Goal: Communication & Community: Participate in discussion

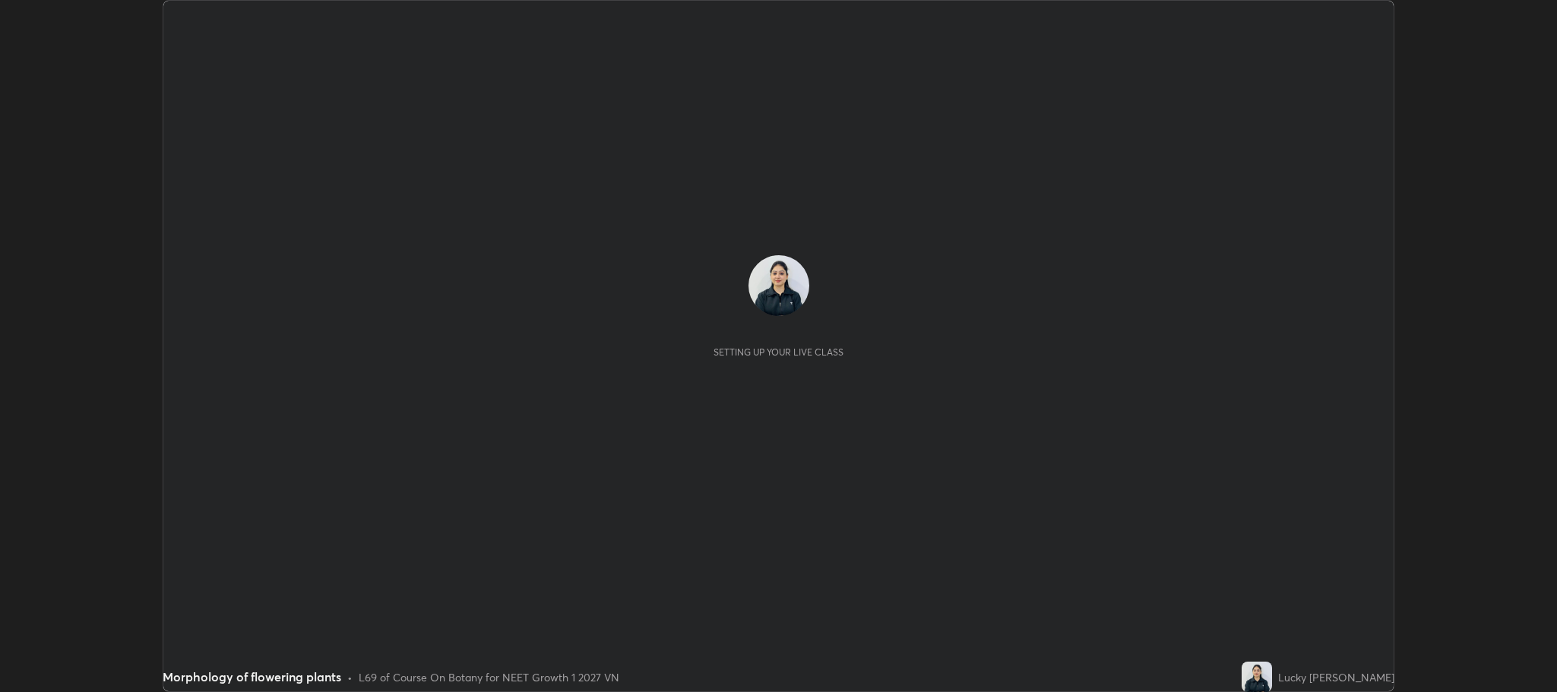
scroll to position [692, 1556]
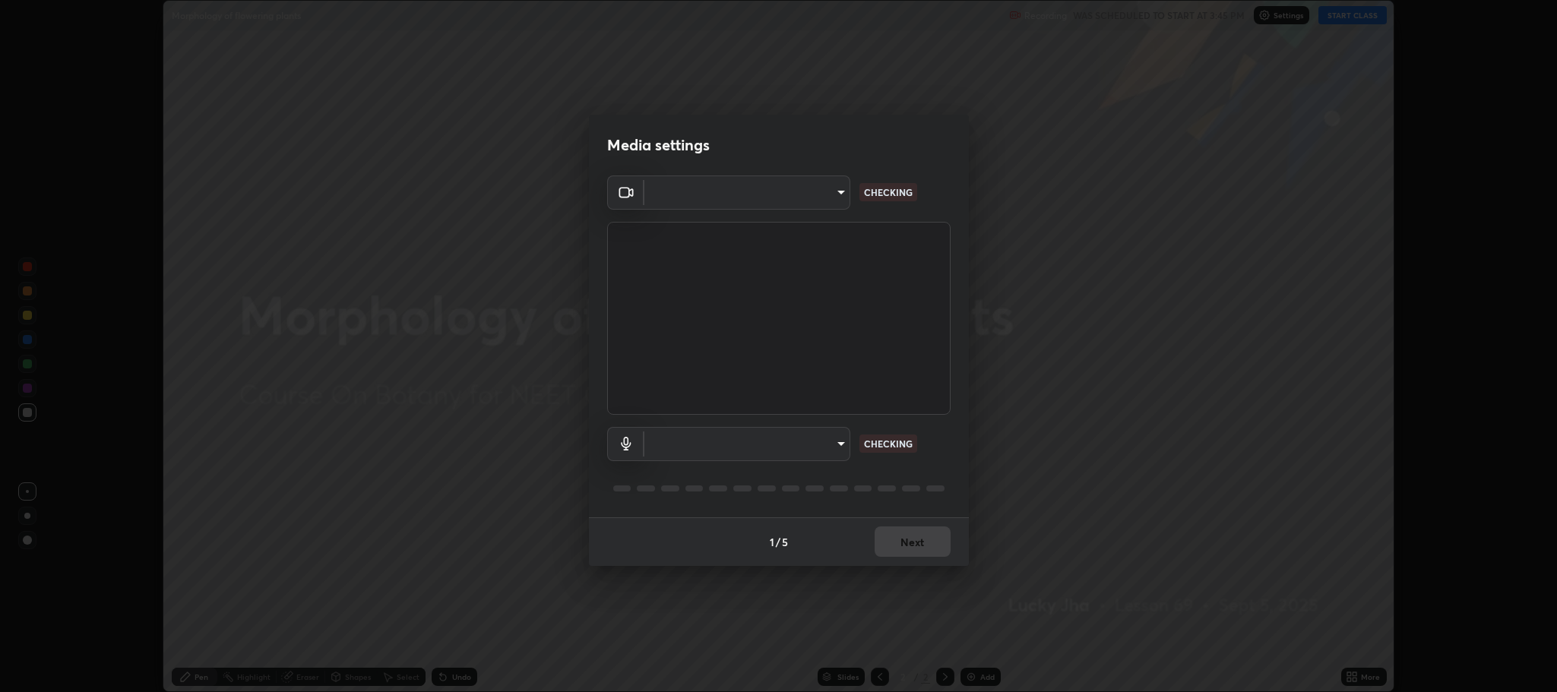
type input "11ae5ff246d08d158b292c9bb26650a353e4513ba1ea0569645e75c22a59fd1d"
type input "communications"
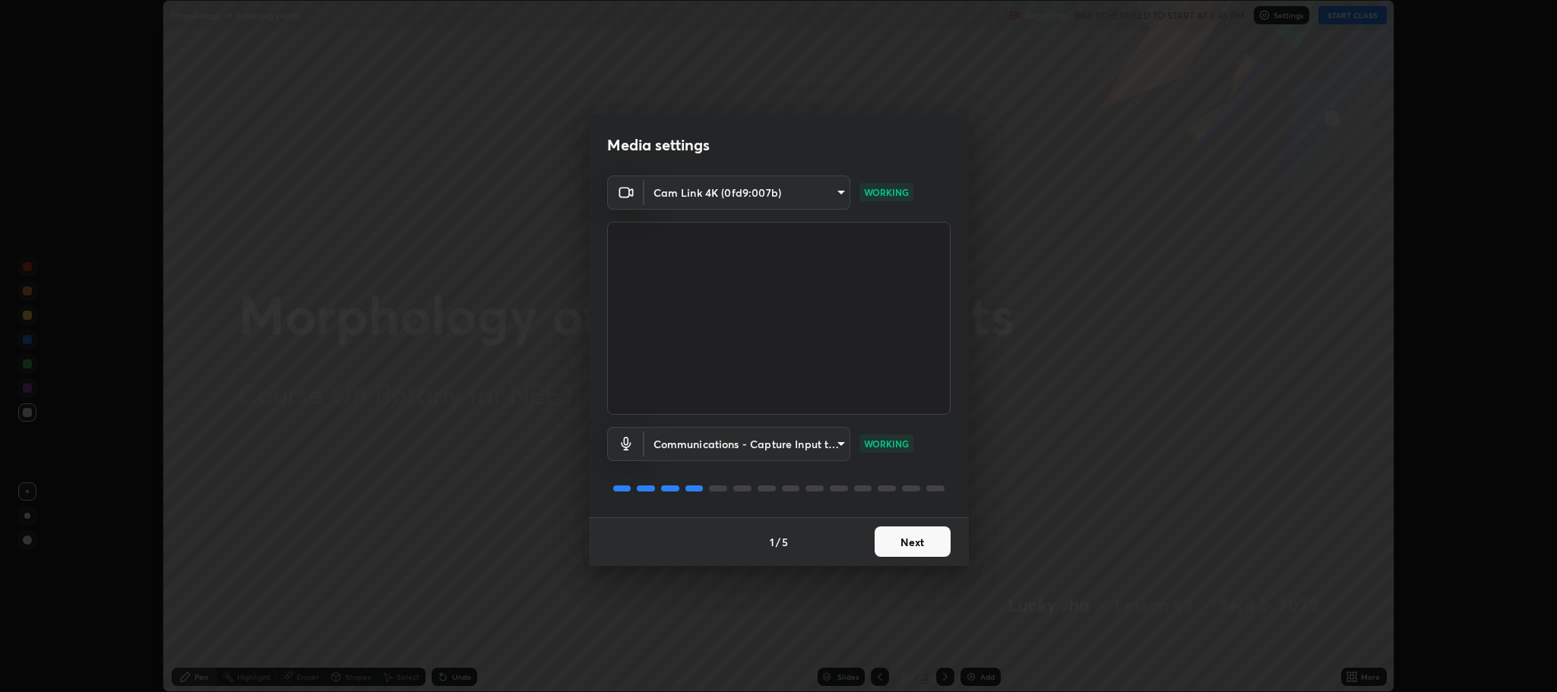
click at [919, 546] on button "Next" at bounding box center [913, 542] width 76 height 30
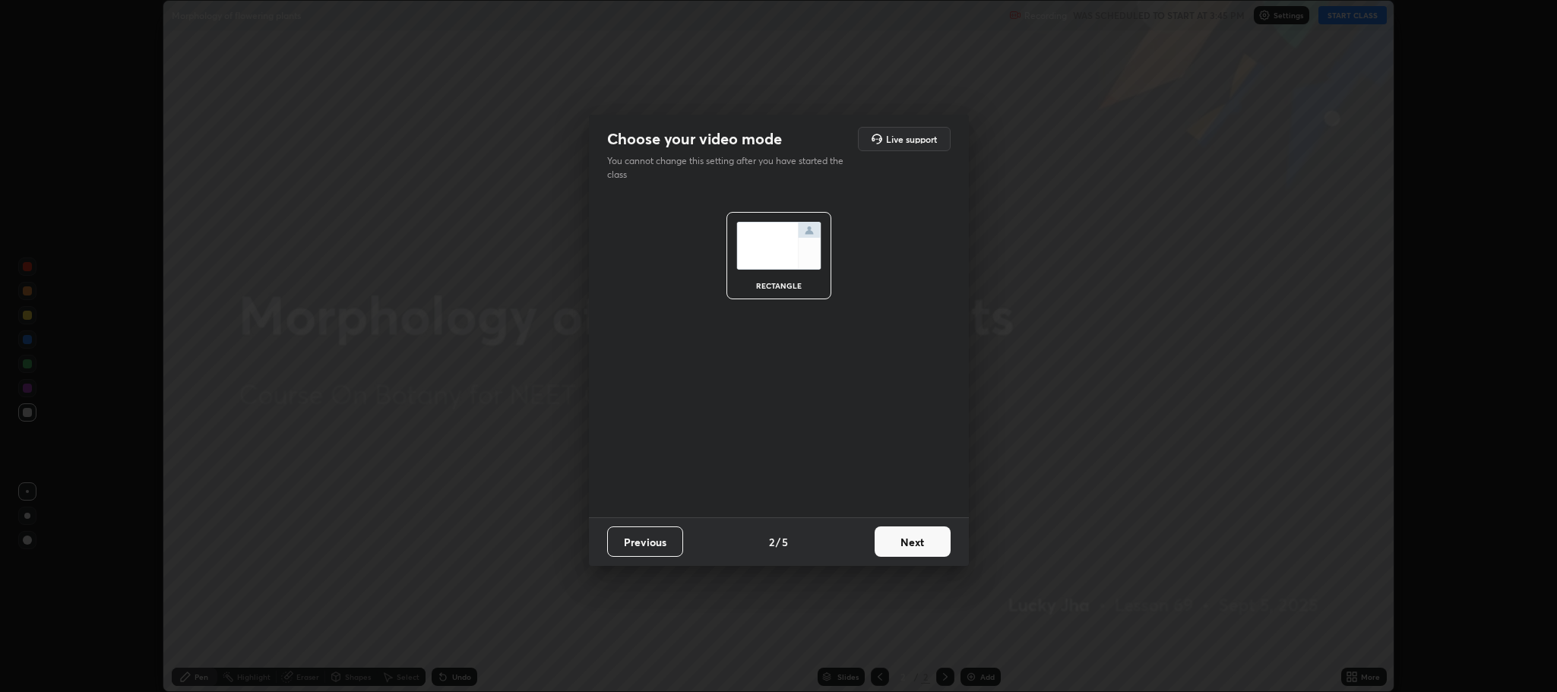
click at [916, 546] on button "Next" at bounding box center [913, 542] width 76 height 30
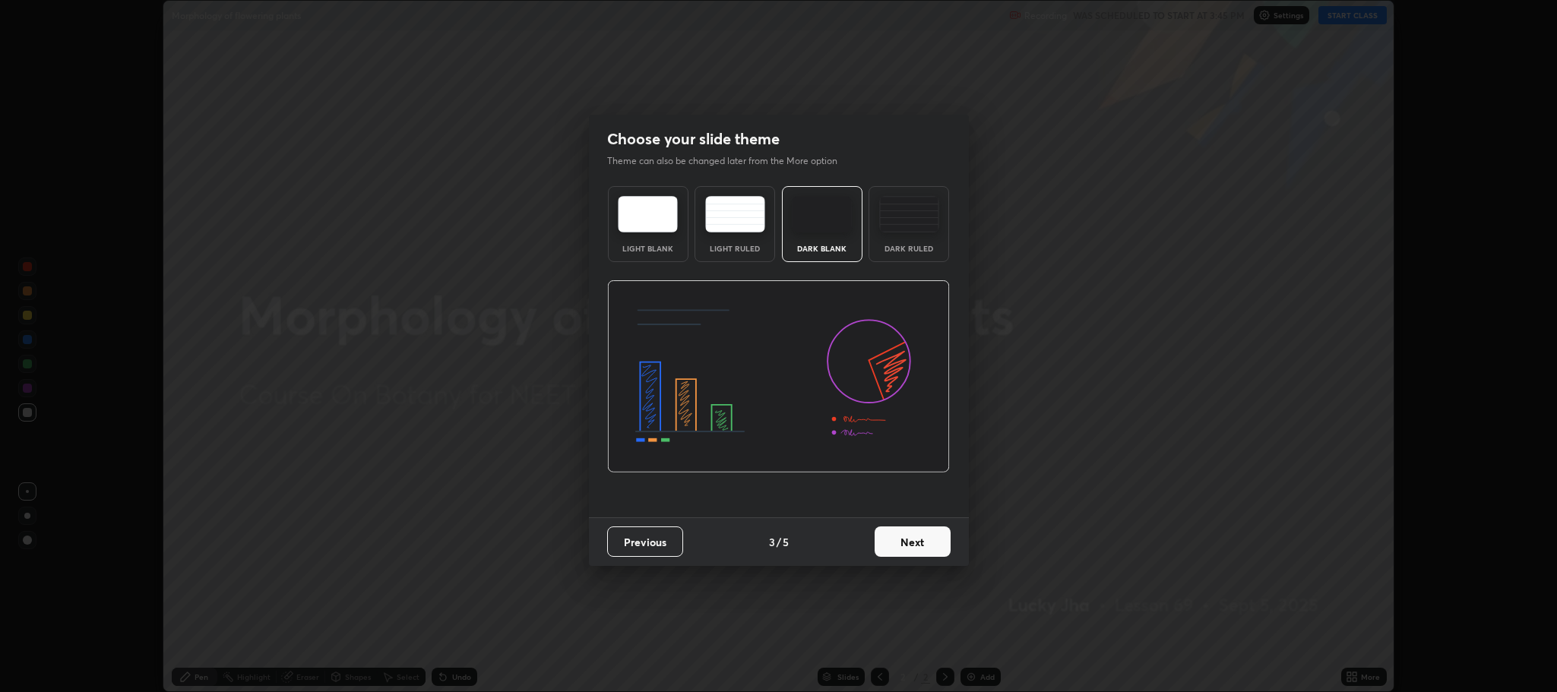
click at [918, 549] on button "Next" at bounding box center [913, 542] width 76 height 30
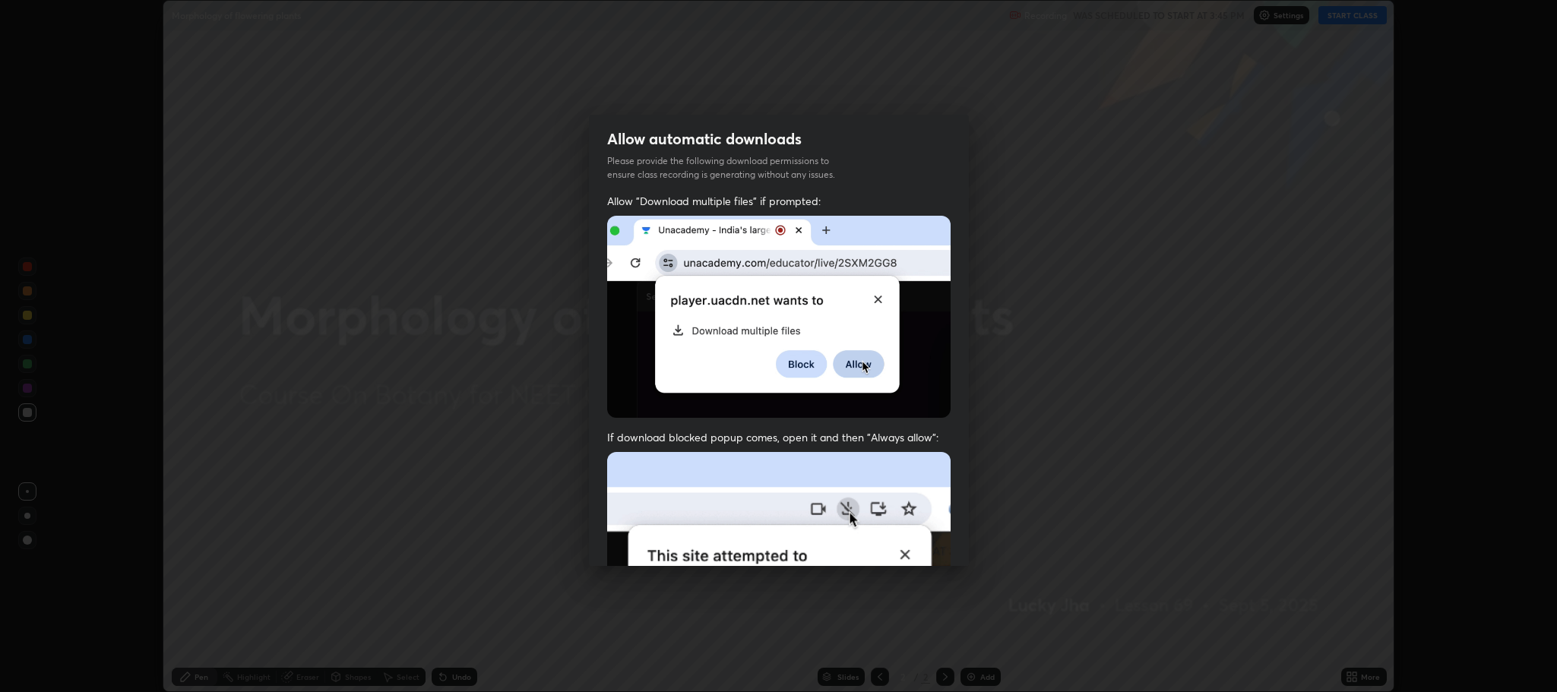
click at [917, 546] on img at bounding box center [778, 618] width 343 height 332
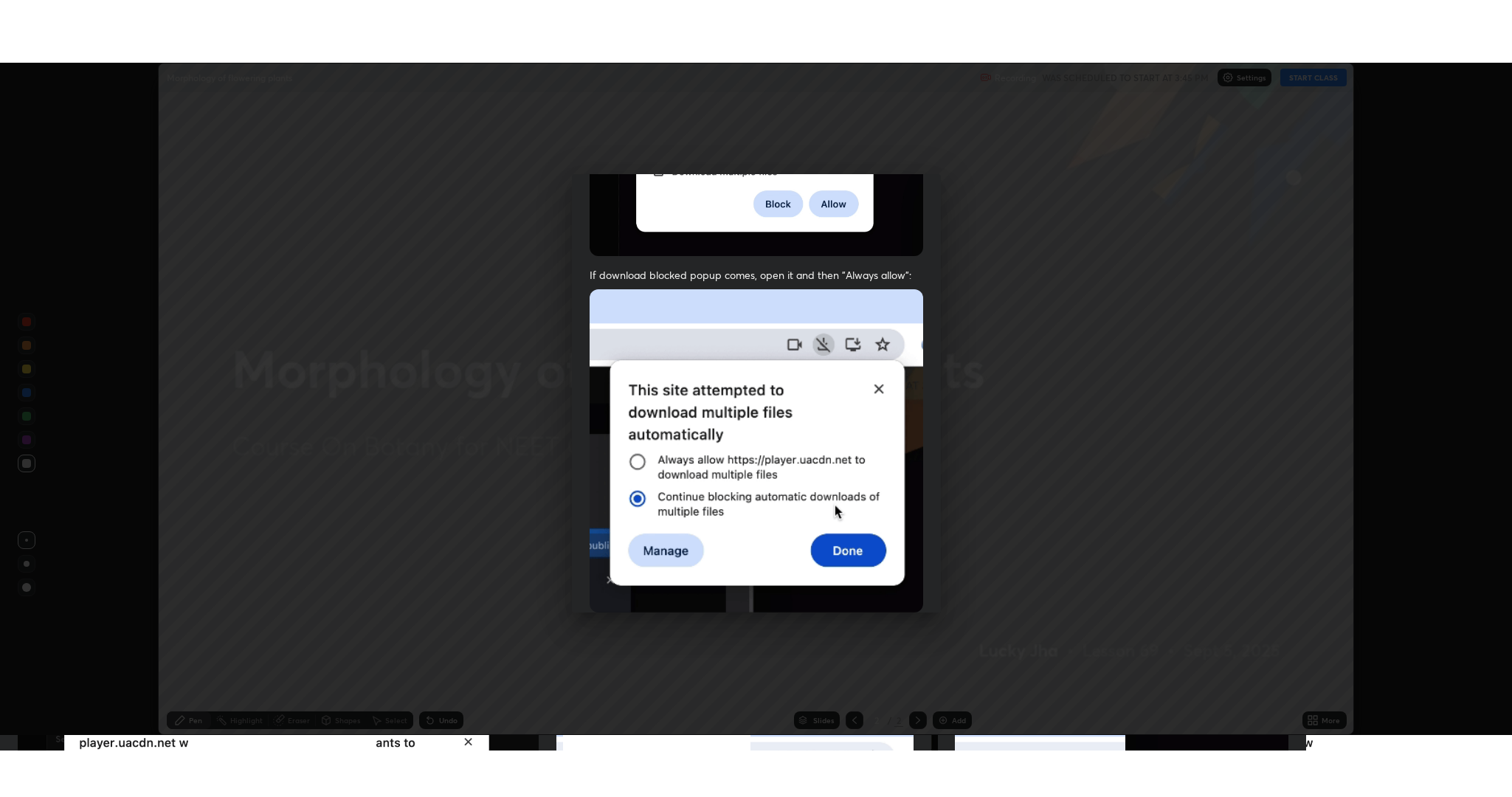
scroll to position [299, 0]
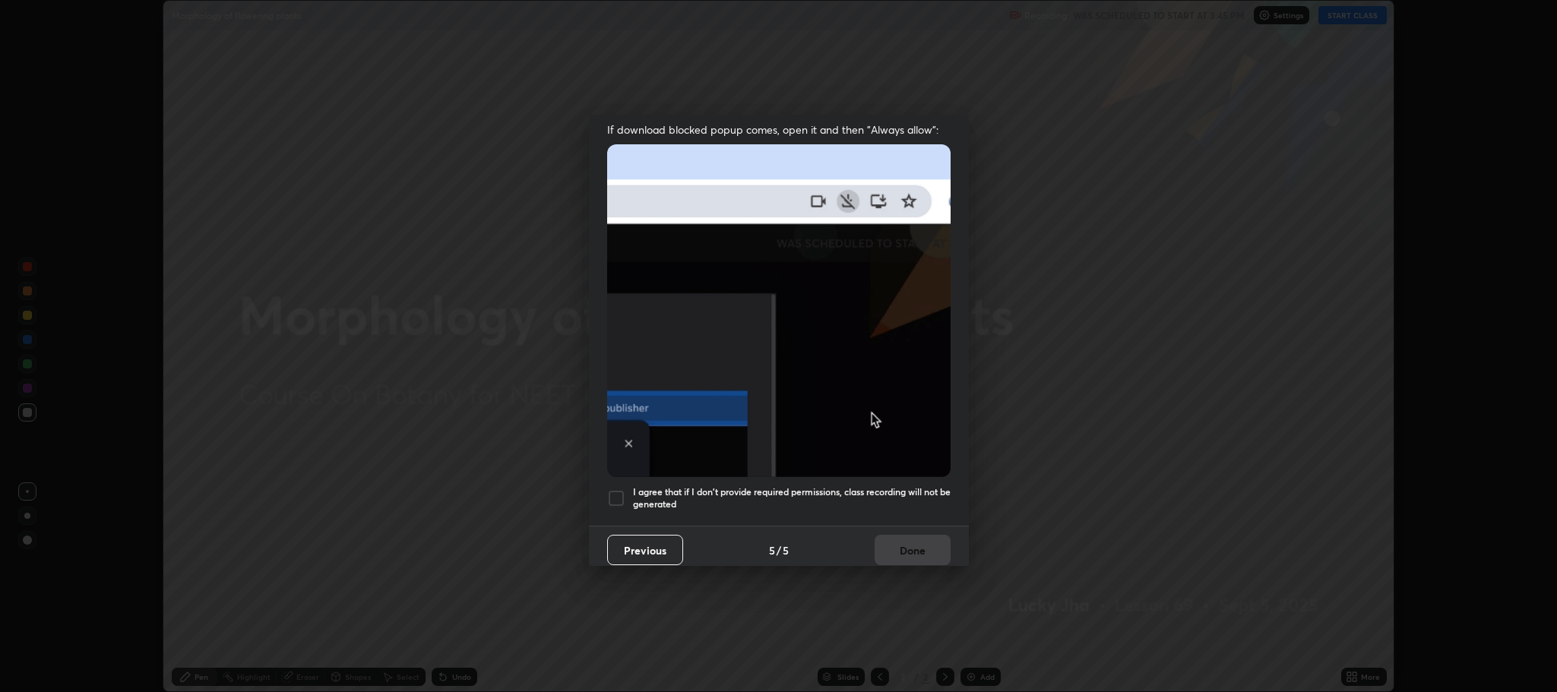
click at [616, 491] on div at bounding box center [616, 498] width 18 height 18
click at [908, 547] on button "Done" at bounding box center [913, 550] width 76 height 30
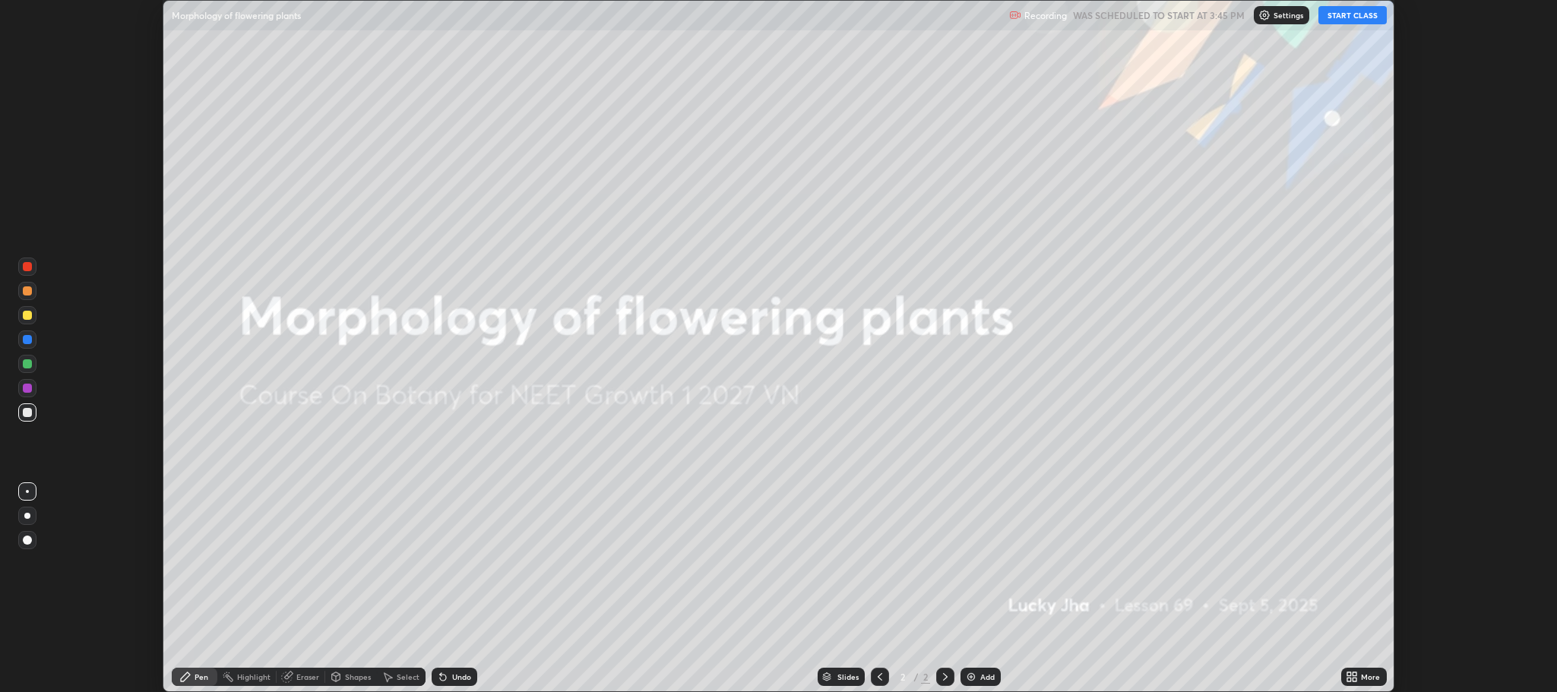
click at [982, 677] on div "Add" at bounding box center [987, 677] width 14 height 8
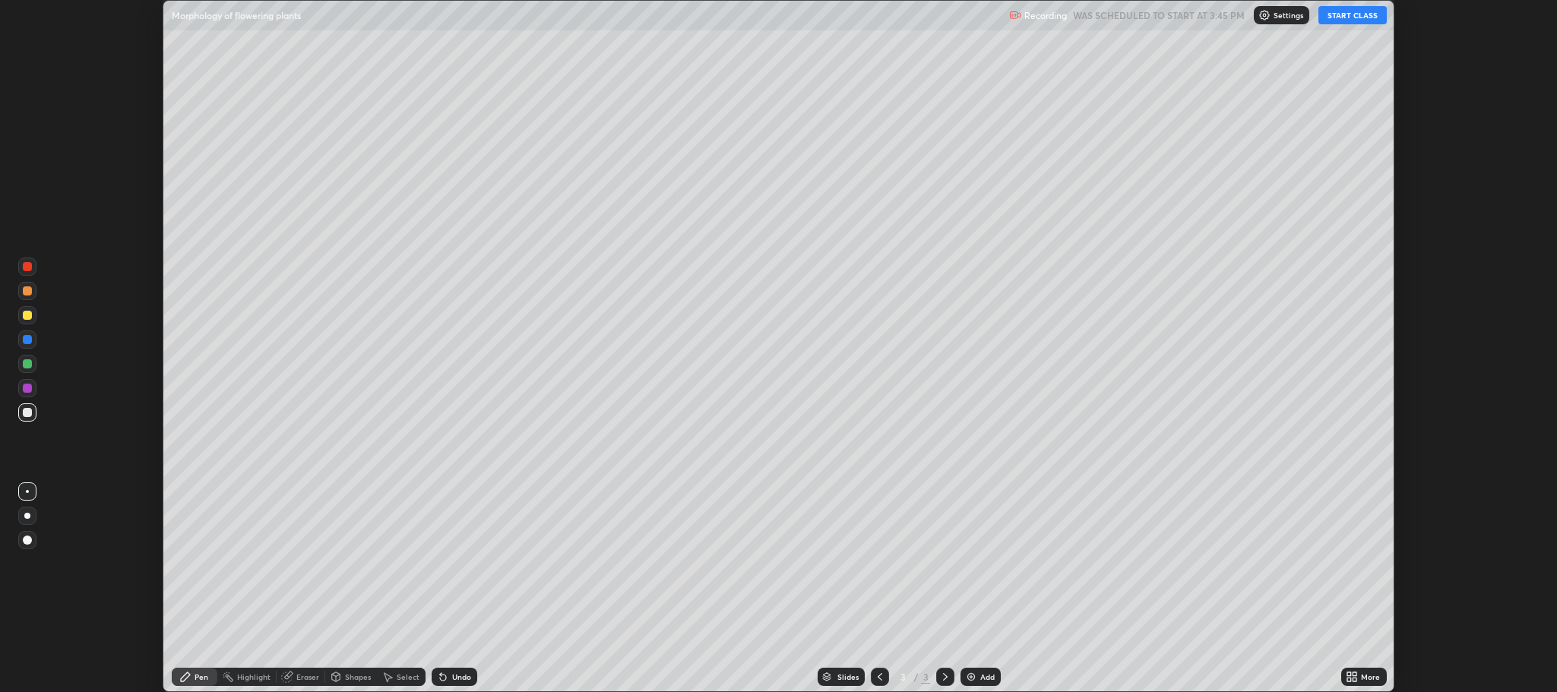
click at [1349, 15] on button "START CLASS" at bounding box center [1352, 15] width 68 height 18
click at [1355, 674] on icon at bounding box center [1355, 674] width 4 height 4
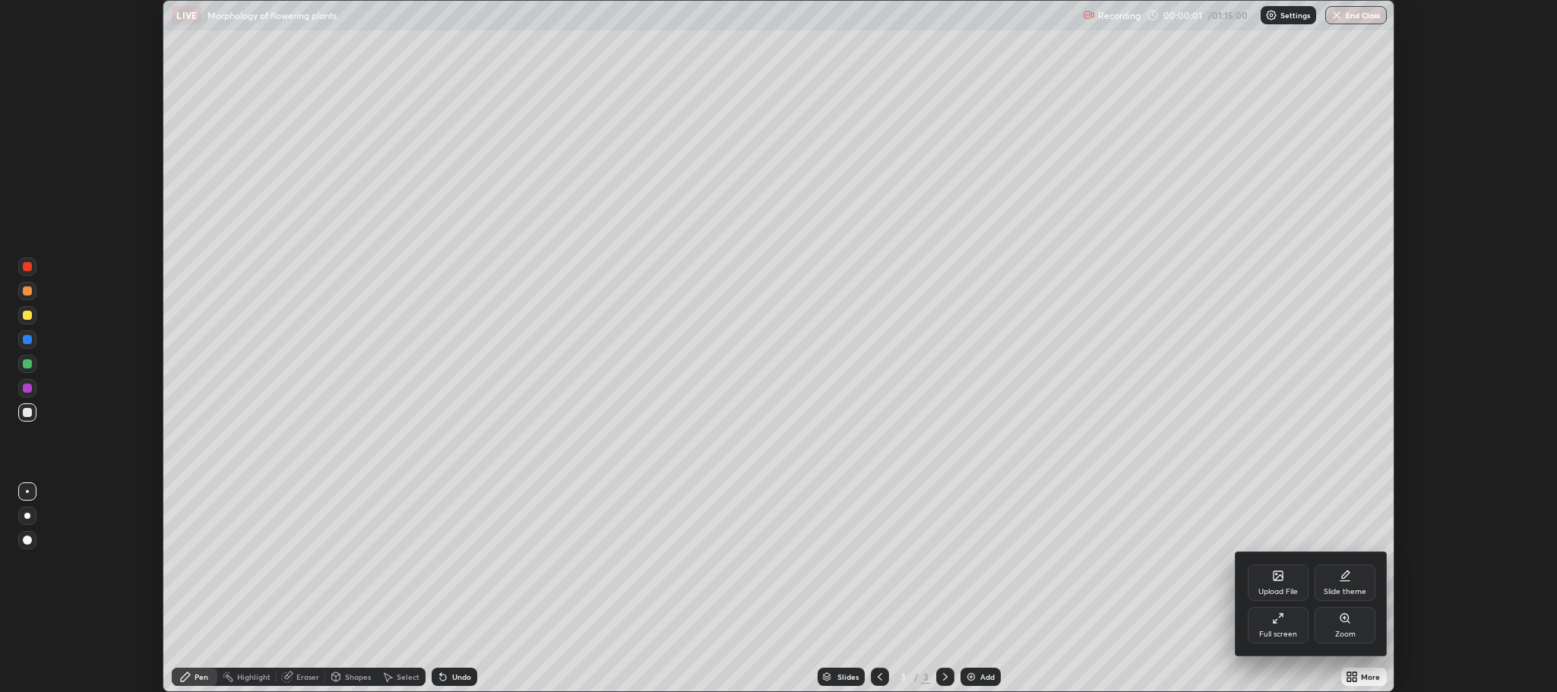
click at [1291, 625] on div "Full screen" at bounding box center [1278, 625] width 61 height 36
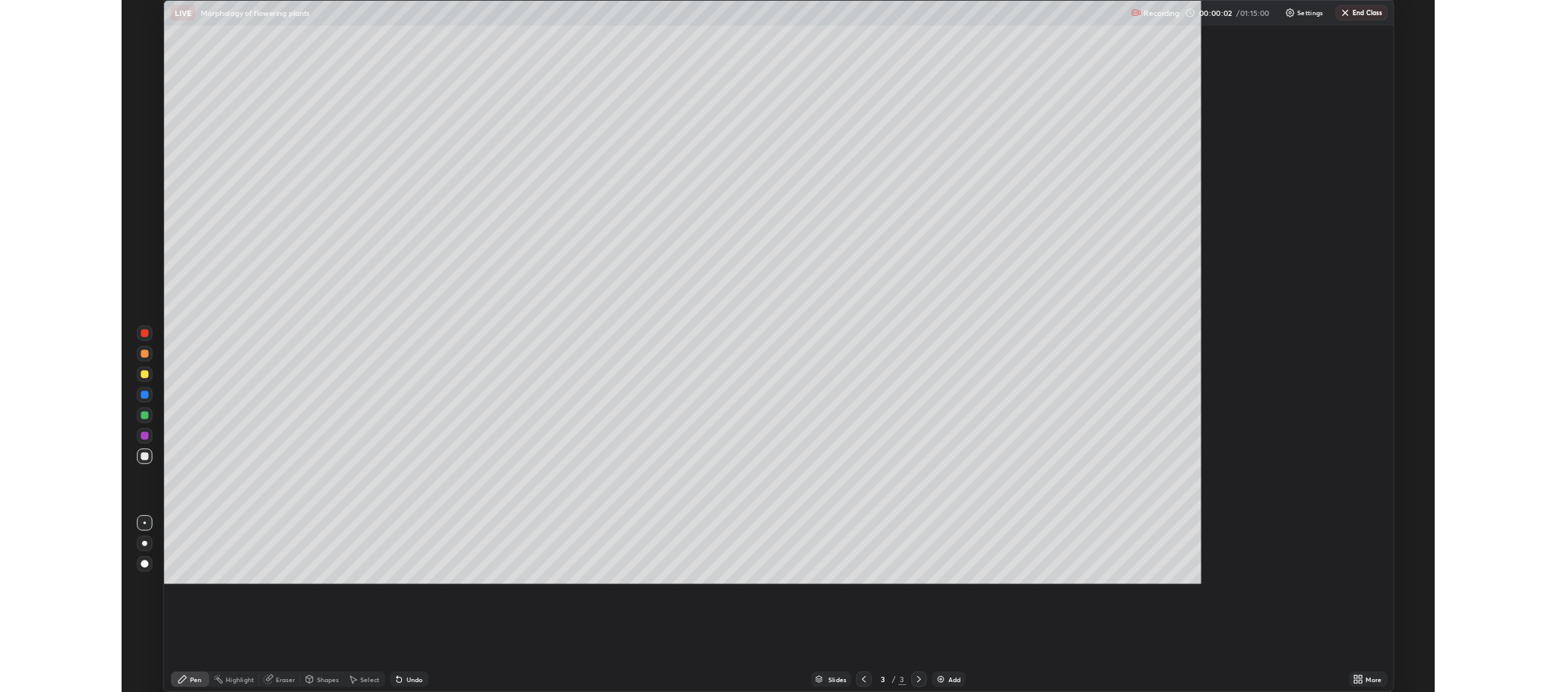
scroll to position [821, 1557]
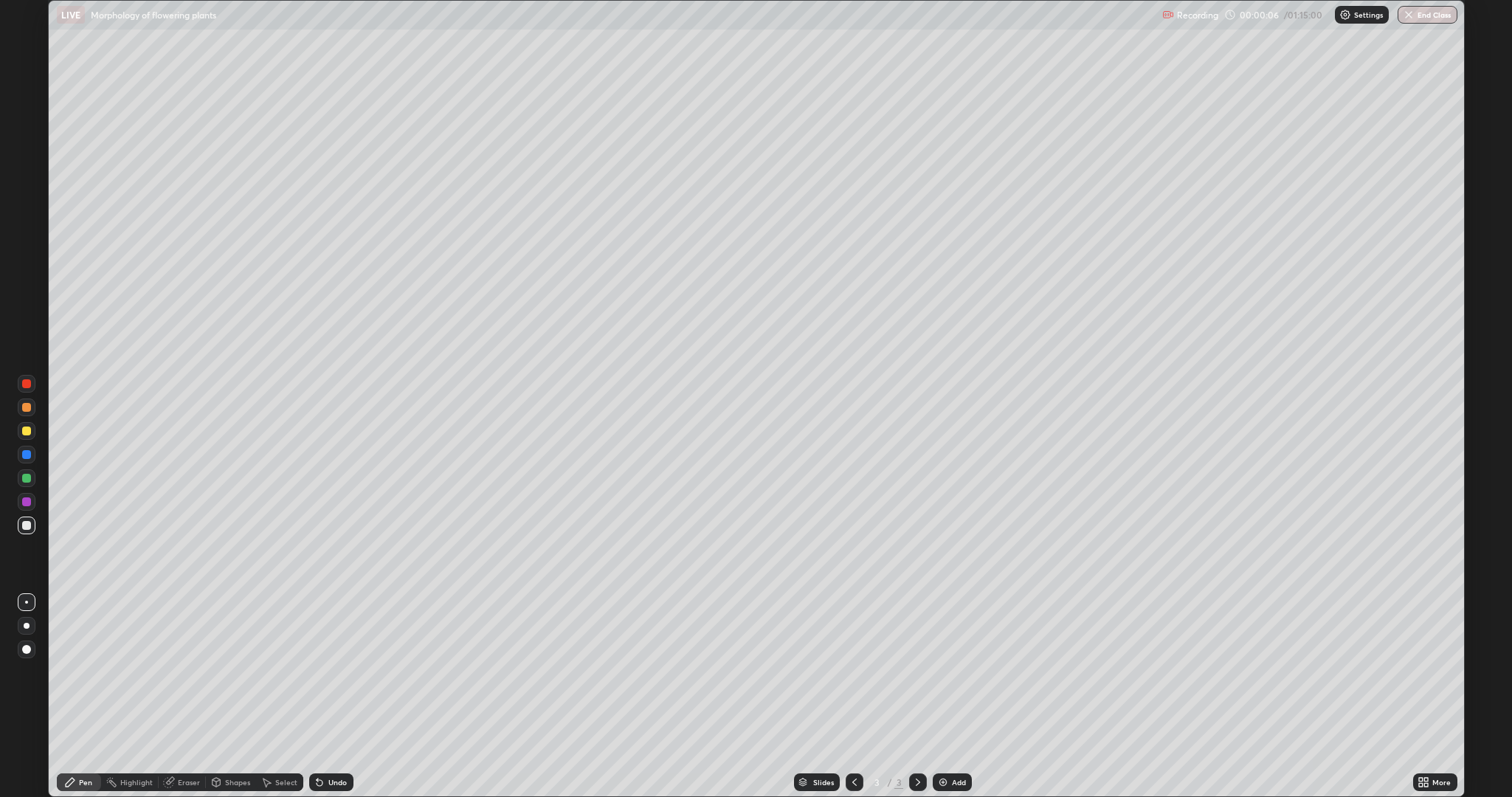
click at [29, 429] on div at bounding box center [26, 430] width 9 height 9
click at [178, 671] on div "Eraser" at bounding box center [182, 781] width 48 height 17
click at [22, 671] on icon at bounding box center [26, 732] width 12 height 13
click at [84, 671] on div "Pen" at bounding box center [85, 782] width 14 height 8
click at [180, 671] on div "Eraser" at bounding box center [188, 782] width 22 height 8
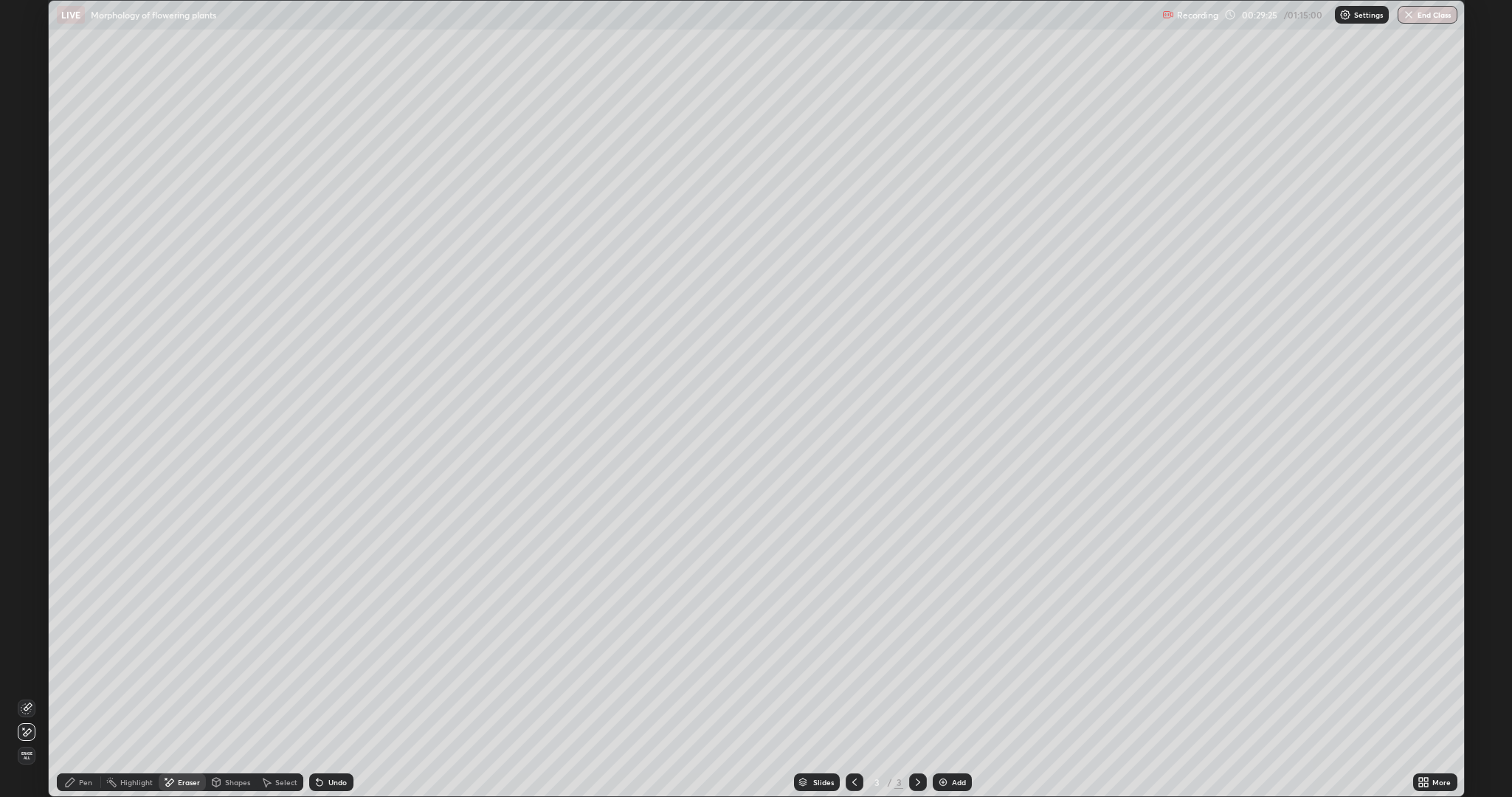
click at [84, 671] on div "Pen" at bounding box center [85, 782] width 14 height 8
click at [27, 500] on div at bounding box center [26, 501] width 9 height 9
click at [185, 671] on div "Eraser" at bounding box center [188, 782] width 22 height 8
click at [84, 671] on div "Pen" at bounding box center [85, 782] width 14 height 8
click at [26, 500] on div at bounding box center [26, 501] width 9 height 9
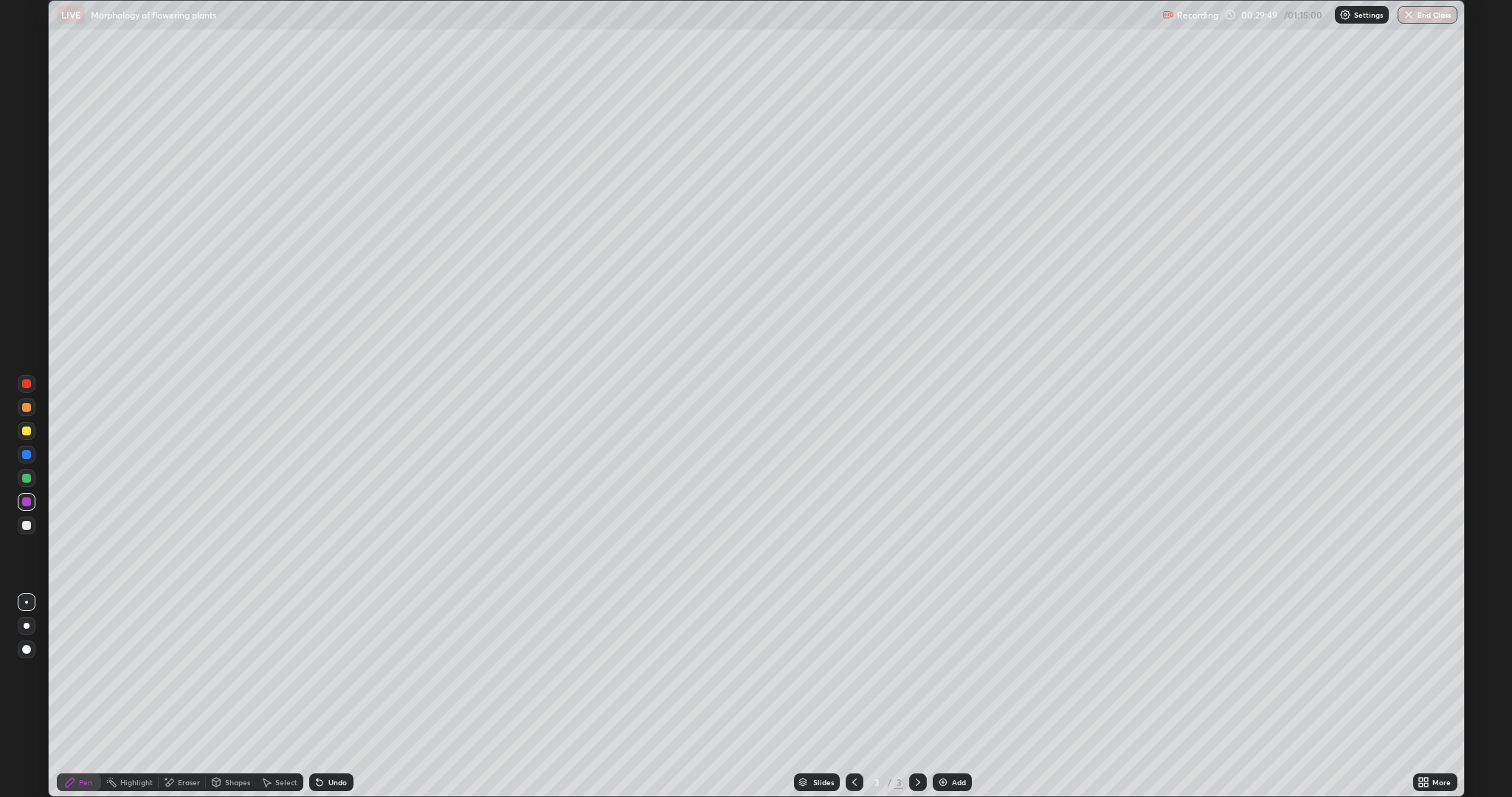
click at [183, 671] on div "Eraser" at bounding box center [182, 781] width 48 height 17
click at [185, 671] on div "Eraser" at bounding box center [188, 782] width 22 height 8
click at [86, 671] on div "Pen" at bounding box center [85, 782] width 14 height 8
click at [26, 500] on div at bounding box center [26, 501] width 9 height 9
click at [177, 671] on div "Eraser" at bounding box center [182, 781] width 48 height 29
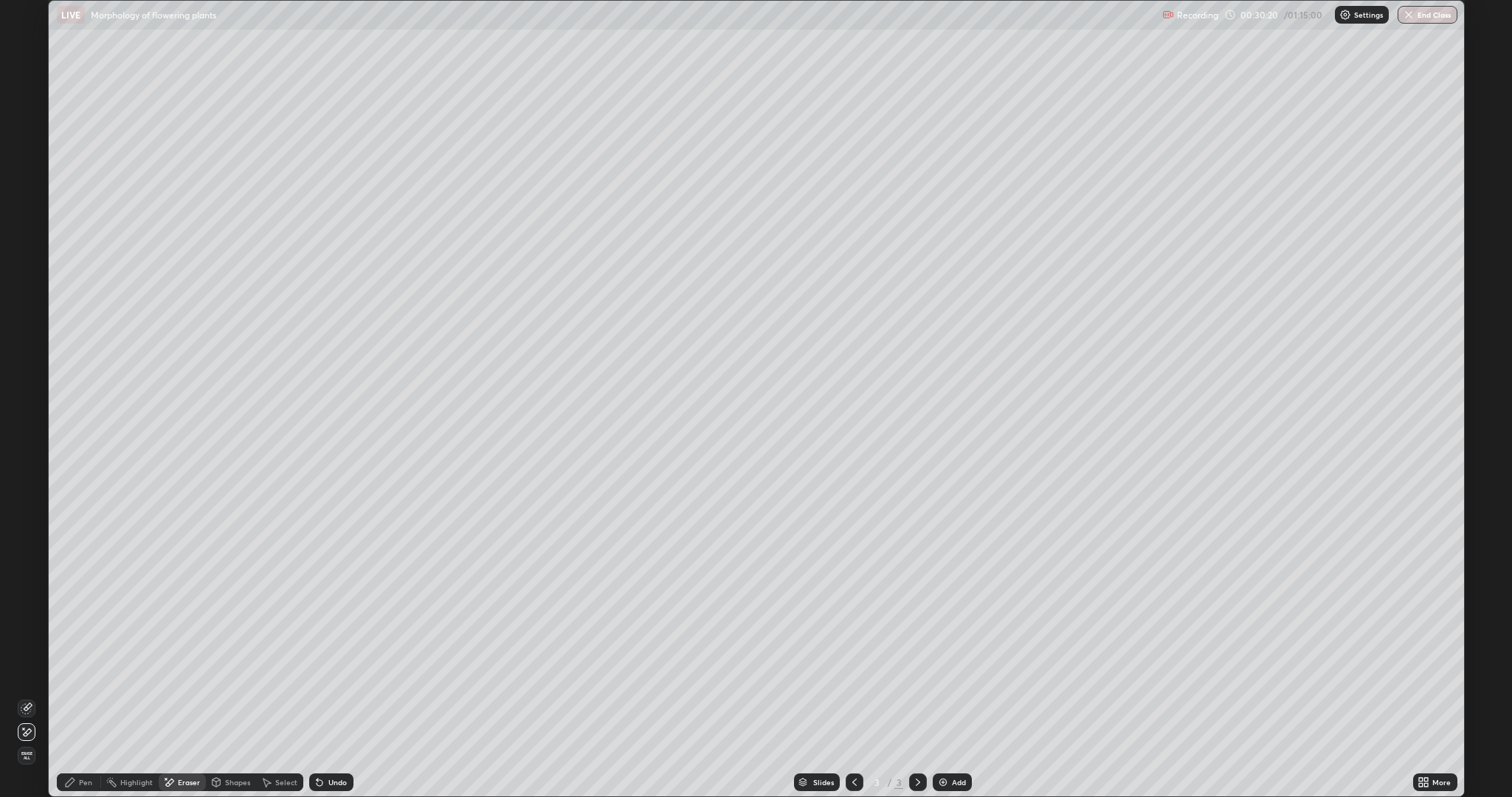
click at [79, 671] on div "Pen" at bounding box center [80, 781] width 45 height 17
click at [174, 671] on icon at bounding box center [169, 781] width 12 height 13
click at [27, 671] on icon at bounding box center [26, 708] width 12 height 12
click at [26, 671] on span "Erase all" at bounding box center [26, 755] width 17 height 9
click at [77, 671] on div "Pen" at bounding box center [80, 781] width 45 height 17
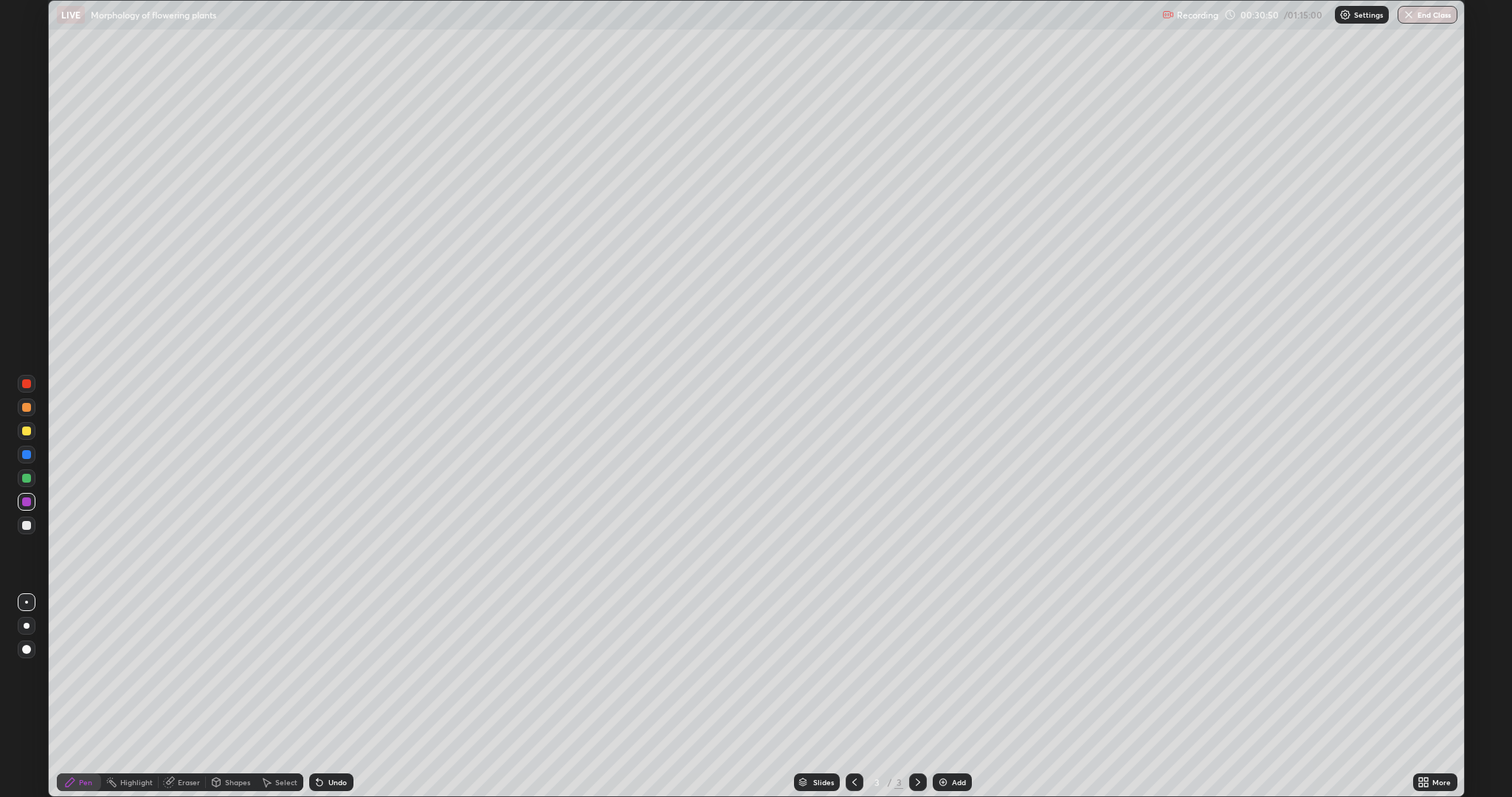
click at [177, 671] on div "Eraser" at bounding box center [182, 781] width 48 height 17
click at [27, 671] on icon at bounding box center [26, 732] width 12 height 13
click at [76, 671] on div "Pen" at bounding box center [80, 781] width 45 height 17
click at [184, 671] on div "Eraser" at bounding box center [188, 782] width 22 height 8
click at [23, 671] on icon at bounding box center [26, 708] width 12 height 12
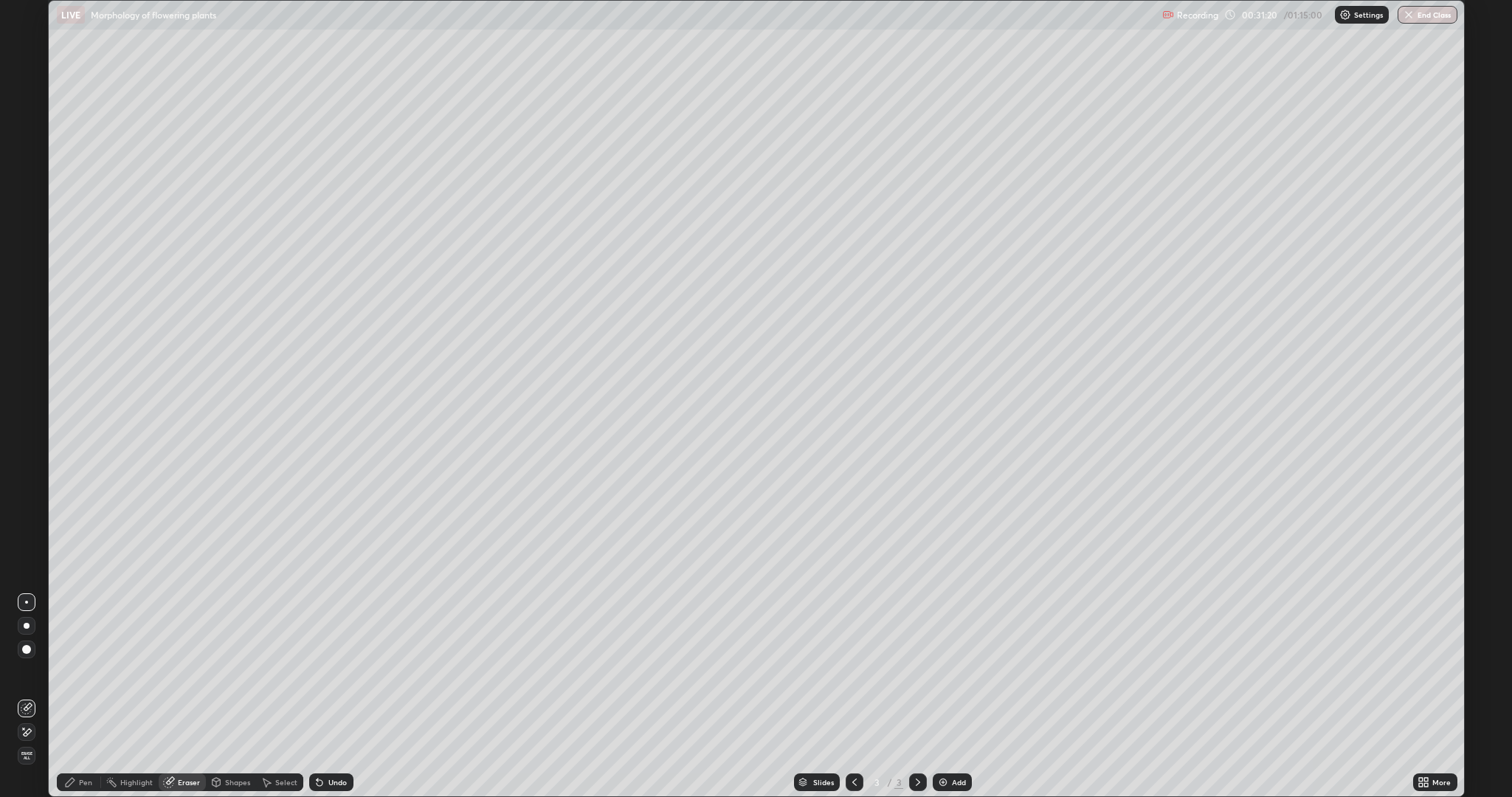
click at [23, 671] on icon at bounding box center [26, 732] width 12 height 13
click at [70, 671] on icon at bounding box center [70, 781] width 9 height 9
click at [177, 671] on div "Eraser" at bounding box center [182, 781] width 48 height 17
click at [24, 671] on icon at bounding box center [26, 708] width 12 height 12
click at [80, 671] on div "Pen" at bounding box center [85, 782] width 14 height 8
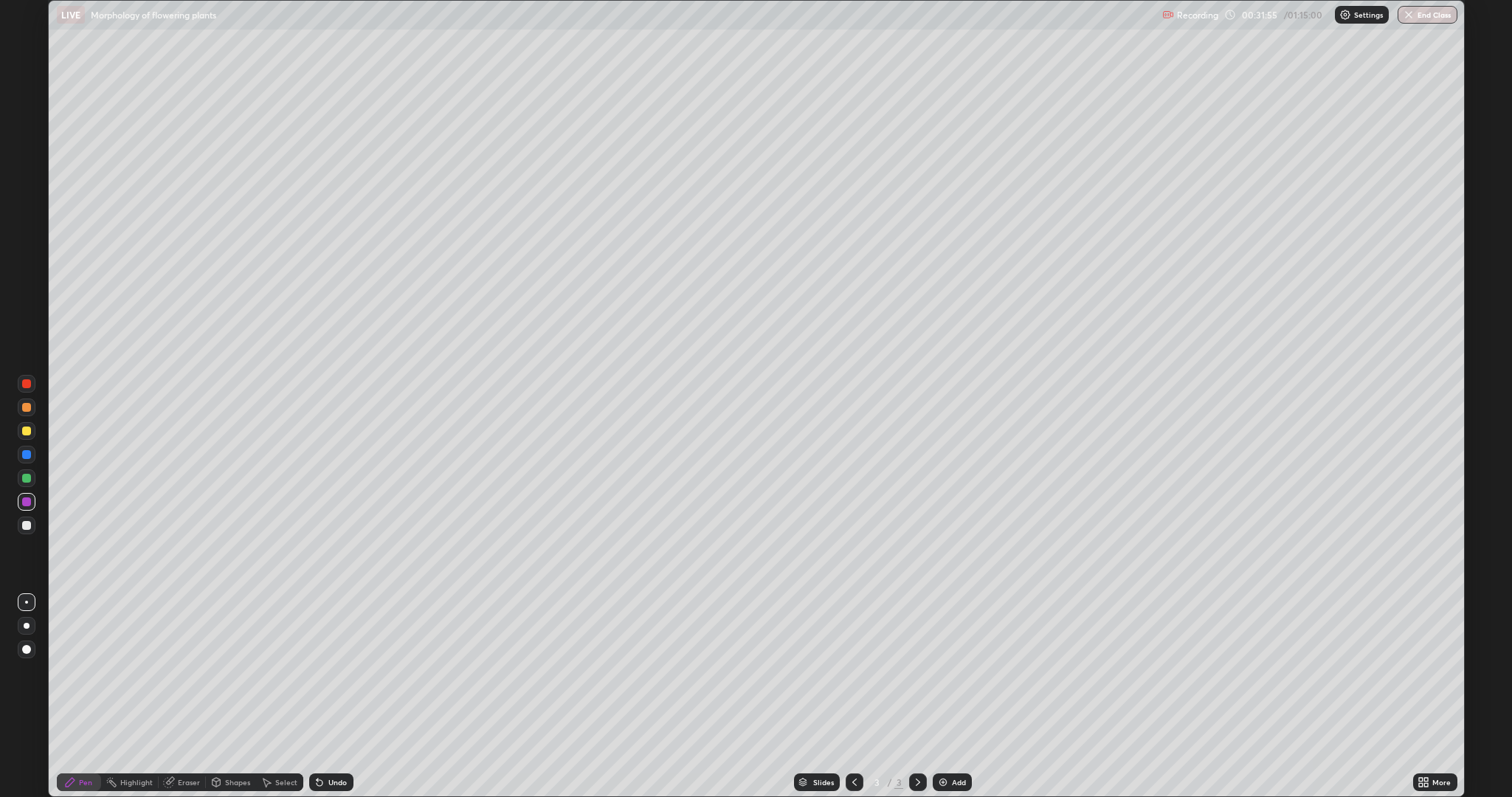
click at [187, 671] on div "Eraser" at bounding box center [188, 782] width 22 height 8
click at [21, 671] on icon at bounding box center [26, 708] width 12 height 12
click at [79, 671] on div "Pen" at bounding box center [80, 781] width 45 height 17
click at [195, 671] on div "Eraser" at bounding box center [182, 781] width 48 height 17
click at [23, 671] on icon at bounding box center [24, 728] width 2 height 2
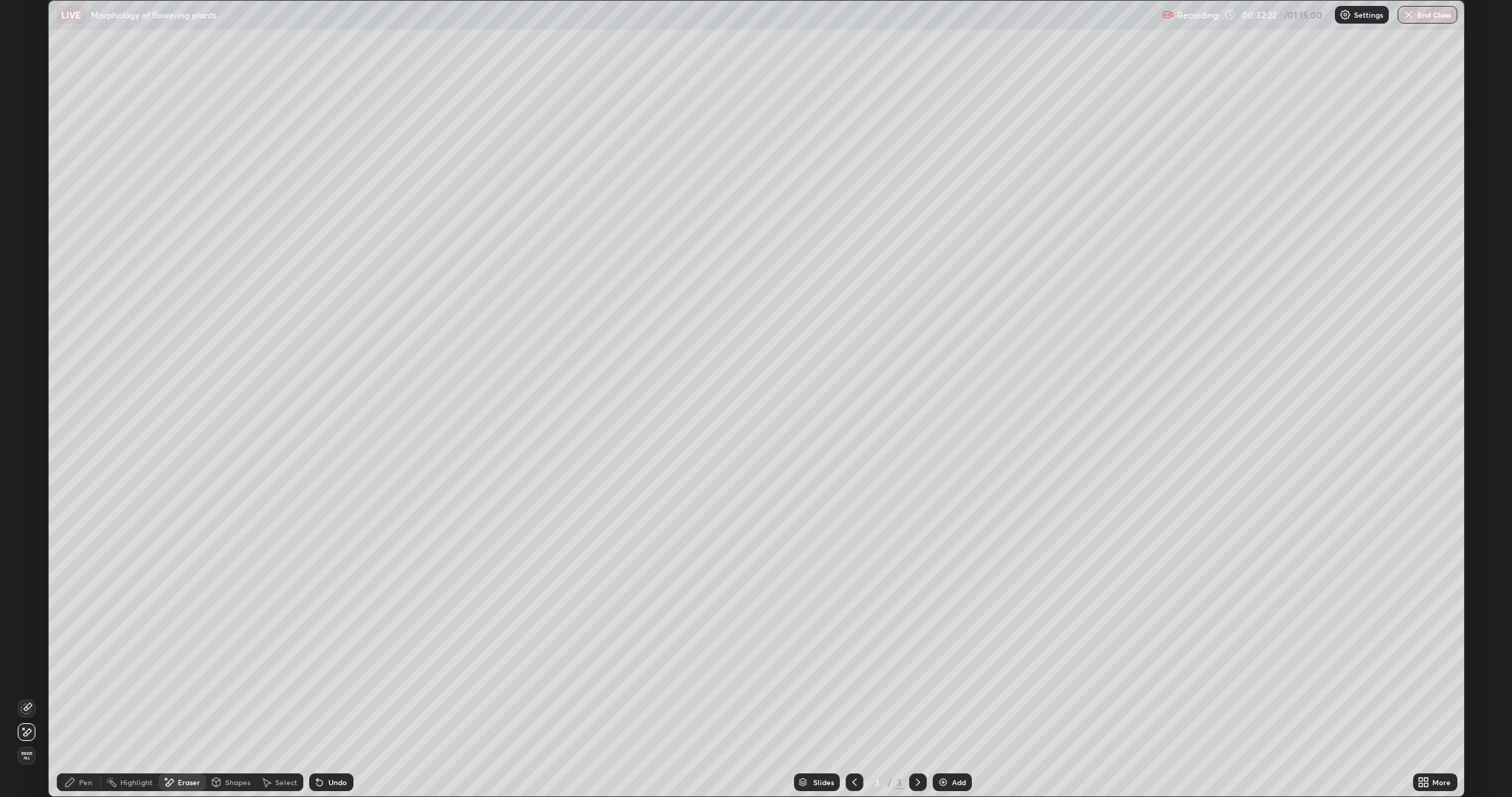
click at [80, 671] on div "Pen" at bounding box center [85, 782] width 14 height 8
click at [191, 671] on div "Eraser" at bounding box center [188, 782] width 22 height 8
click at [69, 671] on icon at bounding box center [70, 781] width 9 height 9
click at [180, 671] on div "Eraser" at bounding box center [188, 782] width 22 height 8
click at [80, 671] on div "Pen" at bounding box center [85, 782] width 14 height 8
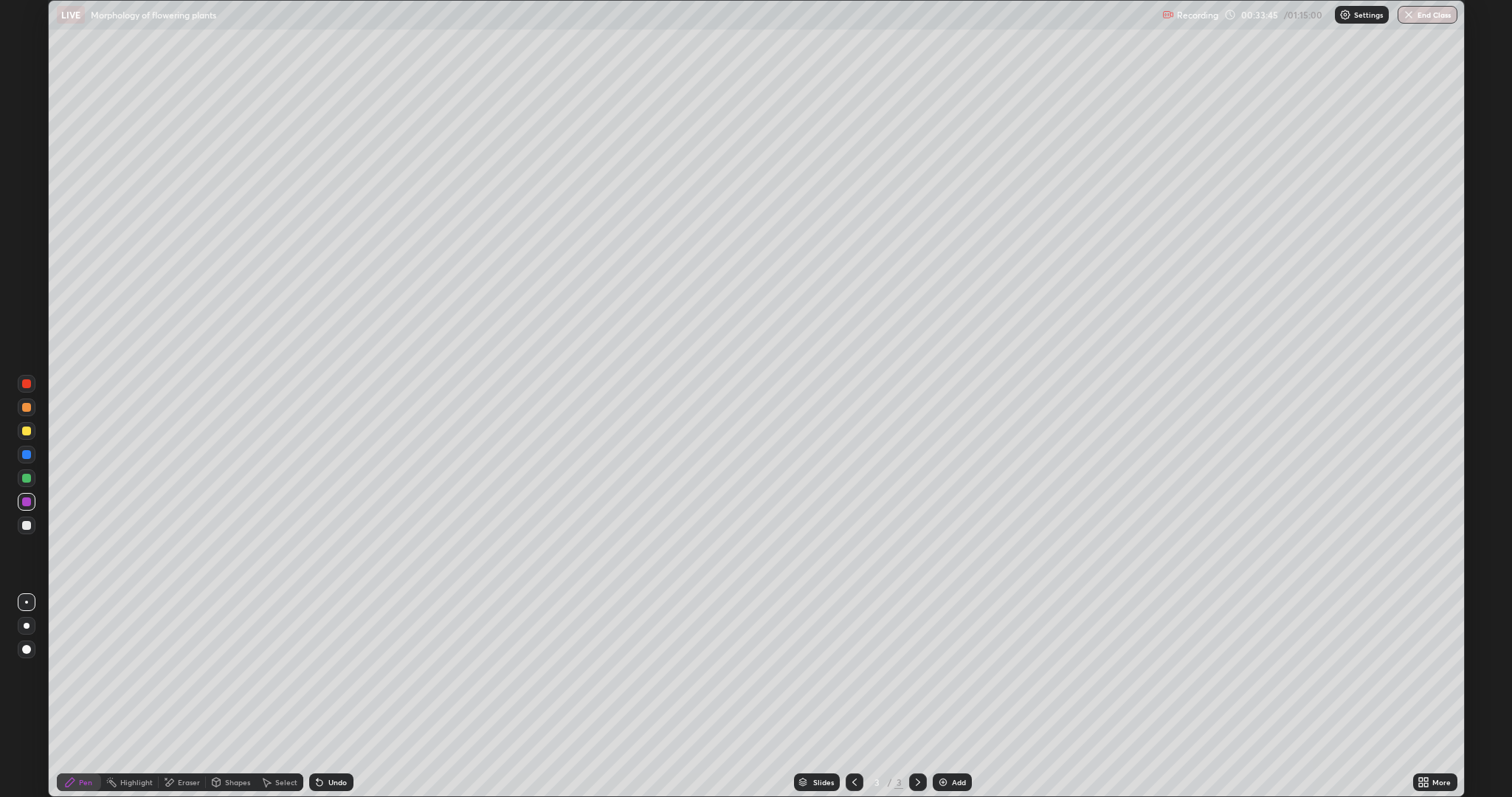
click at [189, 671] on div "Eraser" at bounding box center [188, 782] width 22 height 8
click at [69, 671] on icon at bounding box center [70, 781] width 9 height 9
click at [188, 671] on div "Eraser" at bounding box center [188, 782] width 22 height 8
click at [84, 671] on div "Pen" at bounding box center [85, 782] width 14 height 8
click at [27, 457] on div at bounding box center [26, 453] width 9 height 9
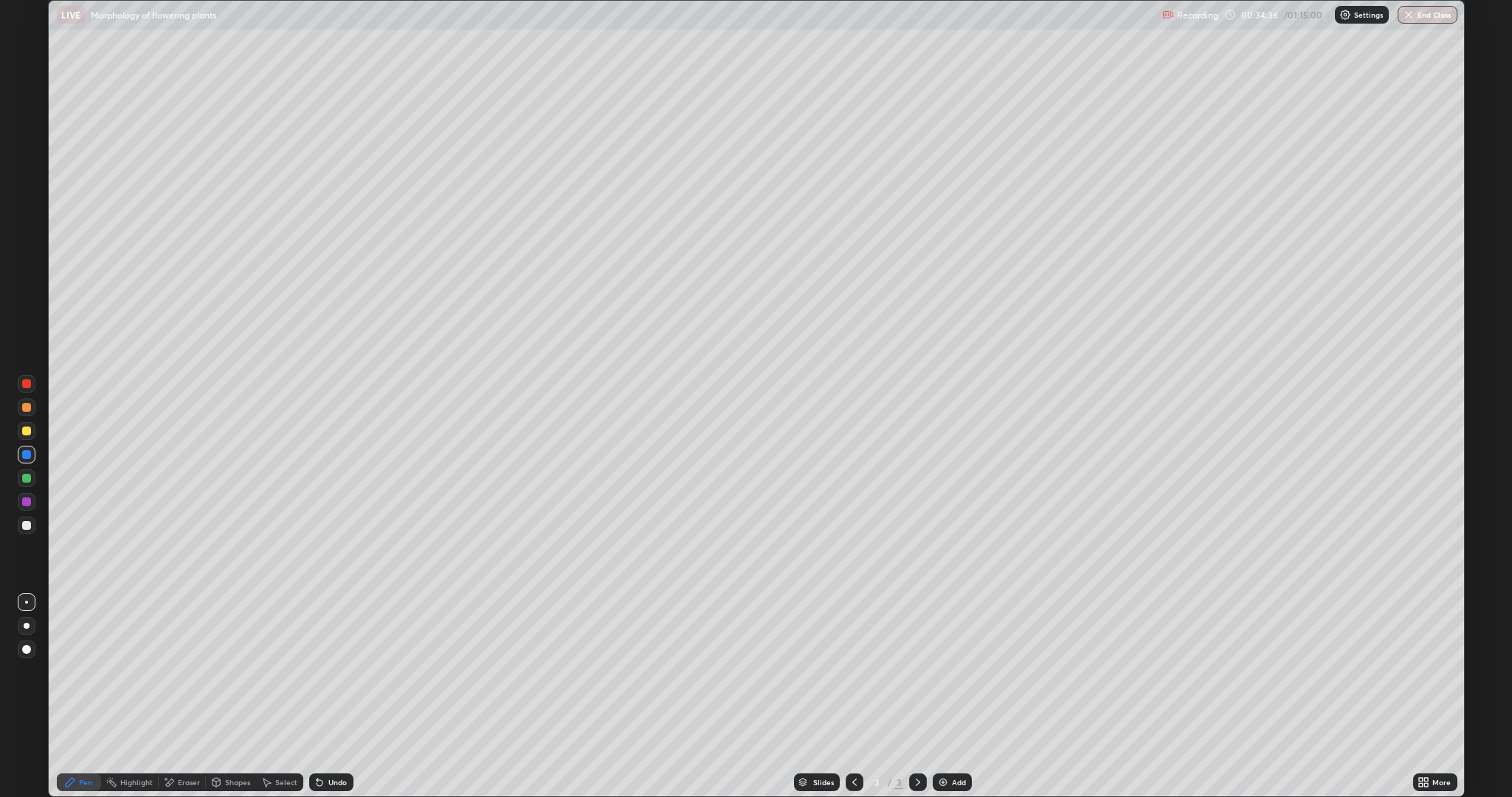
click at [189, 671] on div "Eraser" at bounding box center [188, 782] width 22 height 8
click at [71, 671] on div "Pen" at bounding box center [80, 781] width 45 height 17
click at [23, 498] on div at bounding box center [26, 501] width 9 height 9
click at [24, 479] on div at bounding box center [26, 478] width 9 height 9
click at [21, 505] on div at bounding box center [26, 502] width 17 height 17
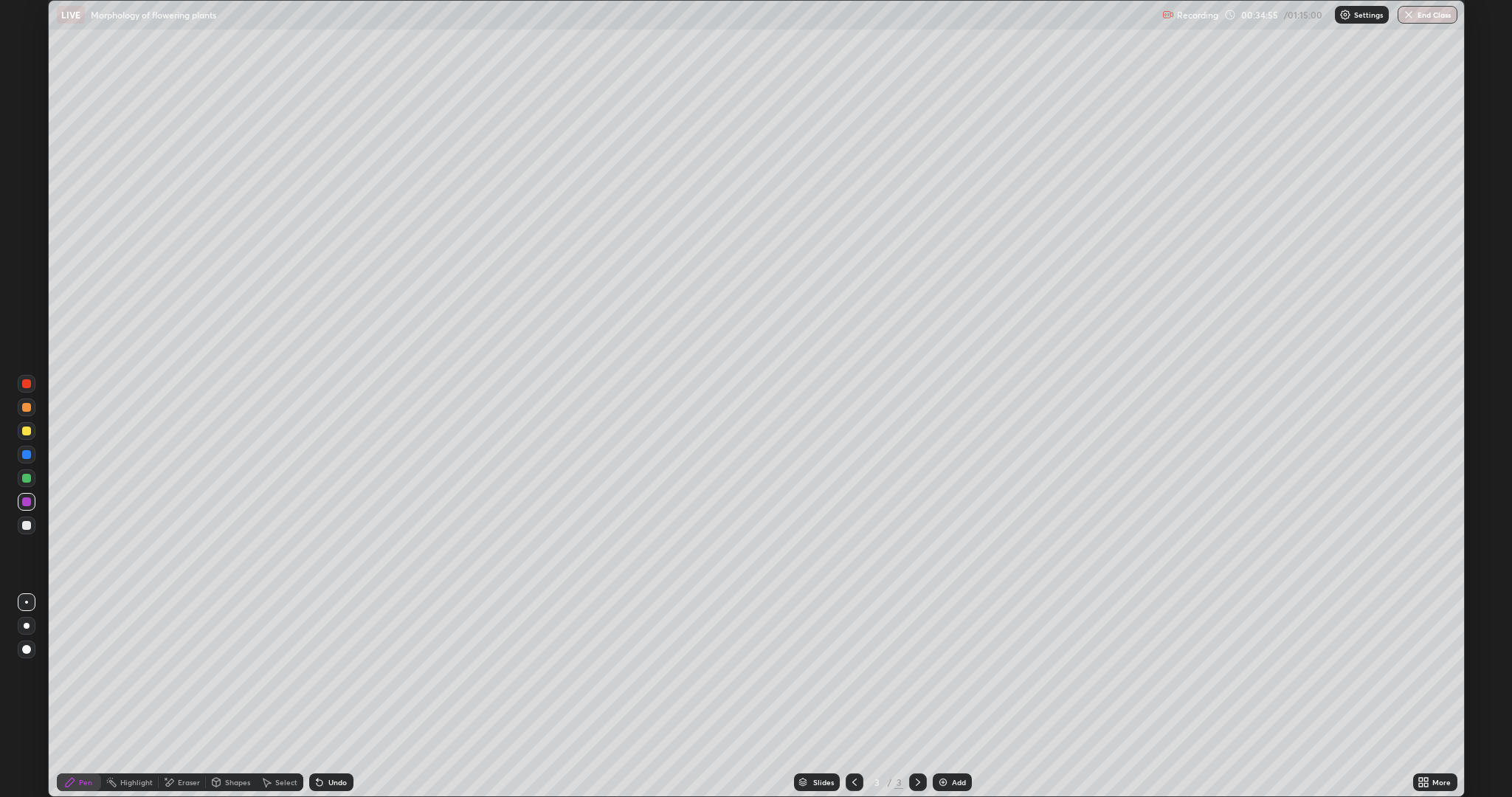
click at [185, 671] on div "Eraser" at bounding box center [188, 782] width 22 height 8
click at [84, 671] on div "Pen" at bounding box center [85, 782] width 14 height 8
click at [26, 501] on div at bounding box center [26, 501] width 9 height 9
click at [26, 450] on div at bounding box center [26, 453] width 9 height 9
click at [23, 456] on div at bounding box center [26, 453] width 9 height 9
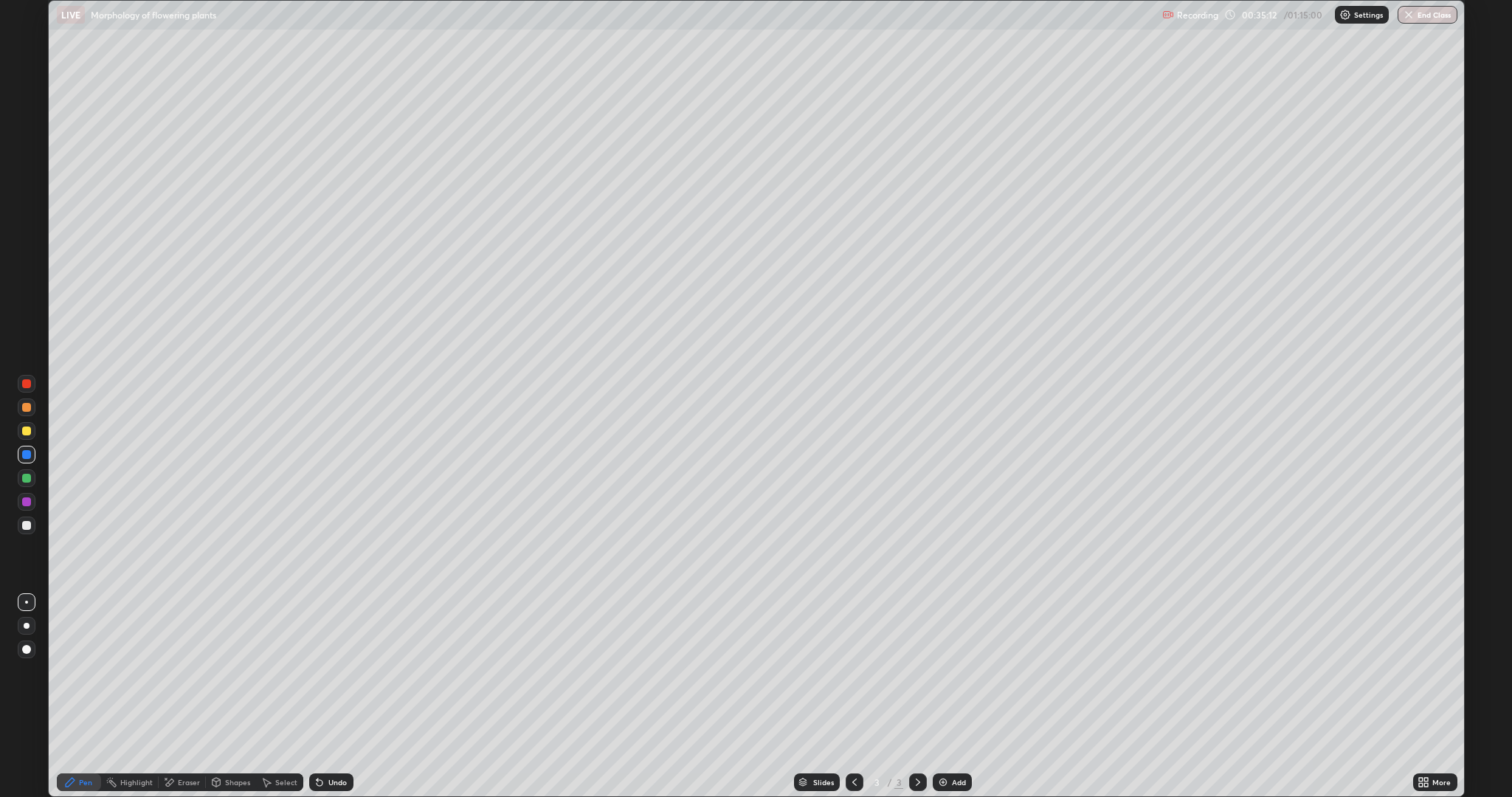
click at [84, 671] on div "Pen" at bounding box center [85, 782] width 14 height 8
click at [188, 671] on div "Eraser" at bounding box center [188, 782] width 22 height 8
click at [82, 671] on div "Pen" at bounding box center [85, 782] width 14 height 8
click at [23, 451] on div at bounding box center [26, 453] width 9 height 9
click at [177, 671] on div "Eraser" at bounding box center [182, 781] width 48 height 17
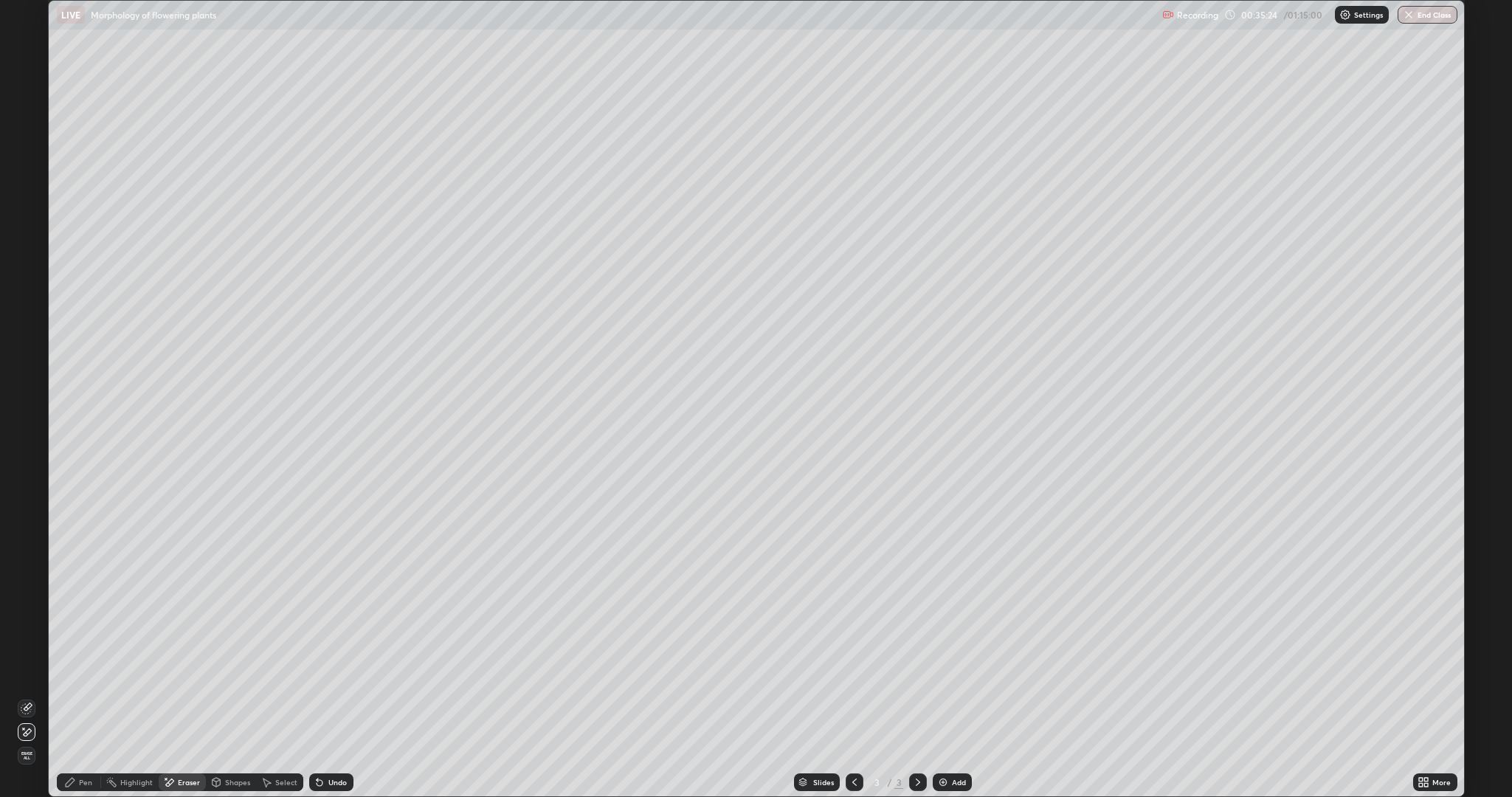
click at [87, 671] on div "Pen" at bounding box center [80, 781] width 45 height 17
click at [84, 671] on div "Pen" at bounding box center [85, 782] width 14 height 8
click at [29, 452] on div at bounding box center [26, 453] width 9 height 9
click at [26, 412] on div at bounding box center [26, 407] width 17 height 17
click at [29, 385] on div at bounding box center [26, 383] width 9 height 9
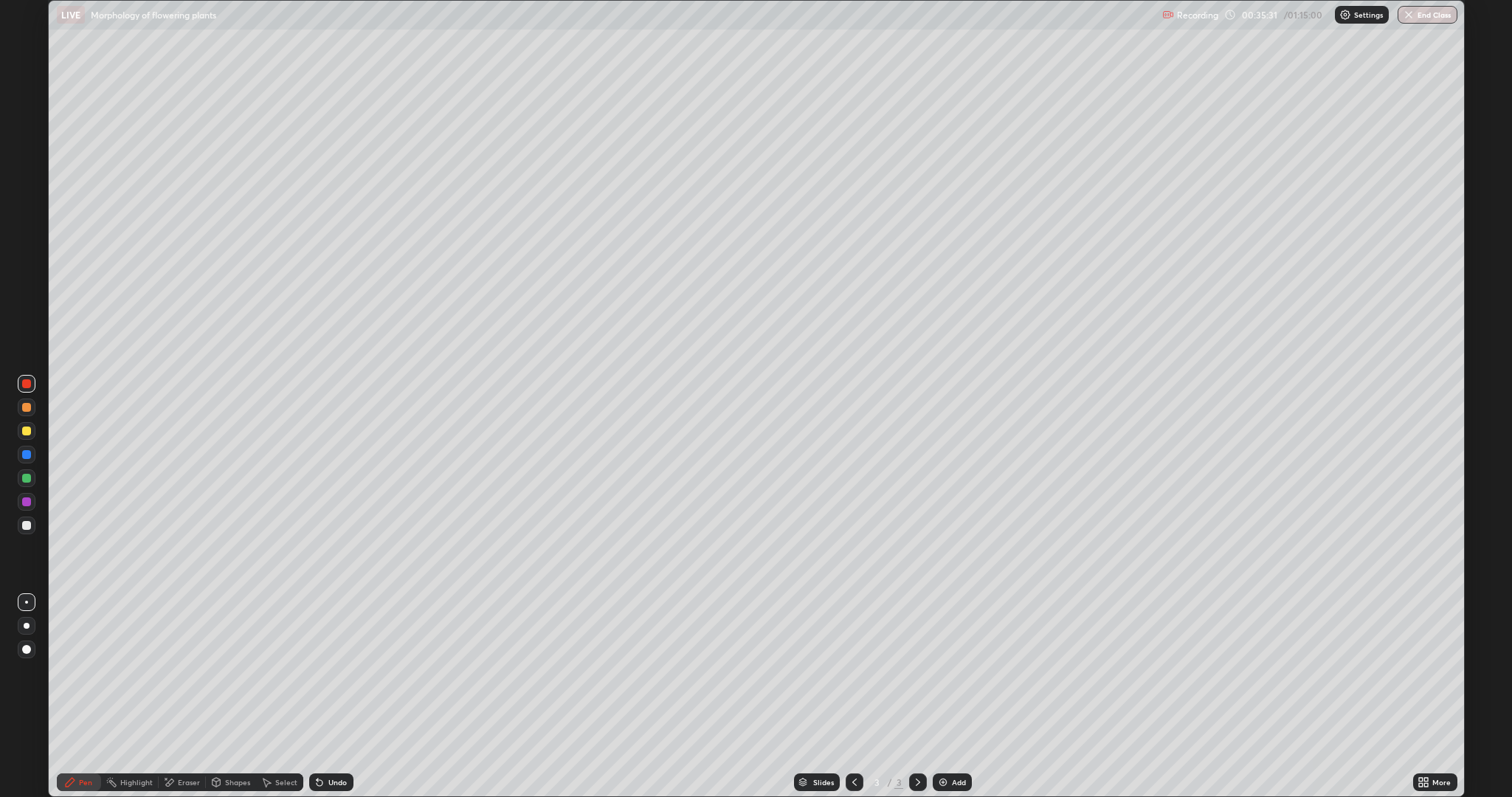
click at [188, 671] on div "Eraser" at bounding box center [188, 782] width 22 height 8
click at [82, 671] on div "Pen" at bounding box center [85, 782] width 14 height 8
click at [26, 478] on div at bounding box center [26, 478] width 9 height 9
click at [26, 502] on div at bounding box center [26, 501] width 9 height 9
click at [190, 671] on div "Eraser" at bounding box center [188, 782] width 22 height 8
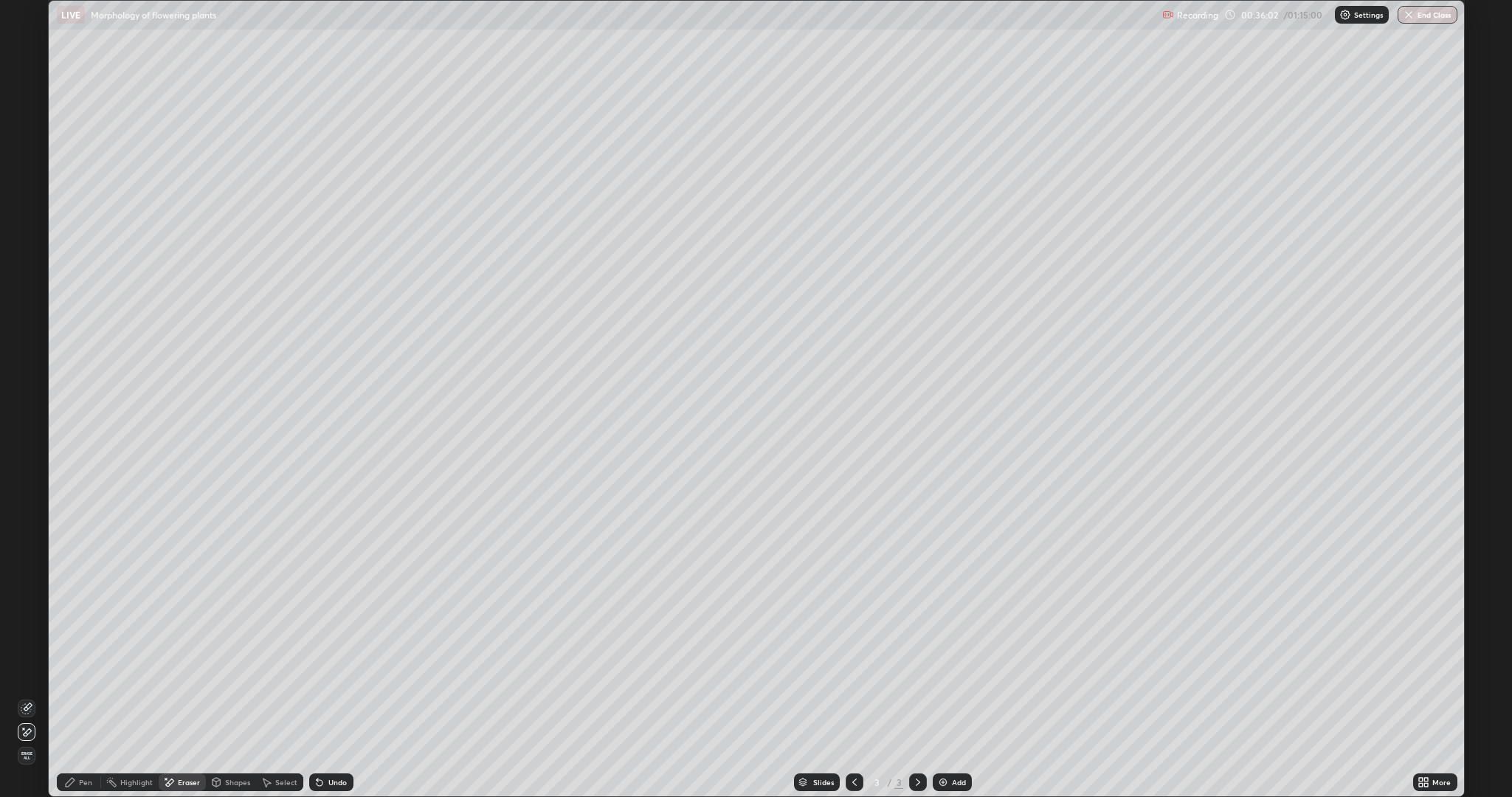
click at [86, 671] on div "Pen" at bounding box center [85, 782] width 14 height 8
click at [29, 431] on div at bounding box center [26, 430] width 9 height 9
click at [23, 380] on div at bounding box center [26, 383] width 9 height 9
click at [29, 479] on div at bounding box center [26, 478] width 9 height 9
click at [185, 671] on div "Eraser" at bounding box center [188, 782] width 22 height 8
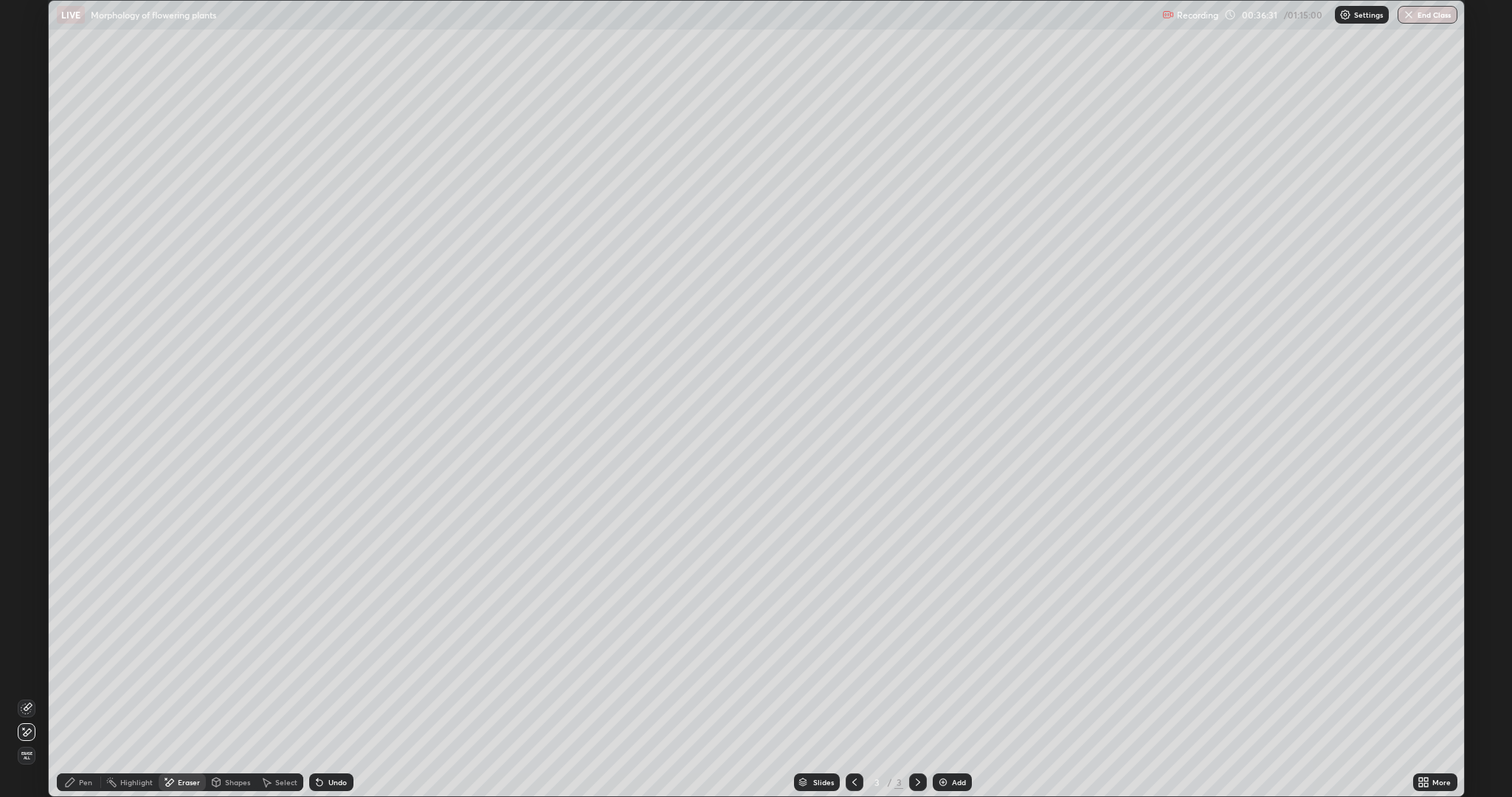
click at [174, 671] on icon at bounding box center [169, 781] width 12 height 13
click at [93, 671] on div "Pen" at bounding box center [80, 781] width 45 height 17
click at [26, 452] on div at bounding box center [26, 453] width 9 height 9
click at [29, 523] on div at bounding box center [26, 524] width 9 height 9
click at [183, 671] on div "Eraser" at bounding box center [188, 782] width 22 height 8
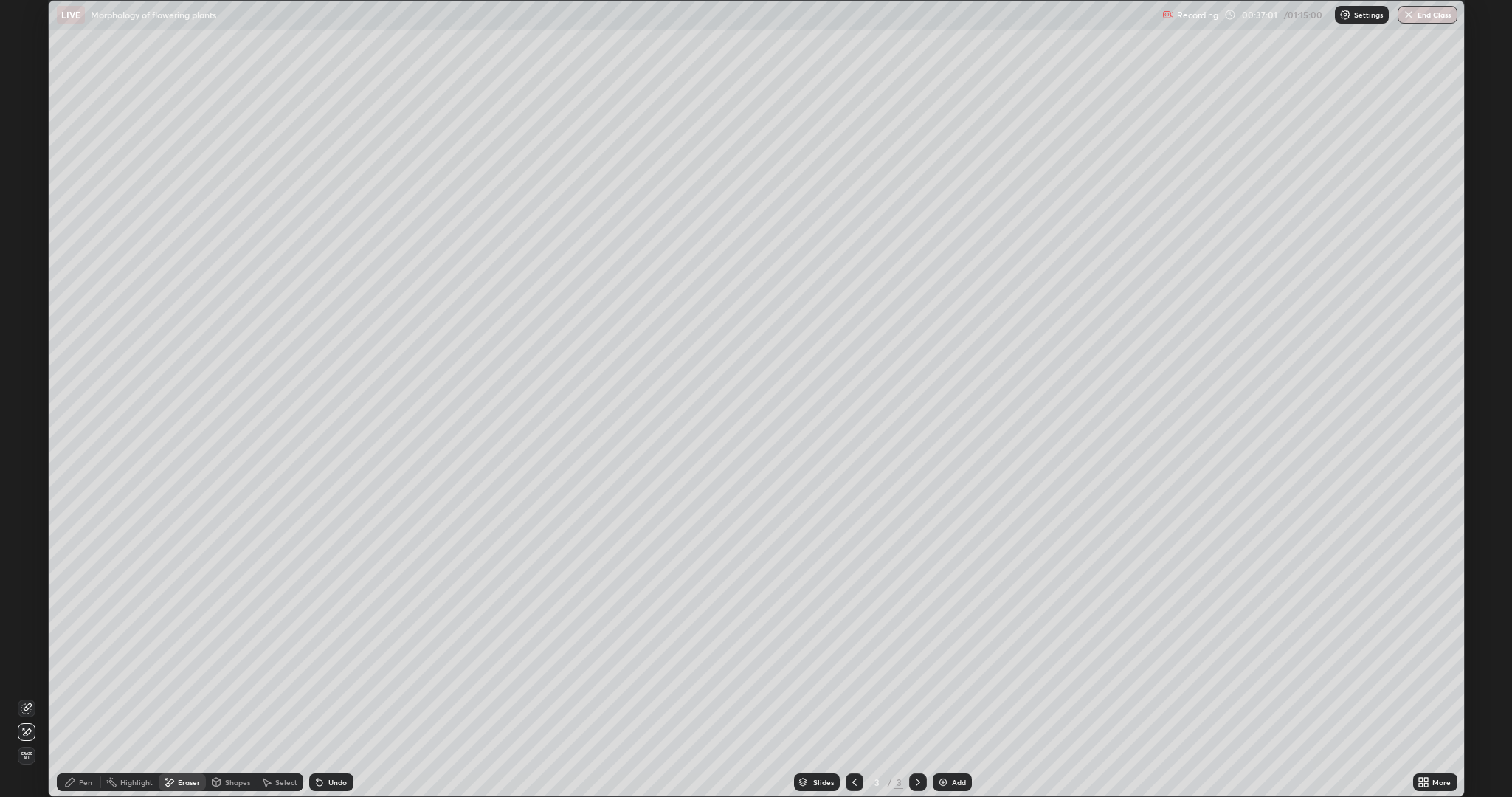
click at [82, 671] on div "Pen" at bounding box center [80, 781] width 45 height 17
click at [25, 499] on div at bounding box center [26, 501] width 9 height 9
click at [23, 382] on div at bounding box center [26, 383] width 9 height 9
click at [164, 671] on icon at bounding box center [165, 779] width 2 height 2
click at [87, 671] on div "Pen" at bounding box center [80, 781] width 45 height 17
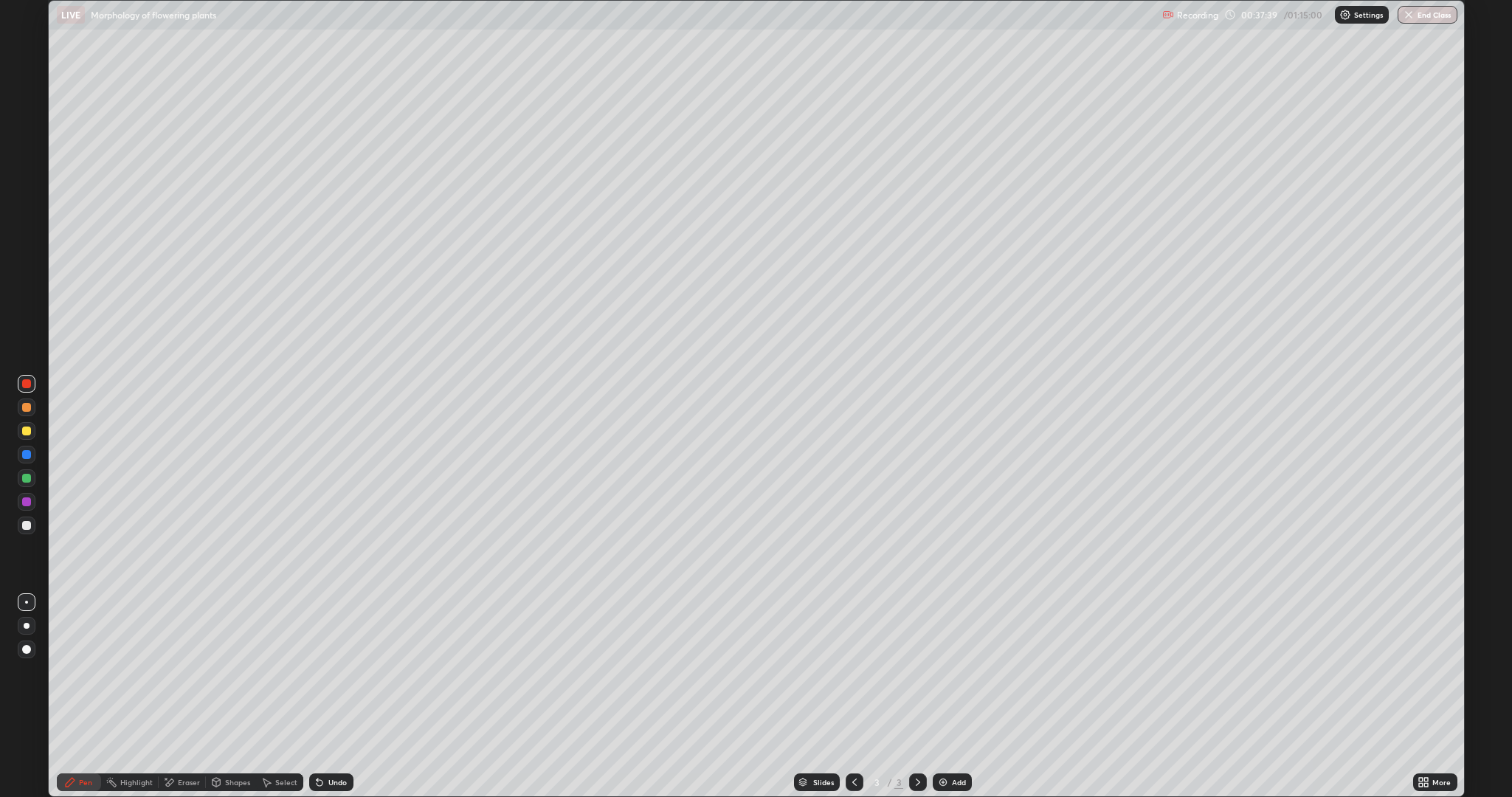
click at [26, 386] on div at bounding box center [26, 383] width 9 height 9
click at [177, 671] on div "Eraser" at bounding box center [182, 781] width 48 height 17
click at [76, 671] on div "Pen" at bounding box center [80, 781] width 45 height 17
click at [27, 501] on div at bounding box center [26, 501] width 9 height 9
click at [31, 428] on div at bounding box center [26, 431] width 17 height 17
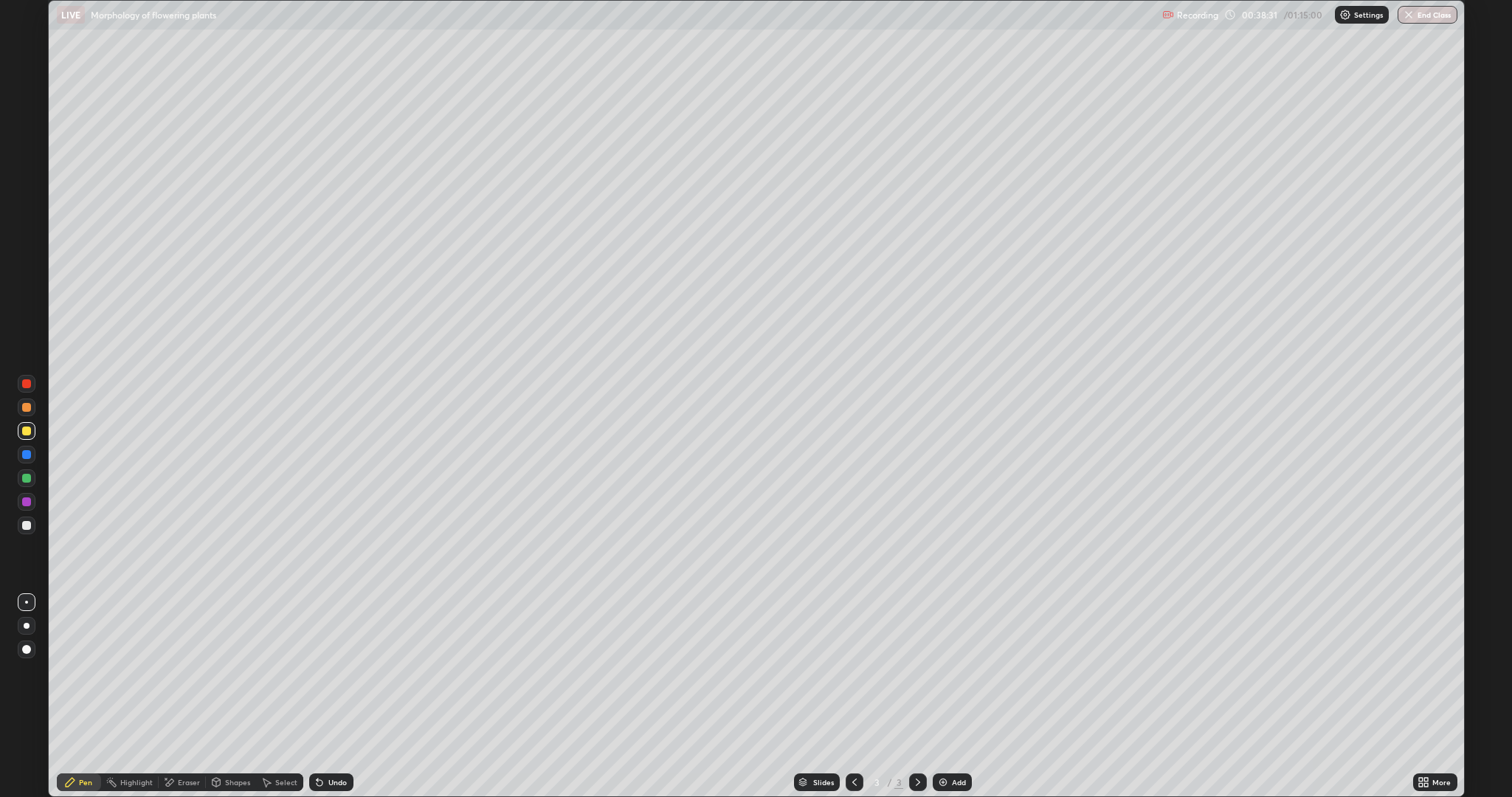
click at [168, 671] on icon at bounding box center [169, 782] width 8 height 8
click at [84, 671] on div "Pen" at bounding box center [85, 782] width 14 height 8
click at [22, 499] on div at bounding box center [26, 501] width 9 height 9
click at [180, 671] on div "Eraser" at bounding box center [188, 782] width 22 height 8
click at [72, 671] on icon at bounding box center [70, 781] width 9 height 9
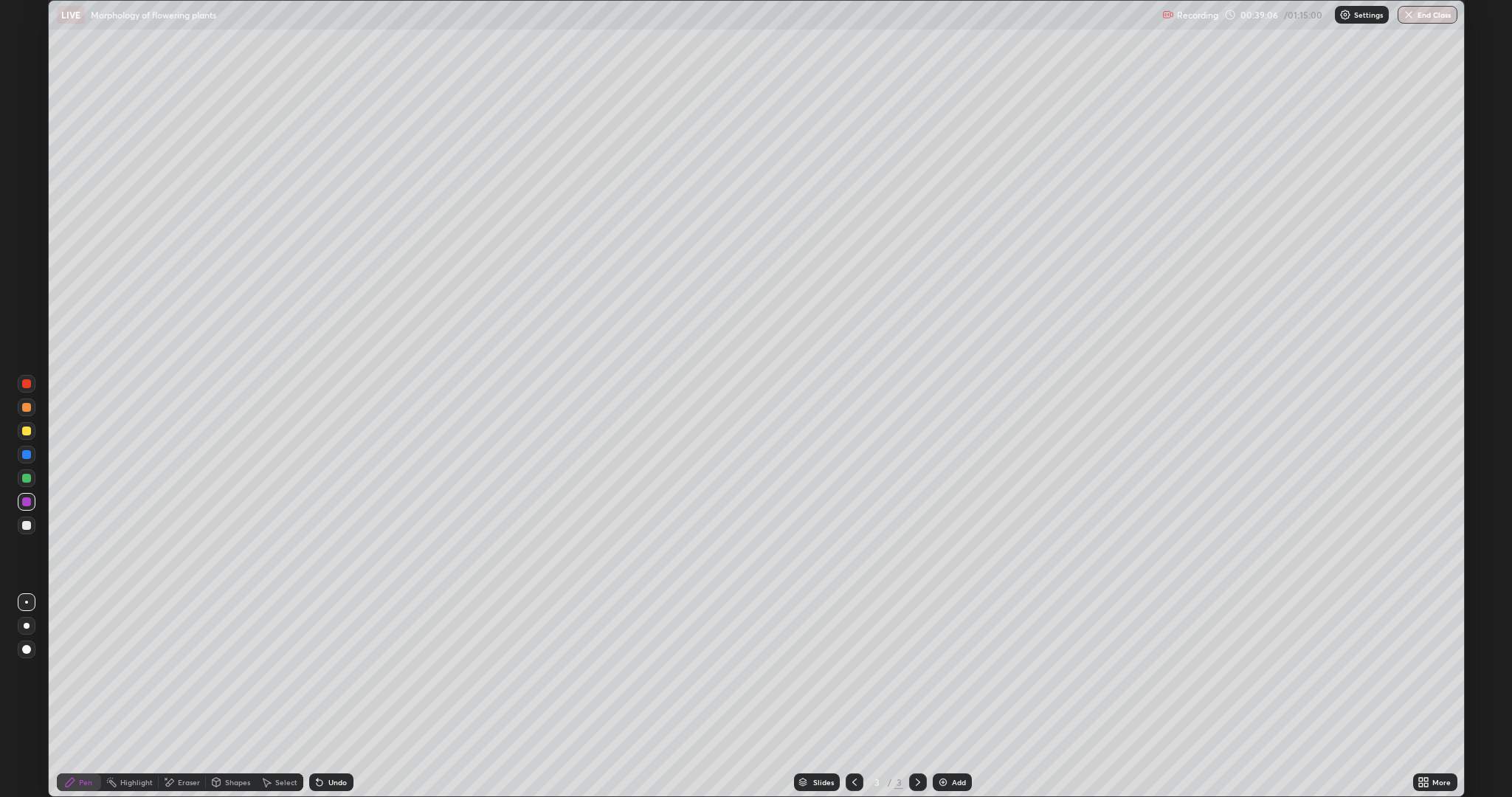
click at [30, 381] on div at bounding box center [26, 383] width 9 height 9
click at [30, 380] on div at bounding box center [26, 383] width 17 height 17
click at [174, 671] on div "Eraser" at bounding box center [182, 781] width 48 height 17
click at [73, 671] on icon at bounding box center [70, 781] width 9 height 9
click at [25, 498] on div at bounding box center [26, 501] width 9 height 9
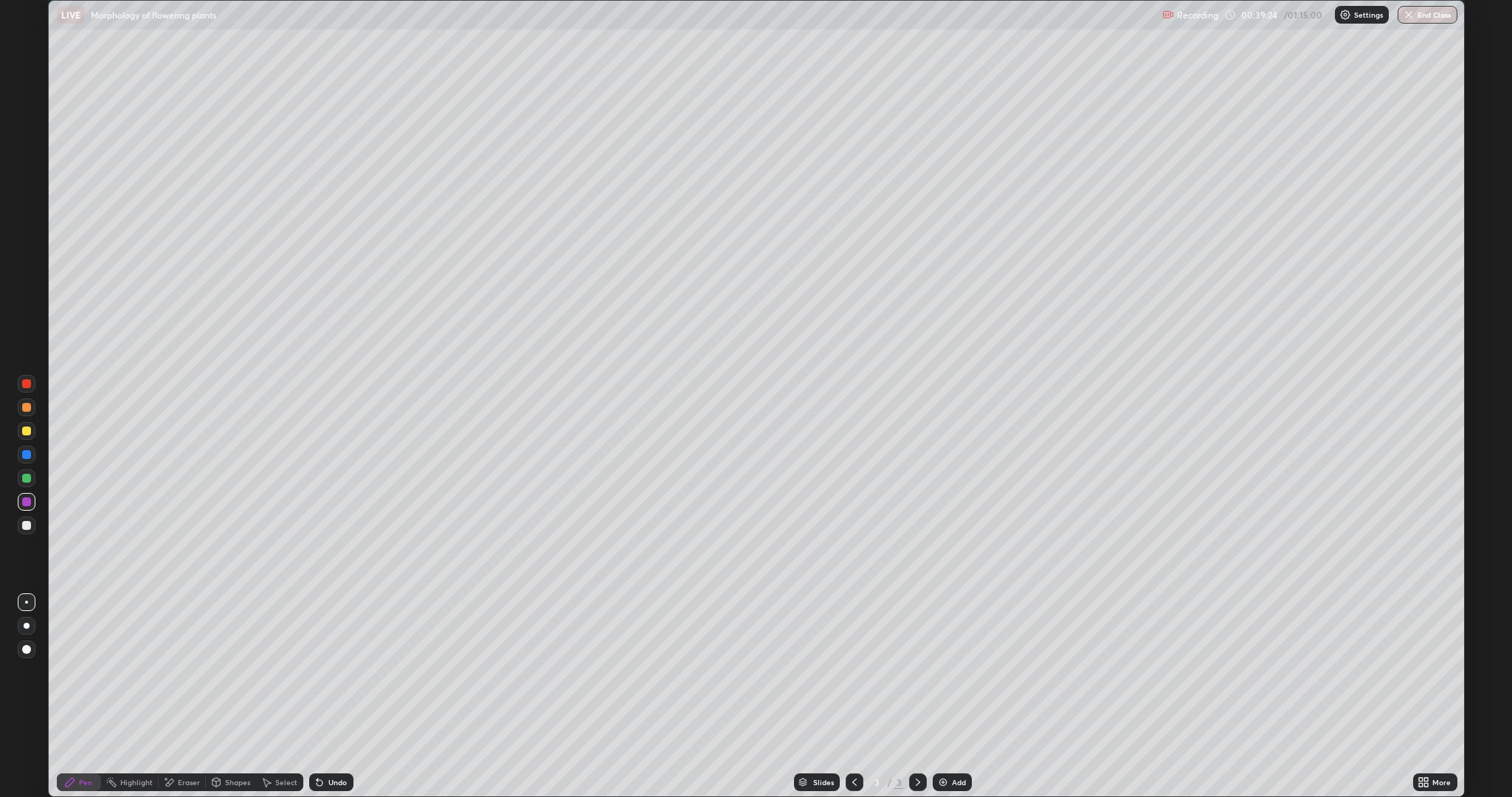
click at [178, 671] on div "Eraser" at bounding box center [188, 782] width 22 height 8
click at [84, 671] on div "Pen" at bounding box center [85, 782] width 14 height 8
click at [26, 501] on div at bounding box center [26, 501] width 9 height 9
click at [29, 431] on div at bounding box center [26, 430] width 9 height 9
click at [27, 408] on div at bounding box center [26, 407] width 9 height 9
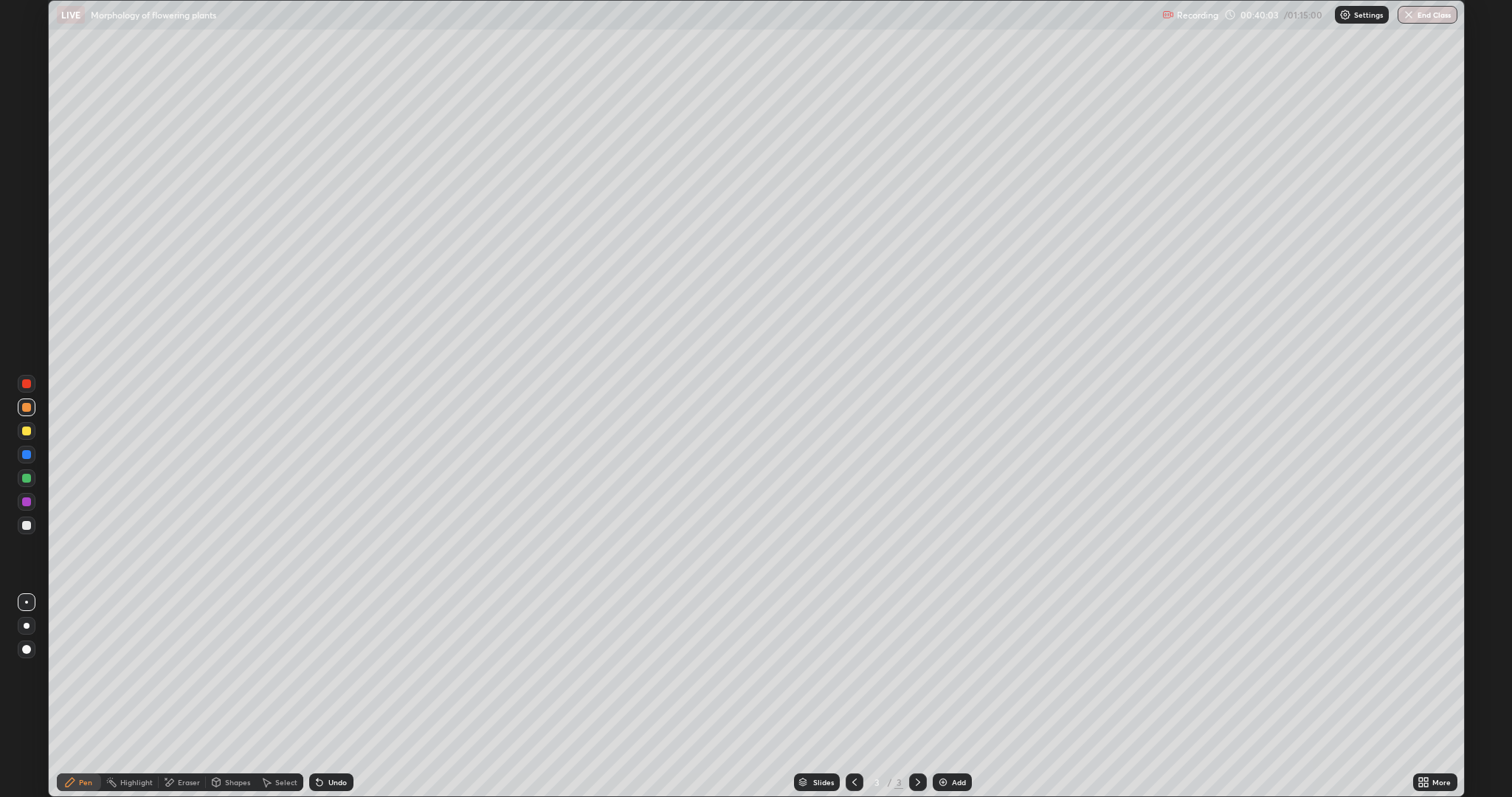
click at [177, 671] on div "Eraser" at bounding box center [182, 781] width 48 height 17
click at [84, 671] on div "Pen" at bounding box center [85, 782] width 14 height 8
click at [171, 671] on icon at bounding box center [169, 781] width 12 height 13
click at [85, 671] on div "Pen" at bounding box center [85, 782] width 14 height 8
click at [30, 382] on div at bounding box center [26, 383] width 9 height 9
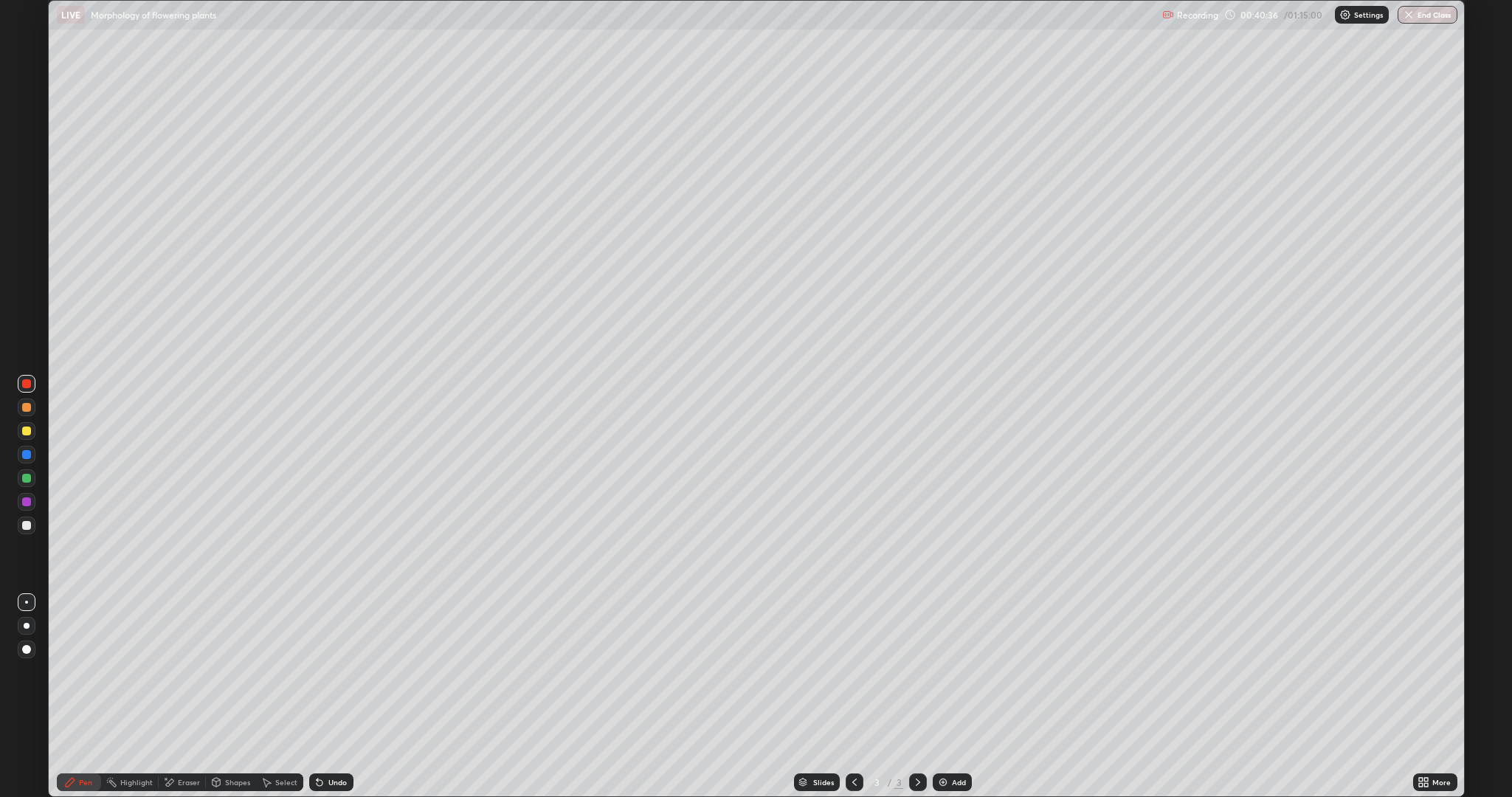
click at [180, 671] on div "Eraser" at bounding box center [188, 782] width 22 height 8
click at [69, 671] on icon at bounding box center [70, 781] width 12 height 12
click at [183, 671] on div "Eraser" at bounding box center [188, 782] width 22 height 8
click at [84, 671] on div "Pen" at bounding box center [85, 782] width 14 height 8
click at [29, 429] on div at bounding box center [26, 430] width 9 height 9
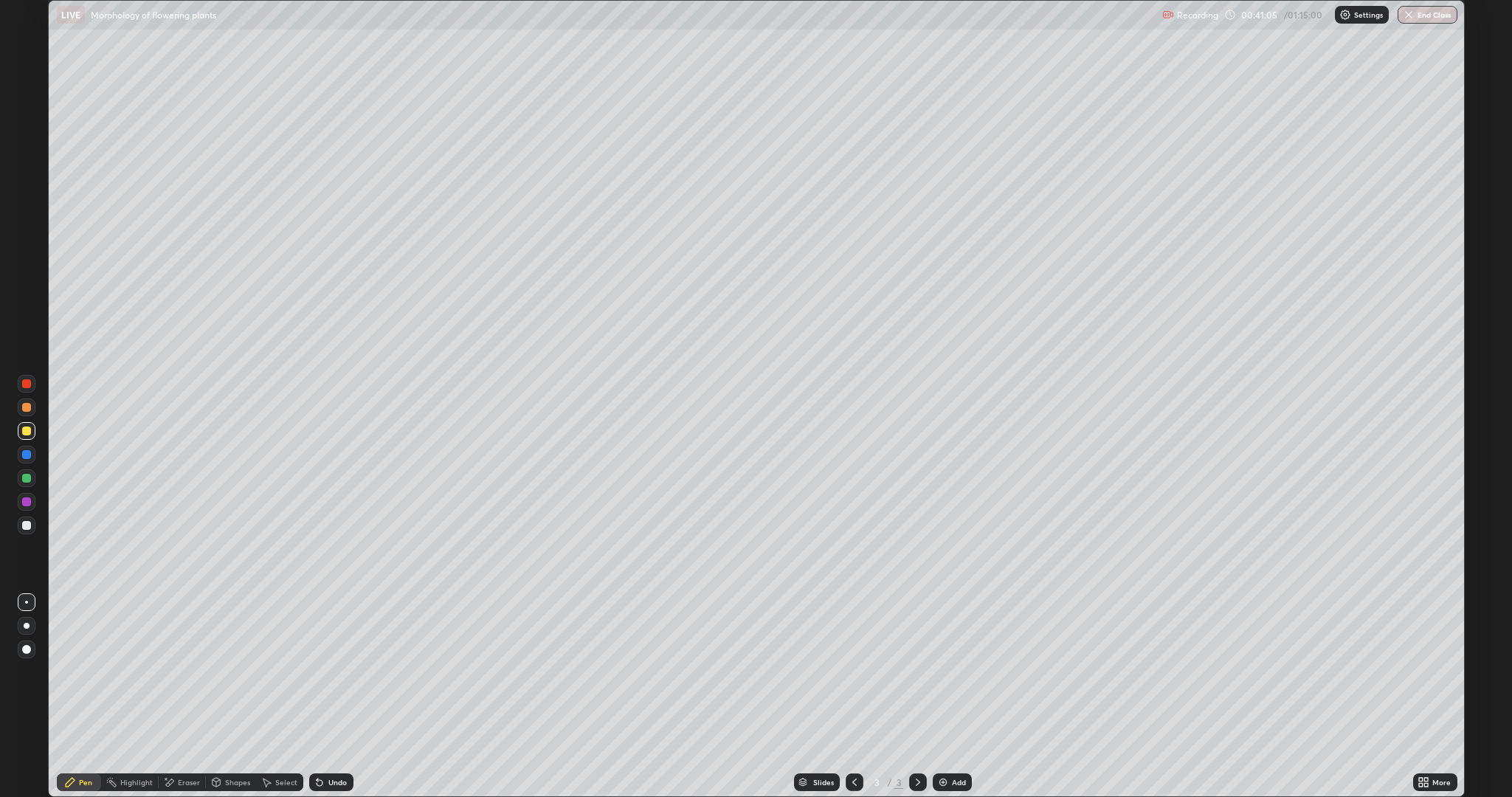
click at [29, 456] on div at bounding box center [26, 453] width 9 height 9
click at [26, 478] on div at bounding box center [26, 478] width 9 height 9
click at [26, 523] on div at bounding box center [26, 524] width 9 height 9
click at [30, 380] on div at bounding box center [26, 383] width 9 height 9
click at [26, 429] on div at bounding box center [26, 430] width 9 height 9
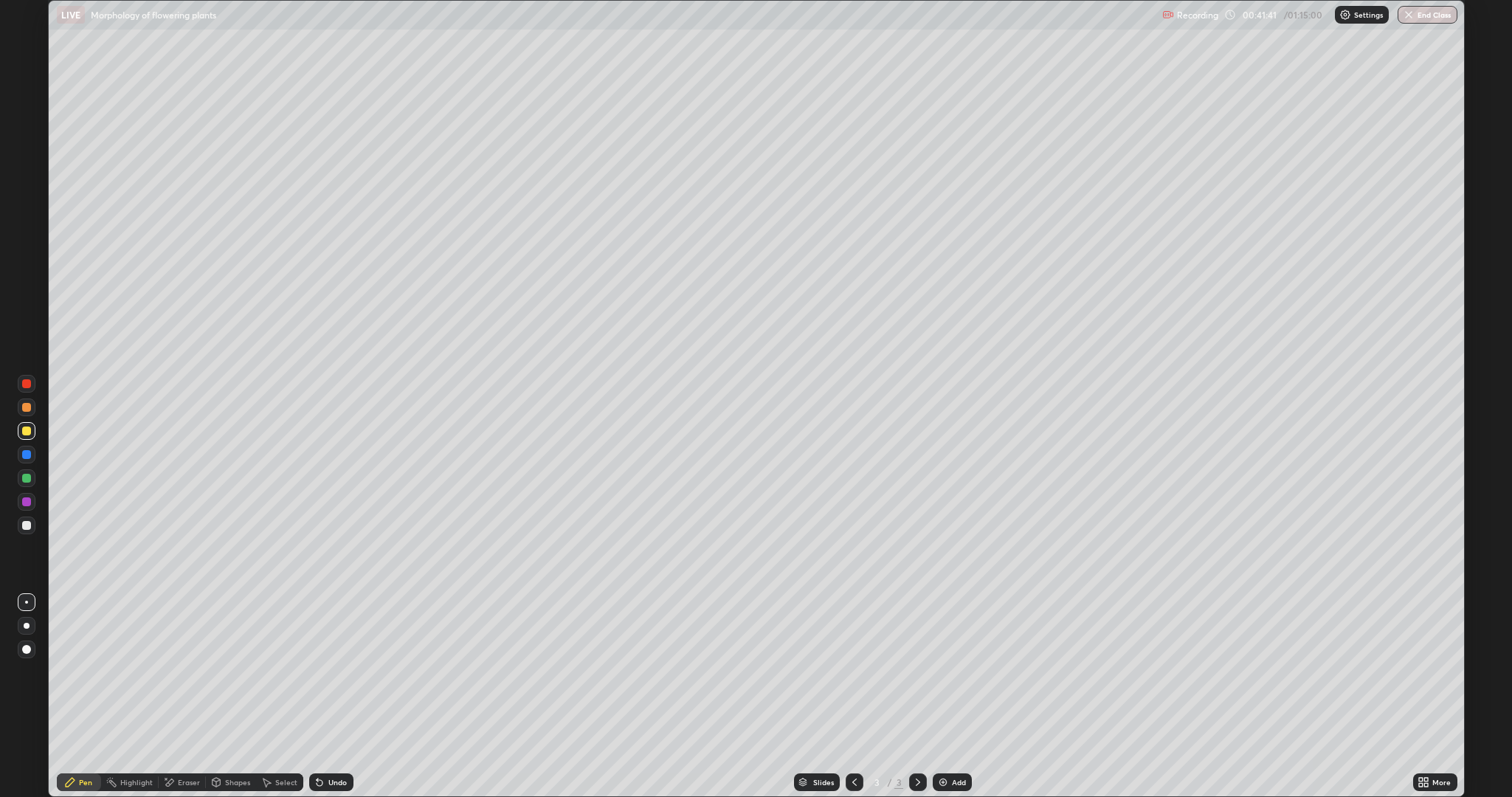
click at [28, 457] on div at bounding box center [26, 453] width 9 height 9
click at [28, 525] on div at bounding box center [26, 524] width 9 height 9
click at [187, 671] on div "Eraser" at bounding box center [188, 782] width 22 height 8
click at [78, 671] on div "Pen" at bounding box center [80, 781] width 45 height 17
click at [29, 428] on div at bounding box center [26, 430] width 9 height 9
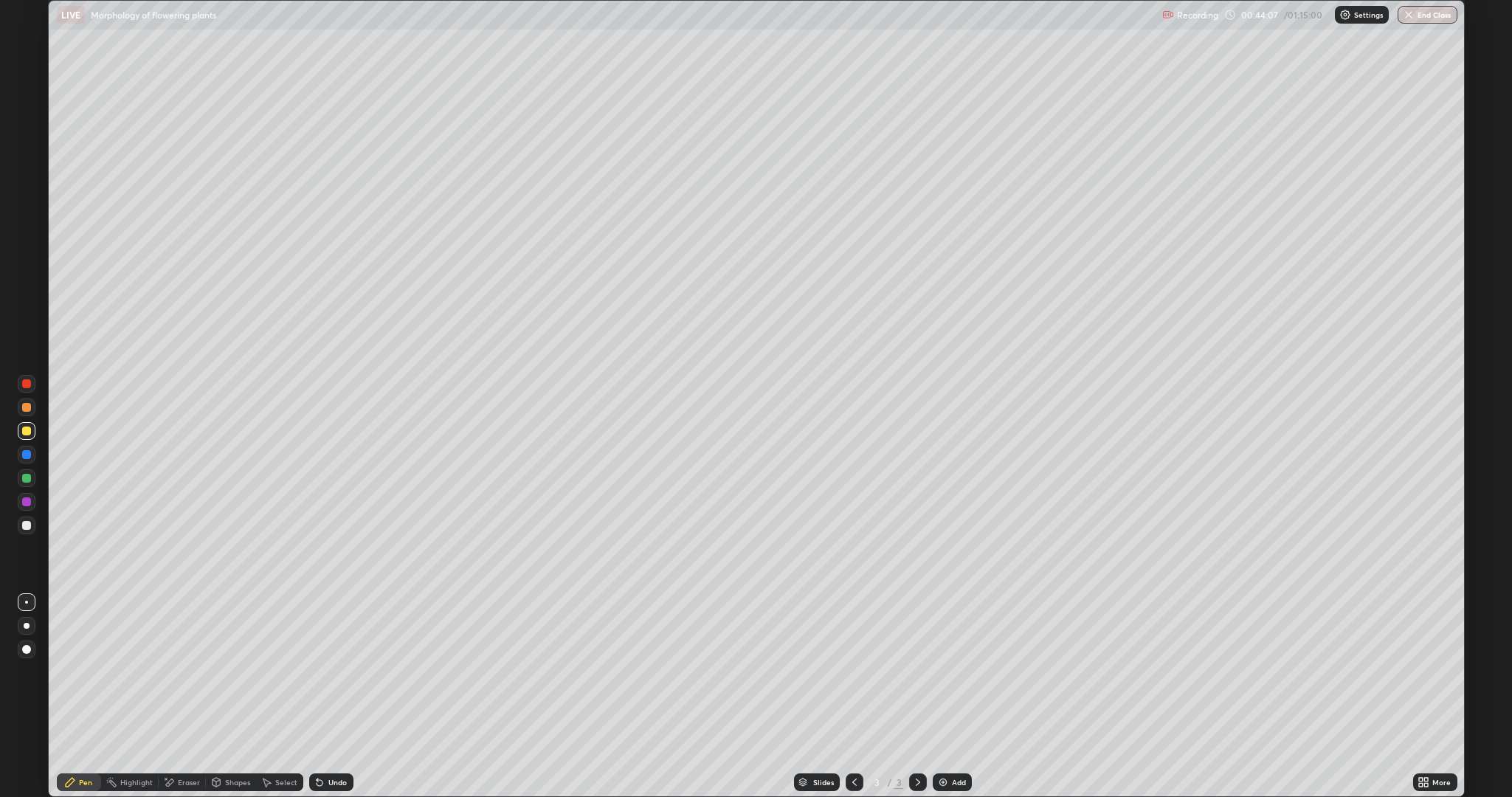
click at [187, 671] on div "Eraser" at bounding box center [188, 782] width 22 height 8
click at [232, 671] on div "Shapes" at bounding box center [238, 782] width 25 height 8
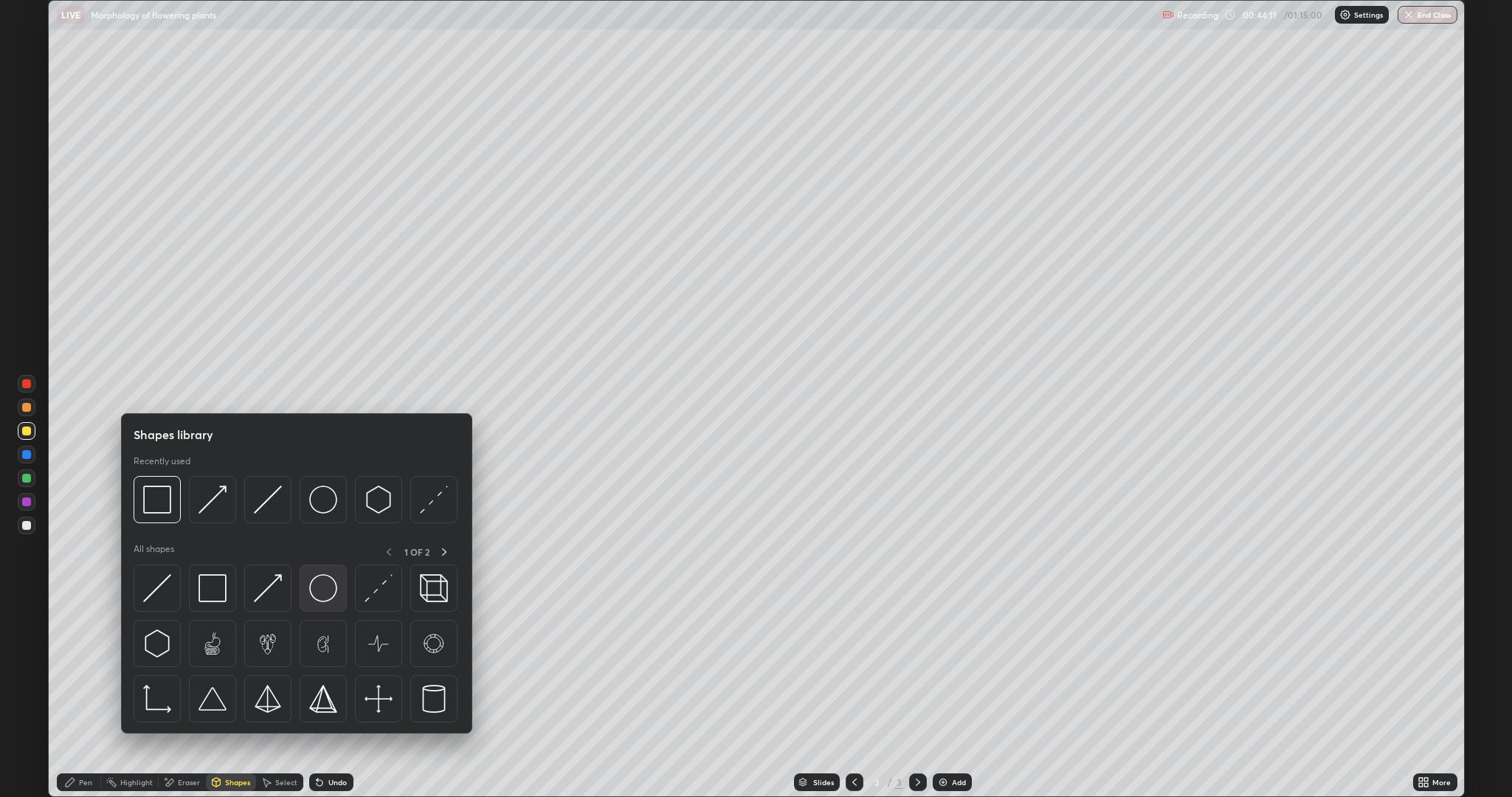
click at [322, 583] on img at bounding box center [322, 587] width 28 height 28
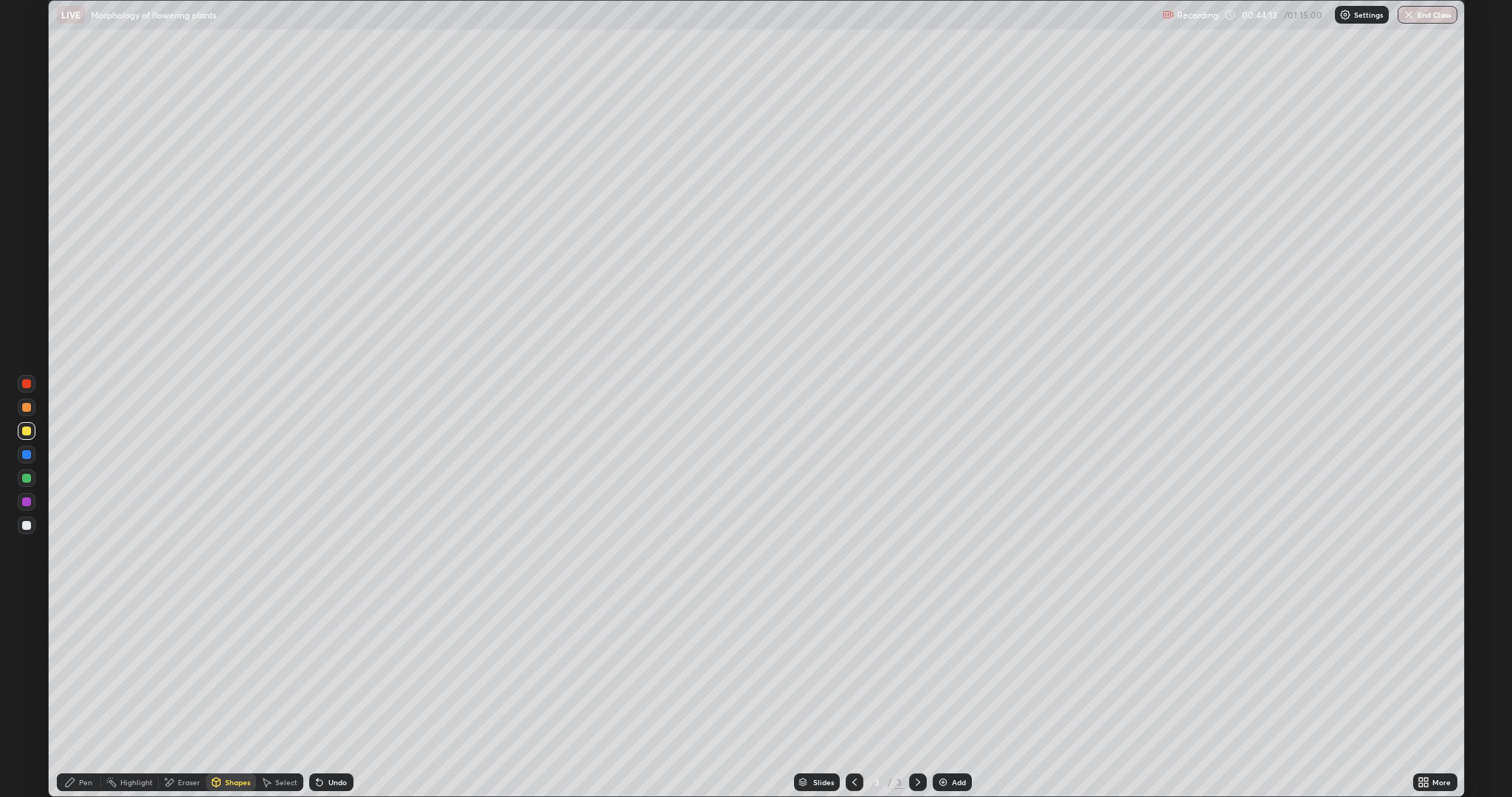
click at [196, 671] on div "Eraser" at bounding box center [182, 781] width 48 height 17
click at [234, 671] on div "Shapes" at bounding box center [238, 782] width 25 height 8
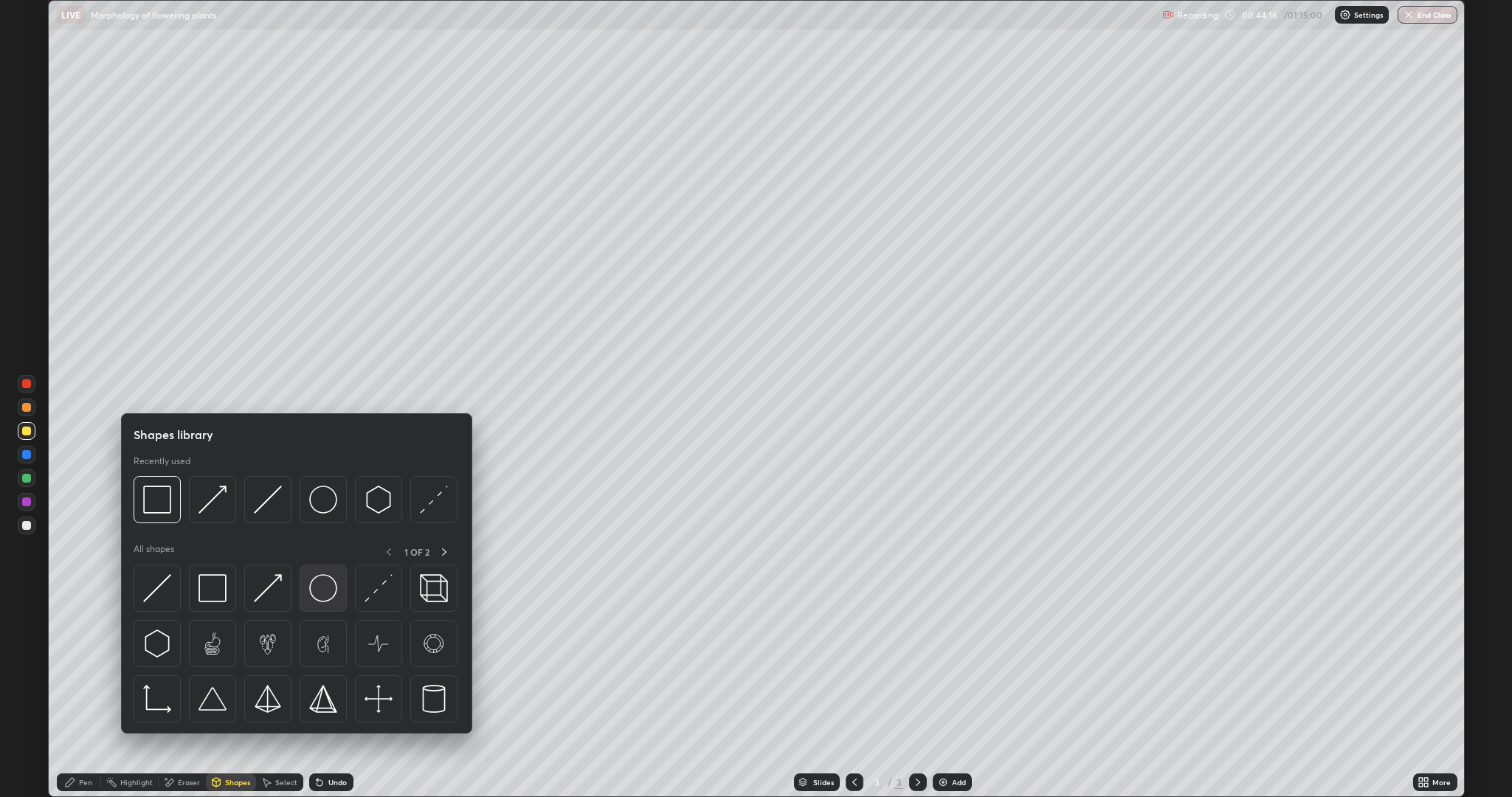
click at [318, 594] on img at bounding box center [322, 587] width 28 height 28
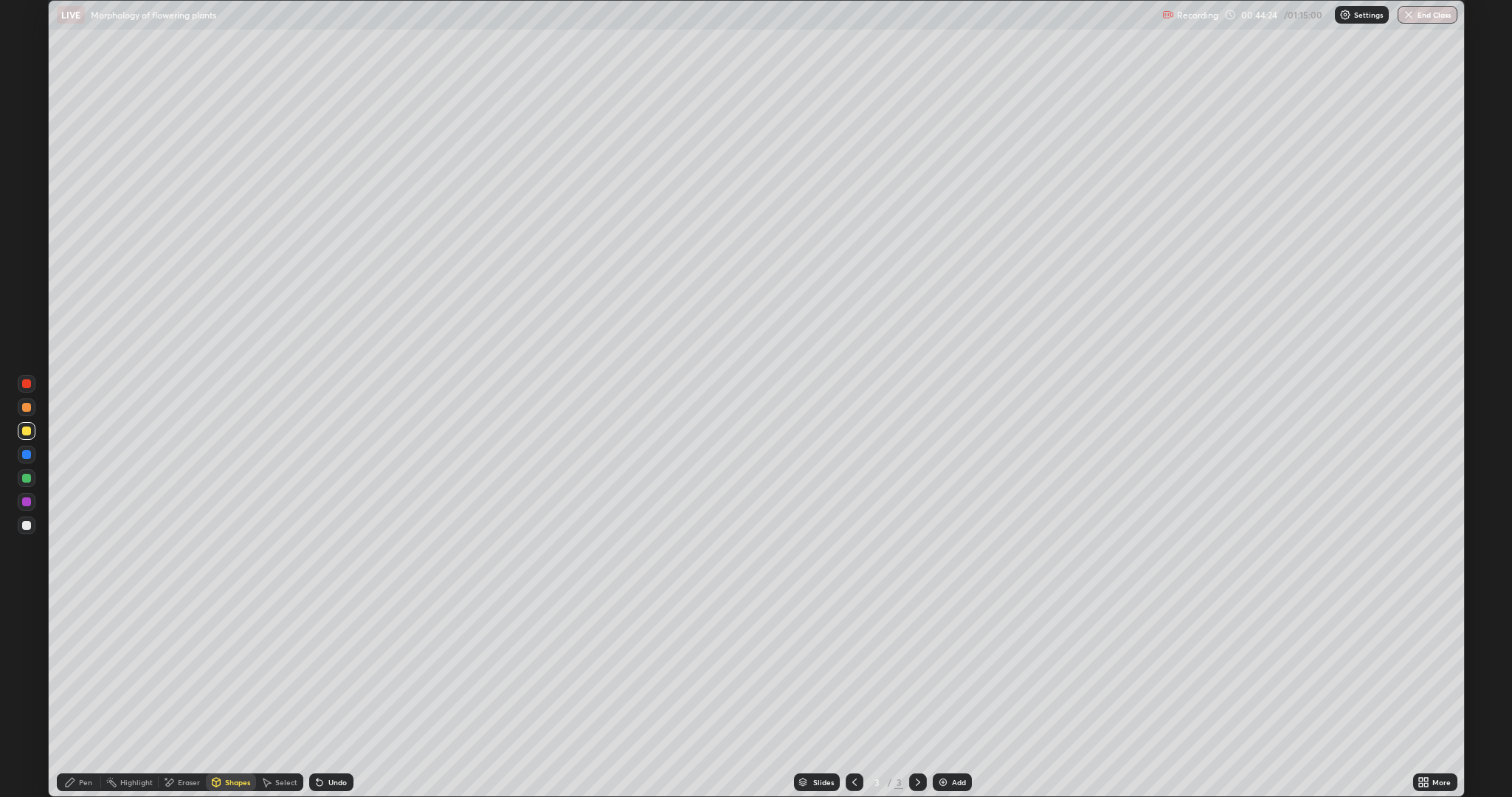
click at [180, 671] on div "Eraser" at bounding box center [188, 782] width 22 height 8
click at [218, 671] on icon at bounding box center [216, 781] width 8 height 9
click at [79, 671] on div "Pen" at bounding box center [80, 781] width 45 height 17
click at [87, 671] on div "Pen" at bounding box center [85, 782] width 14 height 8
click at [22, 499] on div at bounding box center [26, 501] width 9 height 9
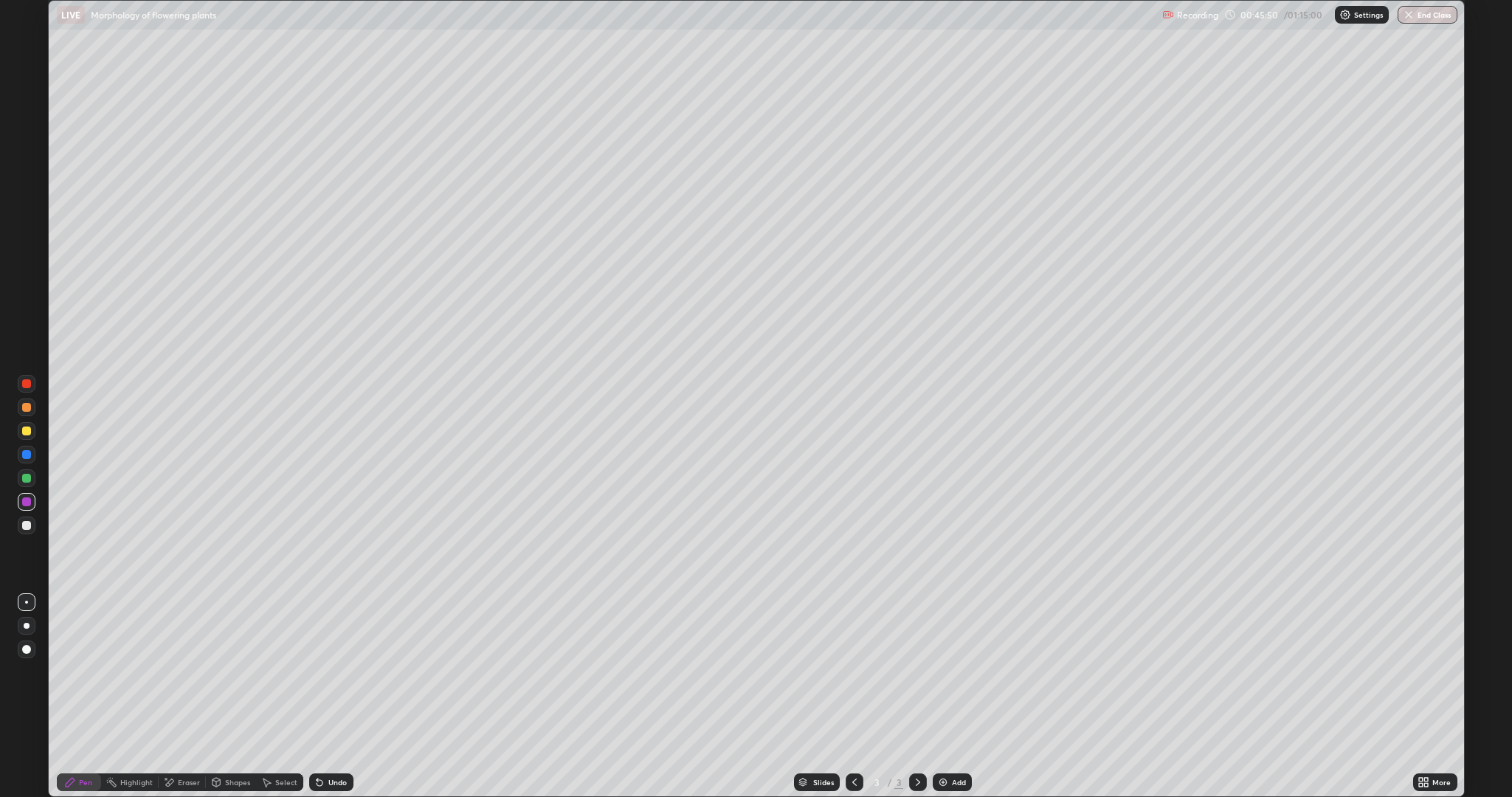
click at [185, 671] on div "Eraser" at bounding box center [188, 782] width 22 height 8
click at [81, 671] on div "Pen" at bounding box center [85, 782] width 14 height 8
click at [26, 481] on div at bounding box center [26, 478] width 9 height 9
click at [185, 671] on div "Eraser" at bounding box center [182, 781] width 48 height 17
click at [178, 671] on div "Eraser" at bounding box center [188, 782] width 22 height 8
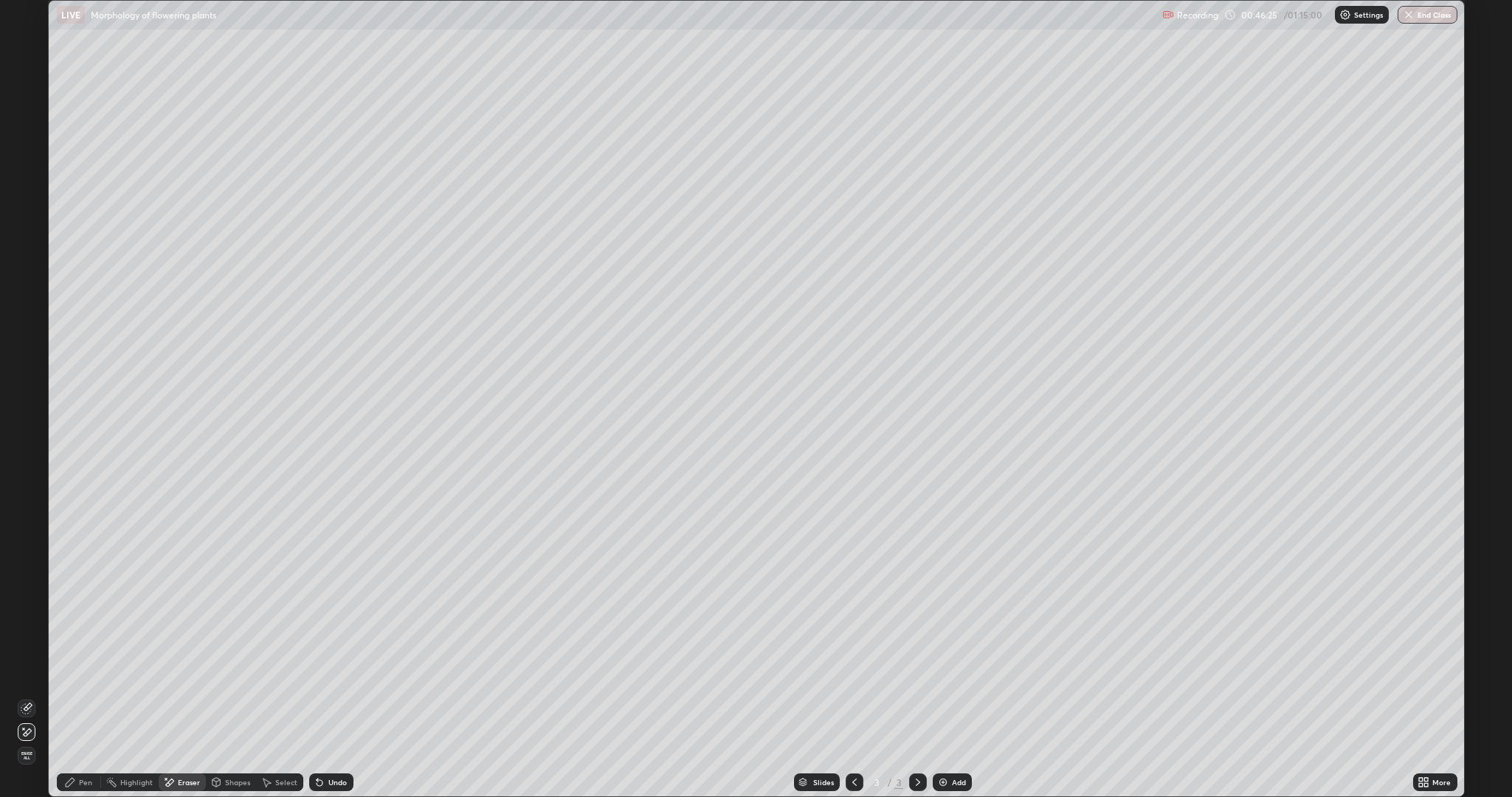
click at [82, 671] on div "Pen" at bounding box center [85, 782] width 14 height 8
click at [134, 671] on div "Highlight" at bounding box center [136, 782] width 32 height 8
click at [25, 453] on div at bounding box center [26, 453] width 9 height 9
click at [186, 671] on div "Eraser" at bounding box center [188, 782] width 22 height 8
click at [76, 671] on div "Pen" at bounding box center [80, 781] width 45 height 17
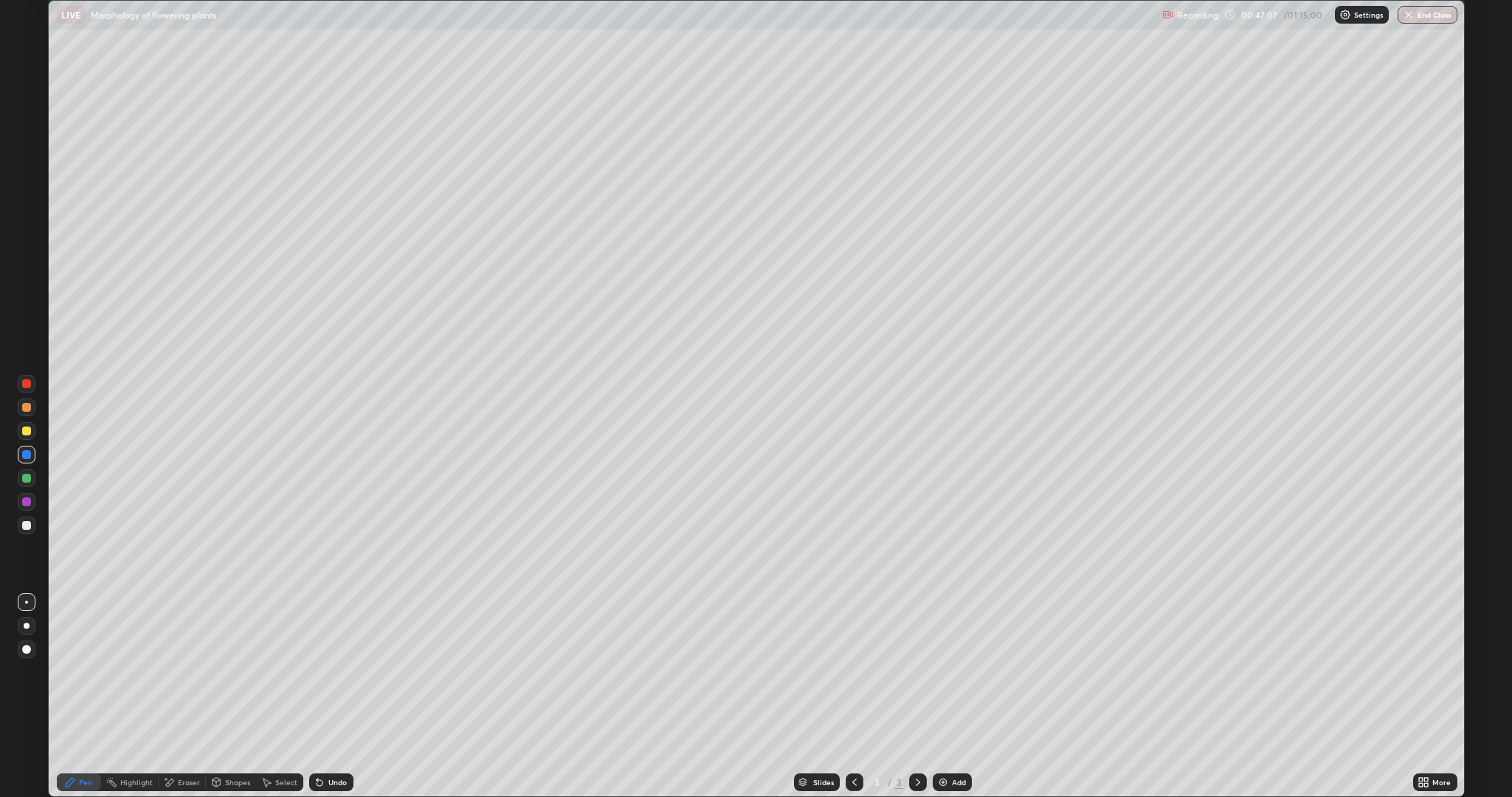
click at [29, 456] on div at bounding box center [26, 453] width 9 height 9
click at [26, 452] on div at bounding box center [26, 453] width 9 height 9
click at [180, 671] on div "Eraser" at bounding box center [188, 782] width 22 height 8
click at [74, 671] on icon at bounding box center [70, 781] width 12 height 12
click at [29, 453] on div at bounding box center [26, 453] width 9 height 9
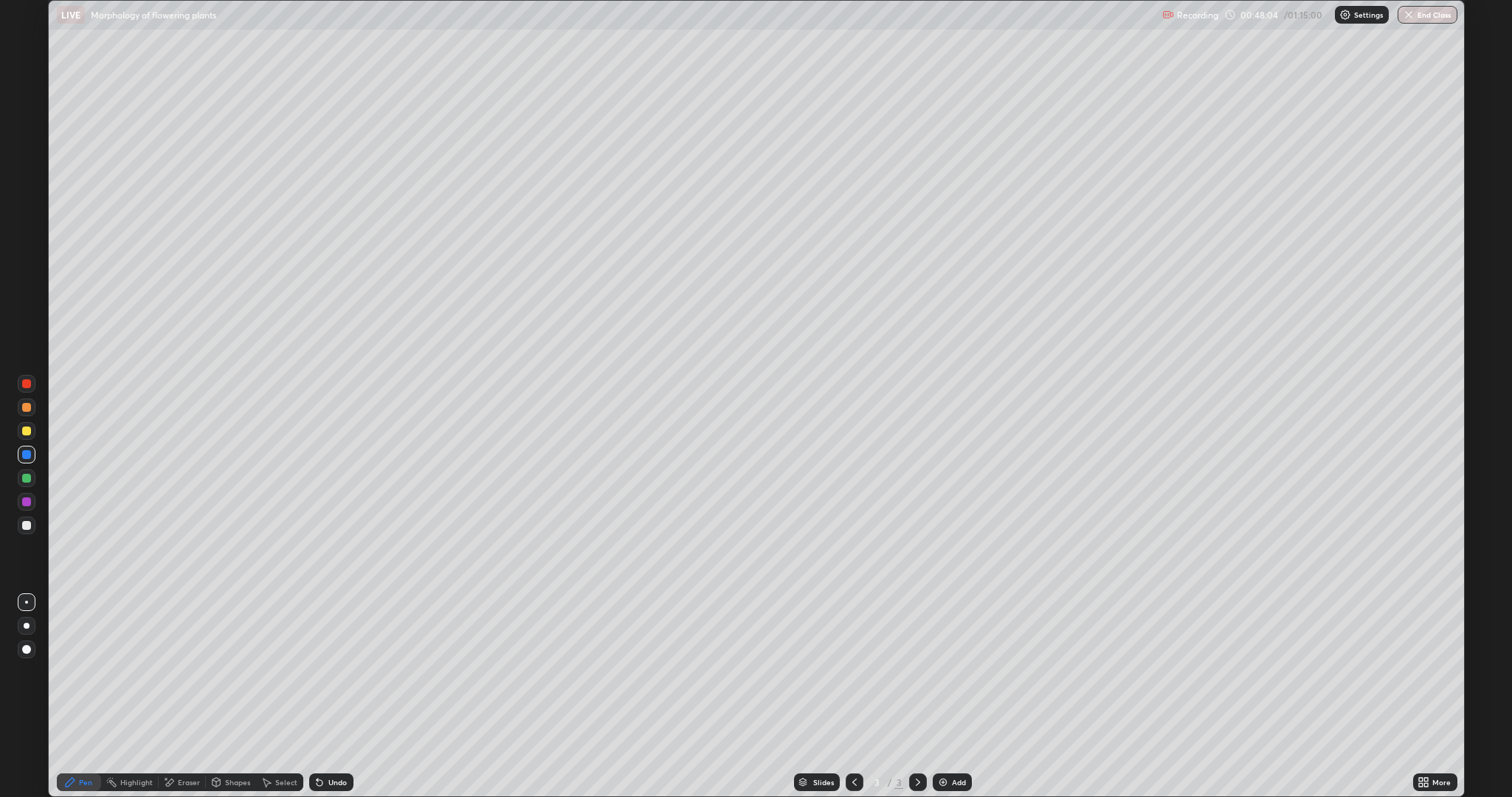
click at [170, 671] on icon at bounding box center [169, 782] width 8 height 8
click at [81, 671] on div "Pen" at bounding box center [85, 782] width 14 height 8
click at [21, 502] on div at bounding box center [26, 502] width 17 height 17
click at [26, 500] on div at bounding box center [26, 501] width 9 height 9
click at [186, 671] on div "Eraser" at bounding box center [188, 782] width 22 height 8
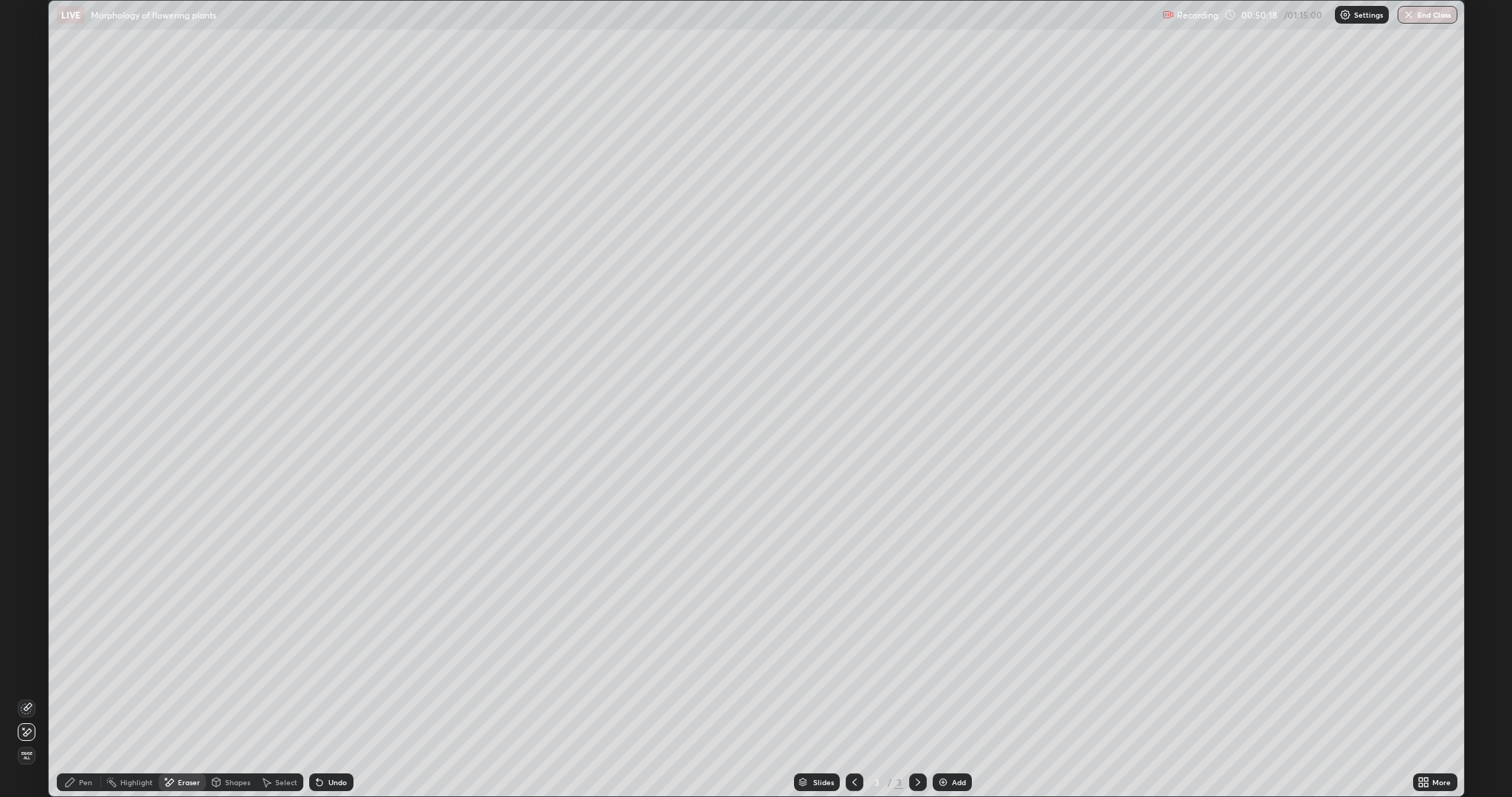
click at [27, 671] on icon at bounding box center [26, 708] width 12 height 12
click at [83, 671] on div "Pen" at bounding box center [85, 782] width 14 height 8
click at [25, 502] on div at bounding box center [26, 501] width 9 height 9
click at [178, 671] on div "Eraser" at bounding box center [188, 782] width 22 height 8
click at [70, 671] on icon at bounding box center [70, 781] width 9 height 9
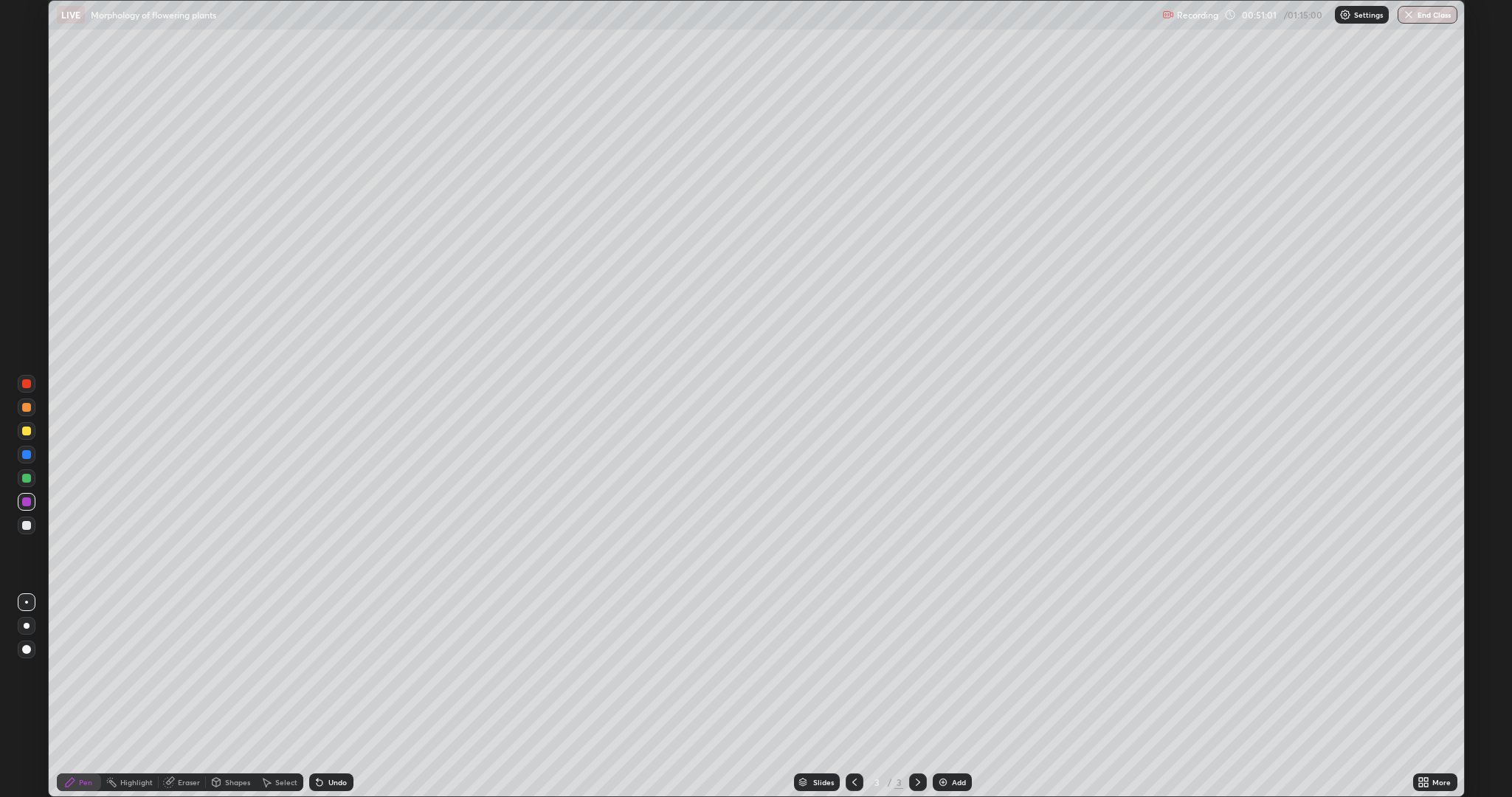
click at [177, 671] on div "Eraser" at bounding box center [182, 781] width 48 height 17
click at [80, 671] on div "Pen" at bounding box center [85, 782] width 14 height 8
click at [333, 671] on div "Undo" at bounding box center [337, 782] width 18 height 8
click at [336, 671] on div "Undo" at bounding box center [337, 782] width 18 height 8
click at [186, 671] on div "Eraser" at bounding box center [188, 782] width 22 height 8
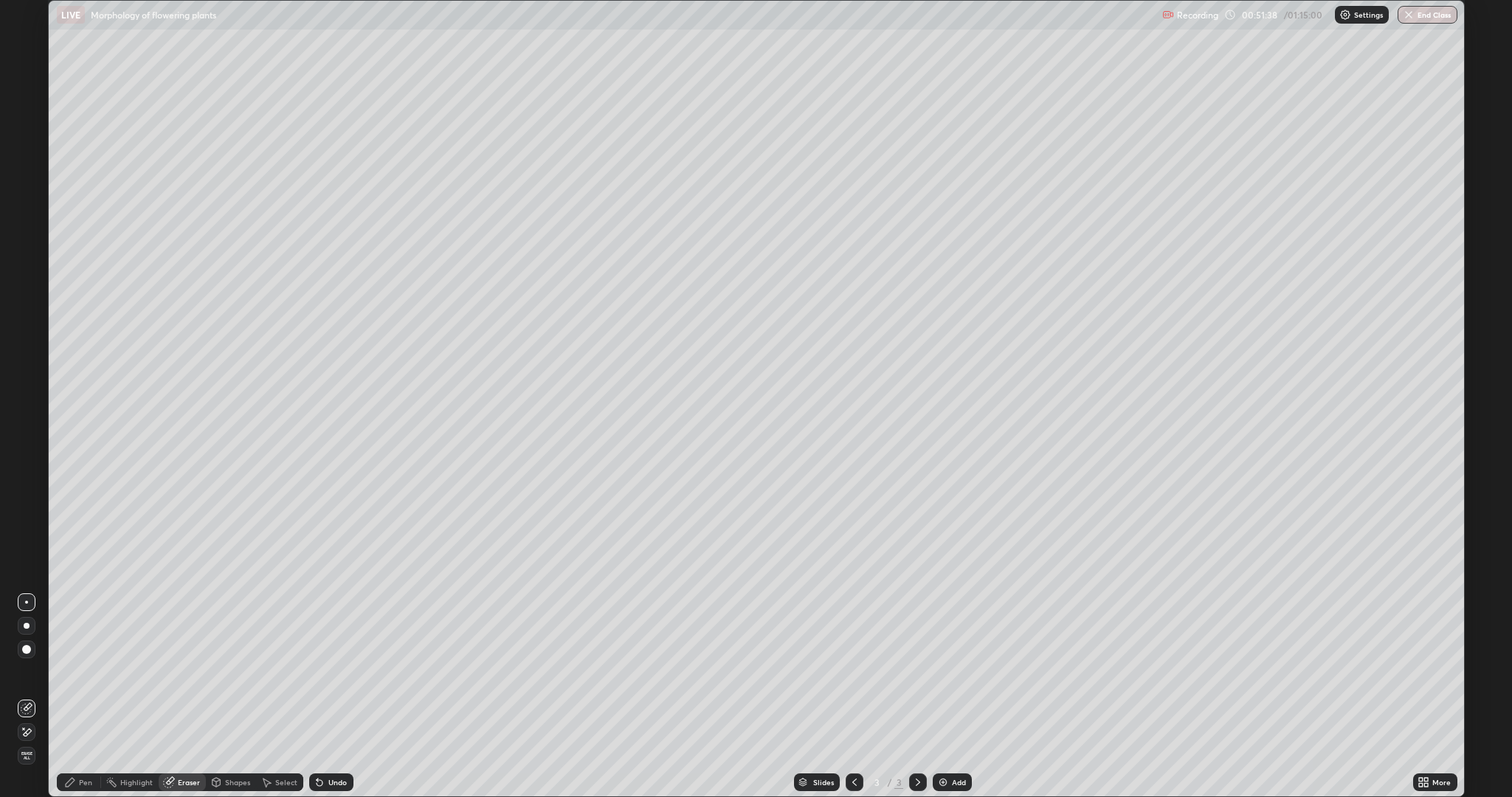
click at [81, 671] on div "Pen" at bounding box center [85, 782] width 14 height 8
click at [185, 671] on div "Eraser" at bounding box center [188, 782] width 22 height 8
click at [77, 671] on div "Pen" at bounding box center [80, 781] width 45 height 17
click at [186, 671] on div "Eraser" at bounding box center [188, 782] width 22 height 8
click at [78, 671] on div "Pen" at bounding box center [80, 781] width 45 height 17
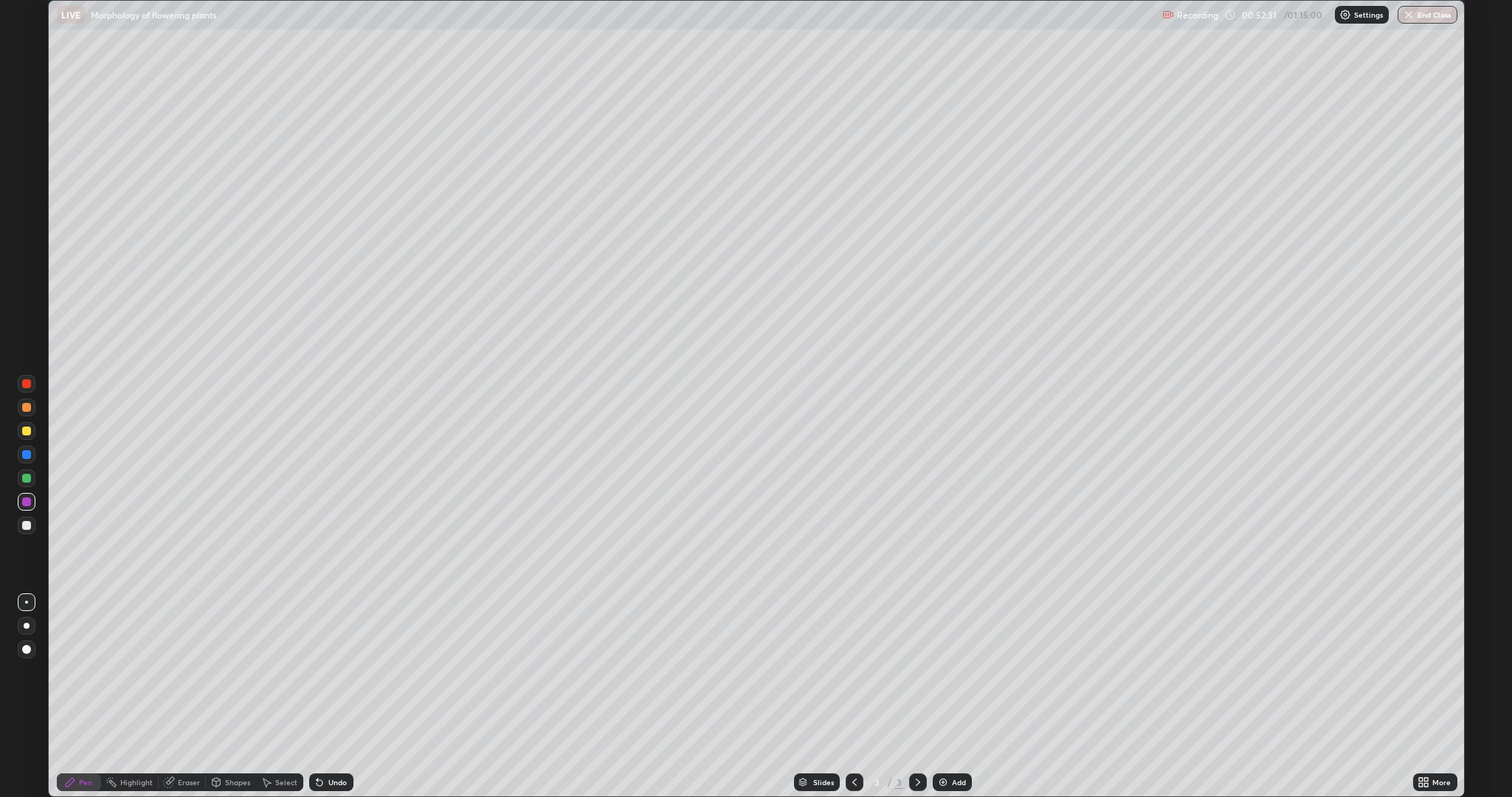
click at [137, 671] on div "Highlight" at bounding box center [136, 782] width 32 height 8
click at [27, 431] on div at bounding box center [26, 430] width 9 height 9
click at [140, 671] on div "Highlight" at bounding box center [136, 782] width 32 height 8
click at [334, 671] on div "Undo" at bounding box center [337, 782] width 18 height 8
click at [28, 671] on icon at bounding box center [26, 732] width 12 height 12
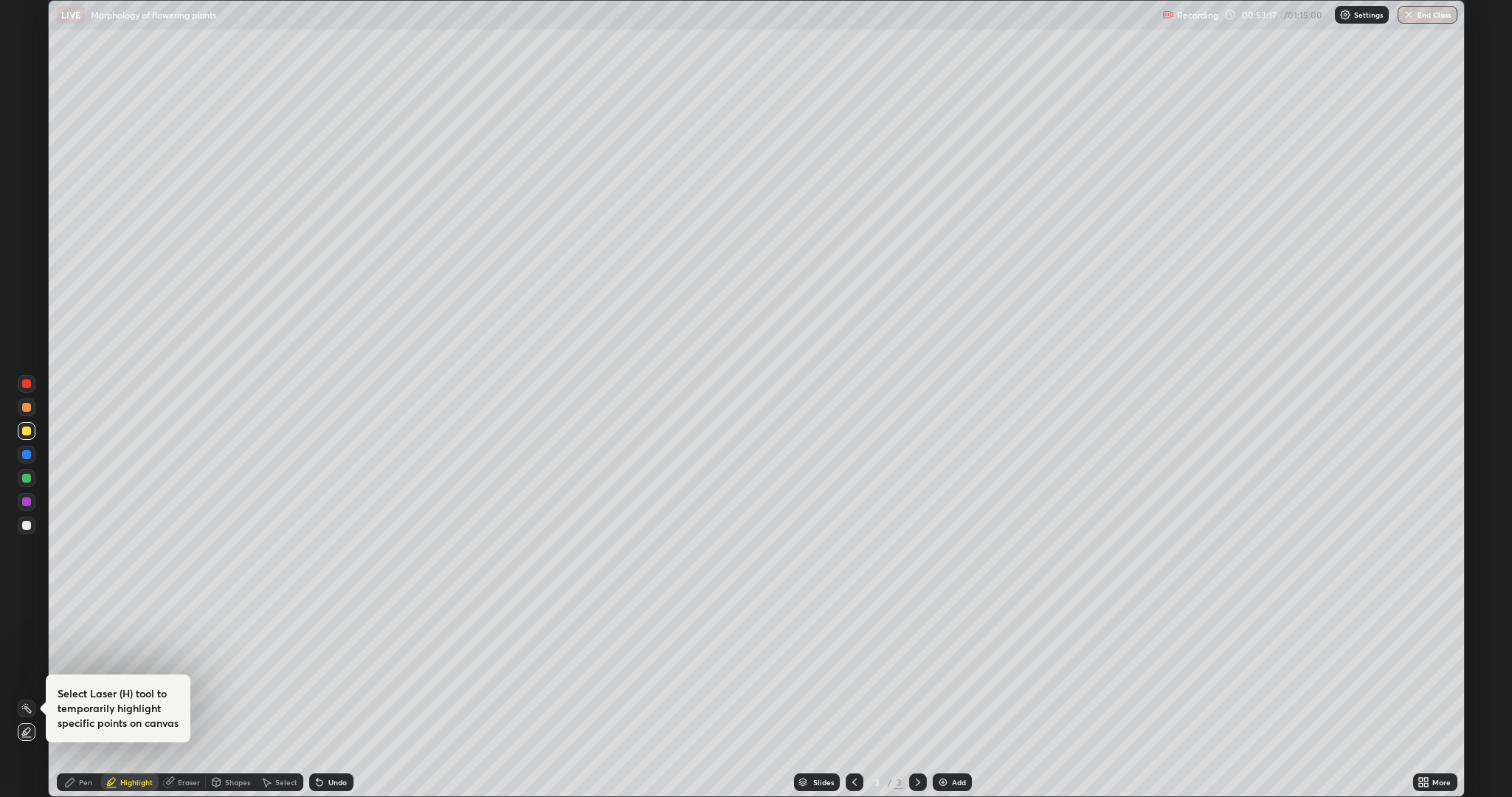
click at [22, 671] on circle at bounding box center [23, 709] width 2 height 2
click at [26, 383] on div at bounding box center [26, 383] width 9 height 9
click at [24, 671] on icon at bounding box center [26, 732] width 12 height 12
click at [27, 671] on icon at bounding box center [26, 732] width 12 height 12
click at [135, 671] on div "Highlight" at bounding box center [136, 782] width 32 height 8
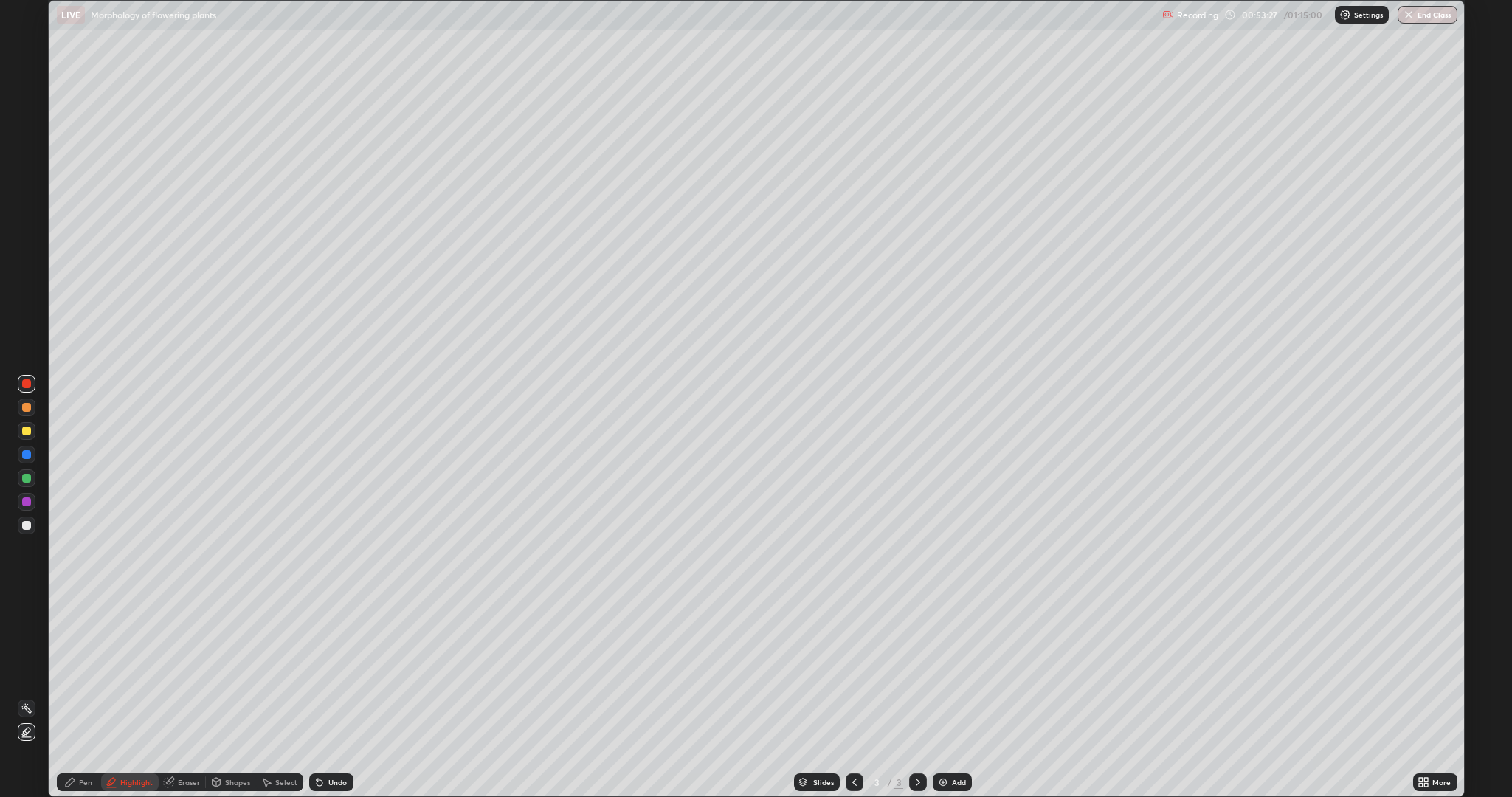
click at [324, 671] on div "Undo" at bounding box center [331, 781] width 45 height 17
click at [28, 671] on icon at bounding box center [26, 708] width 12 height 12
click at [30, 671] on icon at bounding box center [26, 732] width 12 height 12
click at [335, 671] on div "Undo" at bounding box center [337, 782] width 18 height 8
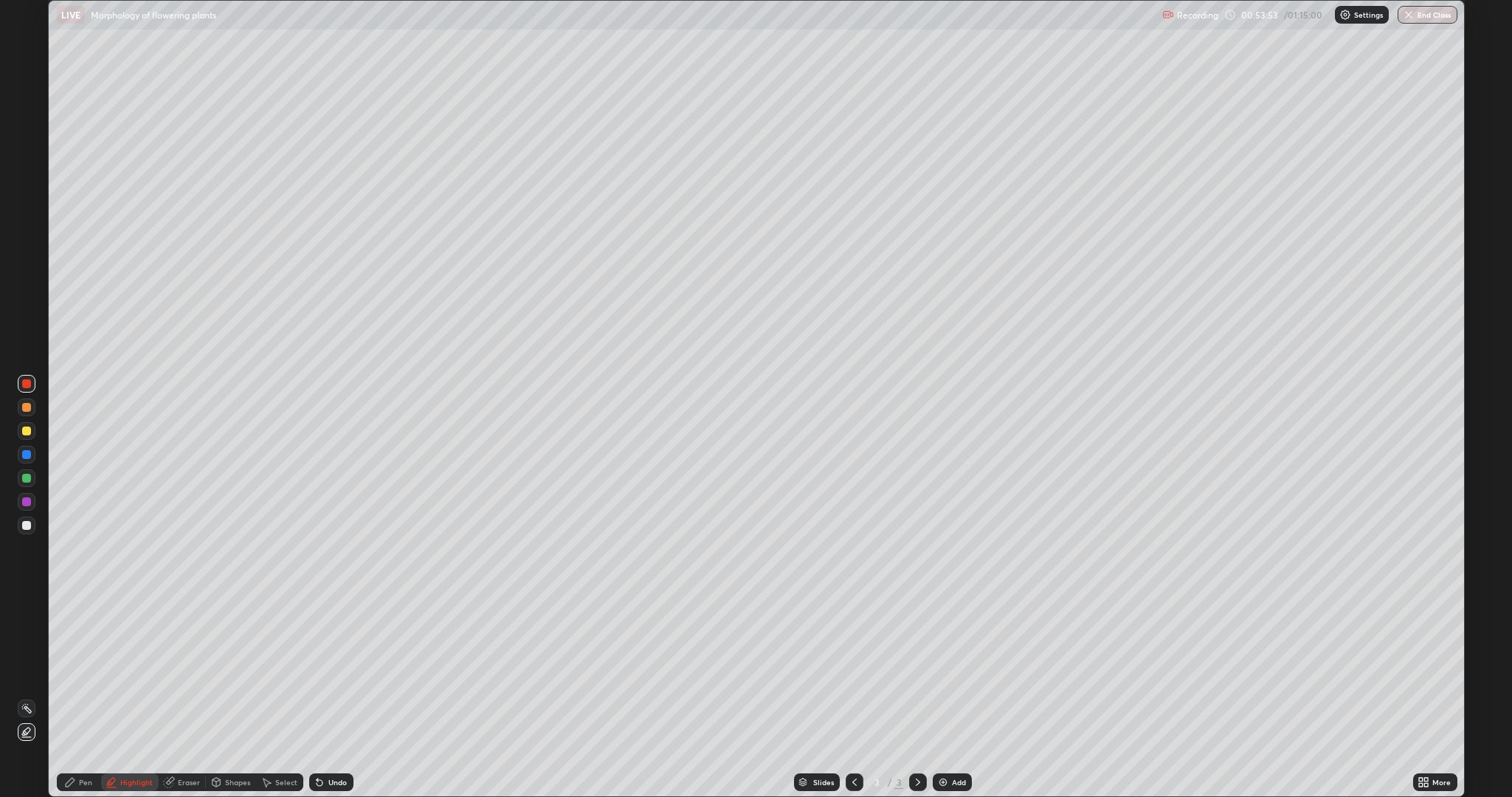
click at [334, 671] on div "Undo" at bounding box center [337, 782] width 18 height 8
click at [335, 671] on div "Undo" at bounding box center [337, 782] width 18 height 8
click at [25, 454] on div at bounding box center [26, 453] width 9 height 9
click at [942, 671] on img at bounding box center [943, 781] width 12 height 12
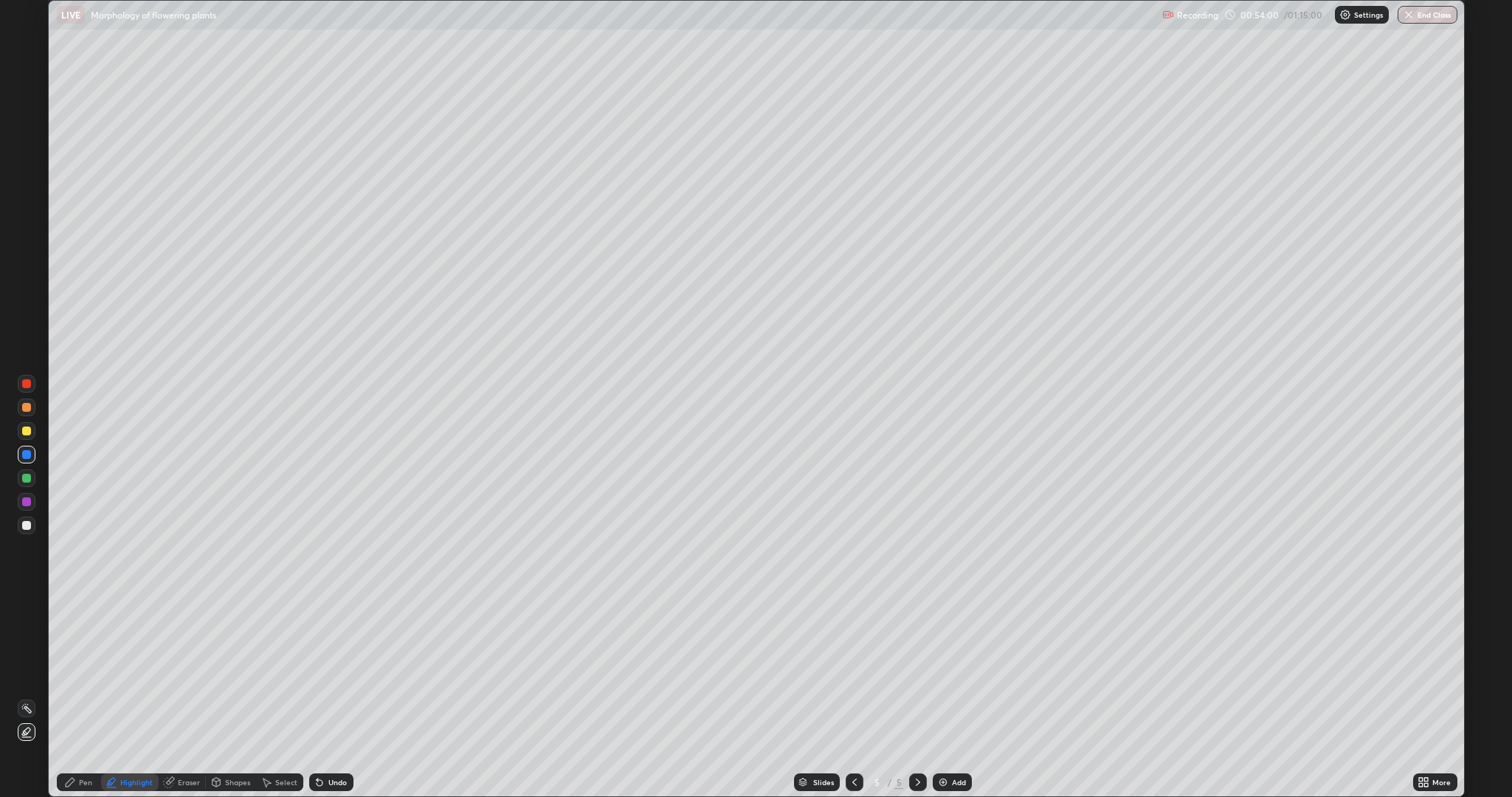
click at [852, 671] on icon at bounding box center [855, 781] width 12 height 12
click at [853, 671] on icon at bounding box center [855, 782] width 5 height 8
click at [917, 671] on icon at bounding box center [918, 781] width 12 height 12
click at [853, 671] on icon at bounding box center [855, 781] width 12 height 12
click at [324, 671] on div "Undo" at bounding box center [331, 781] width 45 height 17
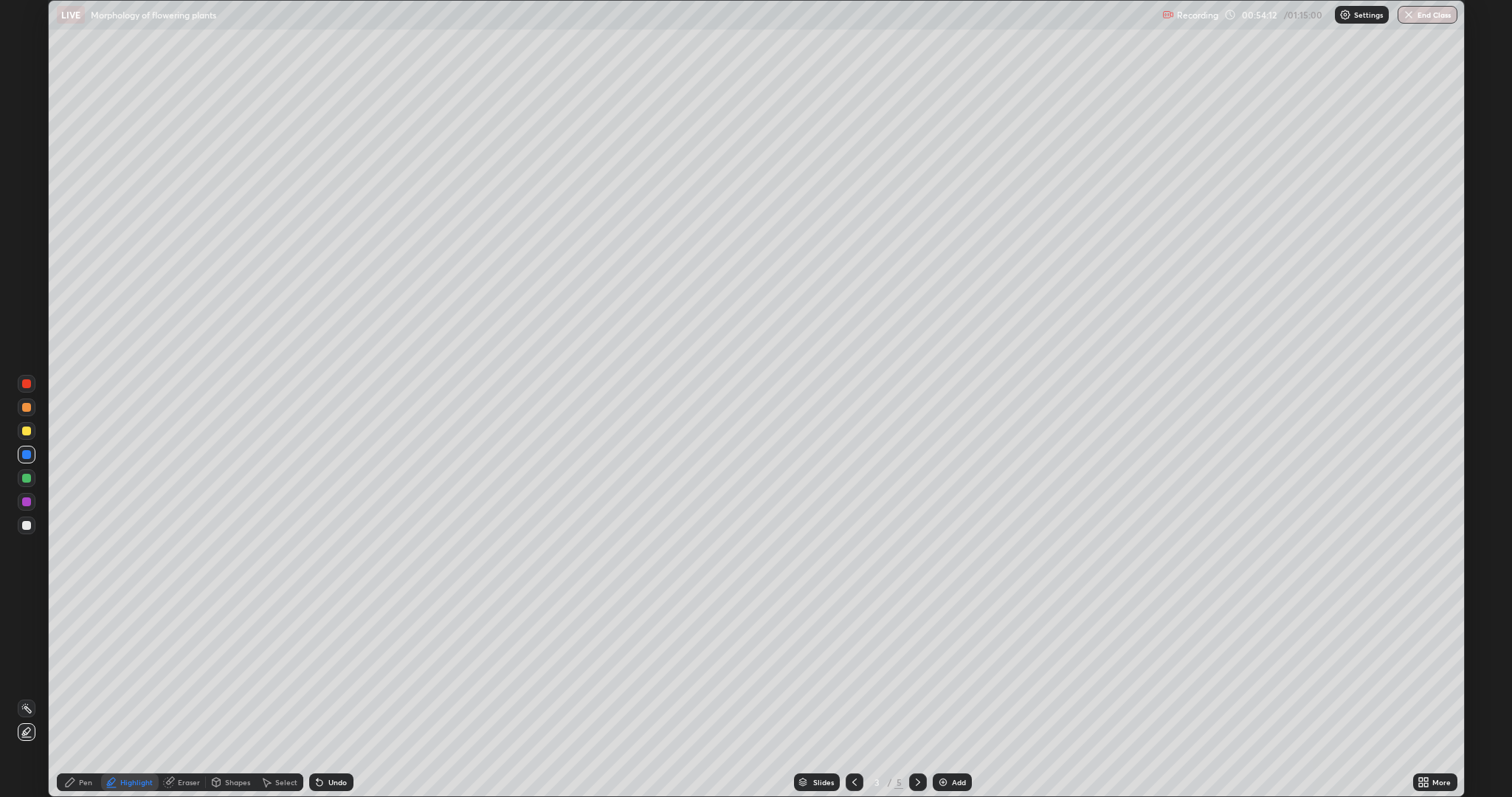
click at [917, 671] on icon at bounding box center [918, 782] width 5 height 8
click at [29, 503] on div at bounding box center [26, 501] width 9 height 9
click at [27, 504] on div at bounding box center [26, 501] width 9 height 9
click at [26, 502] on div at bounding box center [26, 501] width 9 height 9
click at [186, 671] on div "Eraser" at bounding box center [188, 782] width 22 height 8
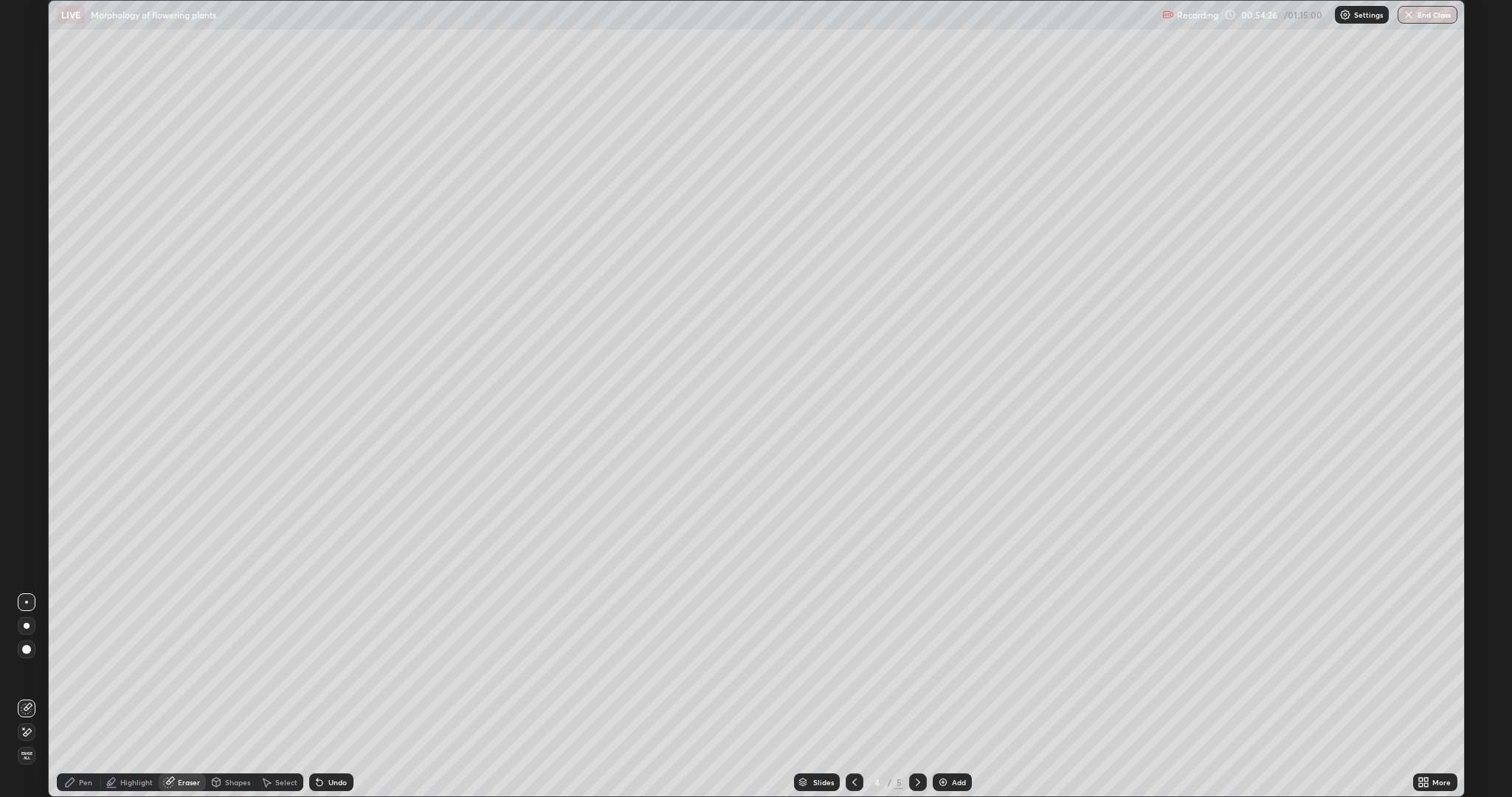
click at [184, 671] on div "Eraser" at bounding box center [188, 782] width 22 height 8
click at [24, 671] on icon at bounding box center [26, 732] width 12 height 13
click at [26, 671] on span "Erase all" at bounding box center [26, 755] width 17 height 9
click at [26, 502] on div at bounding box center [26, 501] width 9 height 9
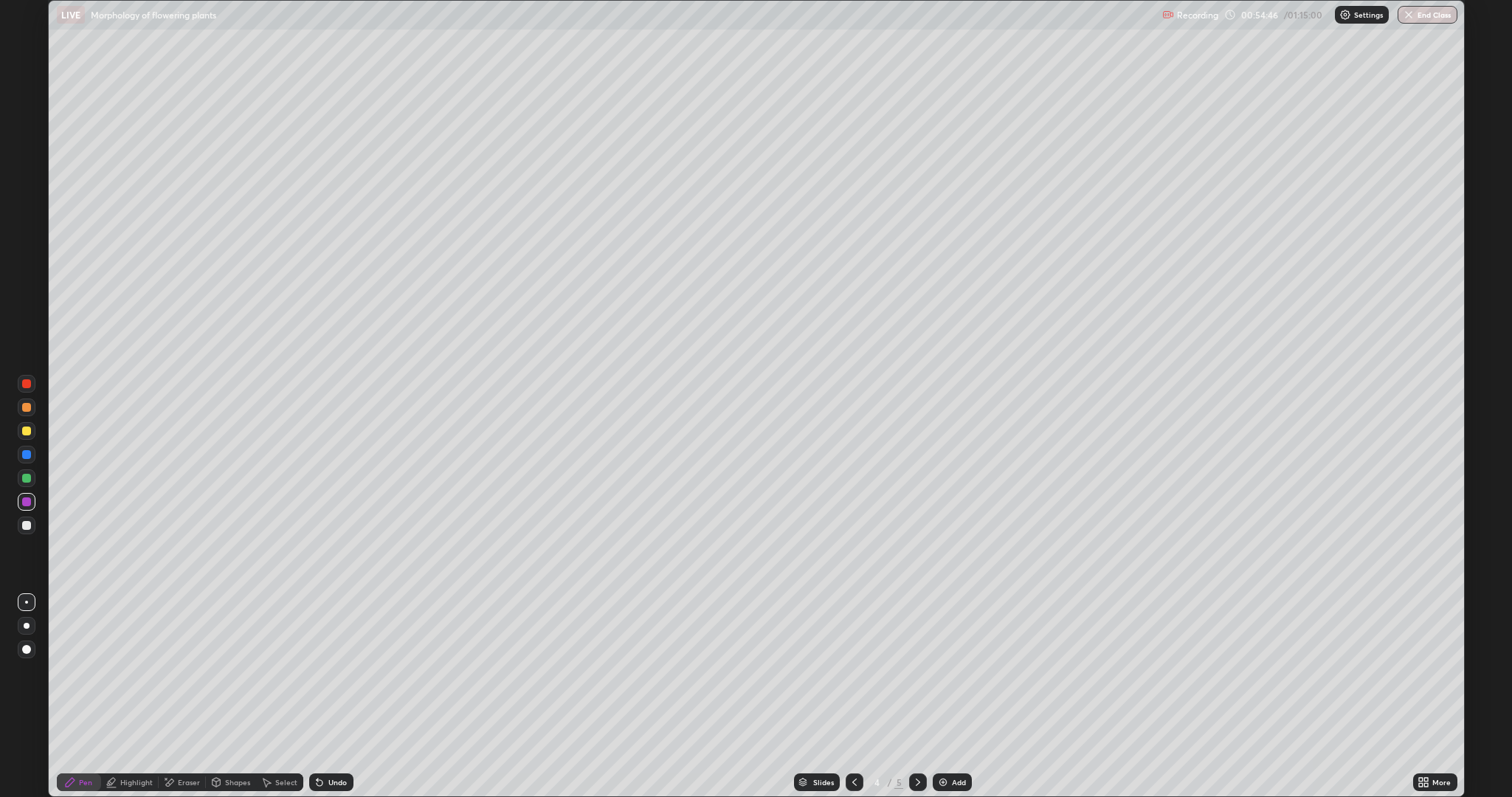
click at [26, 502] on div at bounding box center [26, 501] width 9 height 9
click at [25, 499] on div at bounding box center [26, 501] width 9 height 9
click at [26, 502] on div at bounding box center [26, 501] width 9 height 9
click at [23, 499] on div at bounding box center [26, 501] width 9 height 9
click at [178, 671] on div "Eraser" at bounding box center [188, 782] width 22 height 8
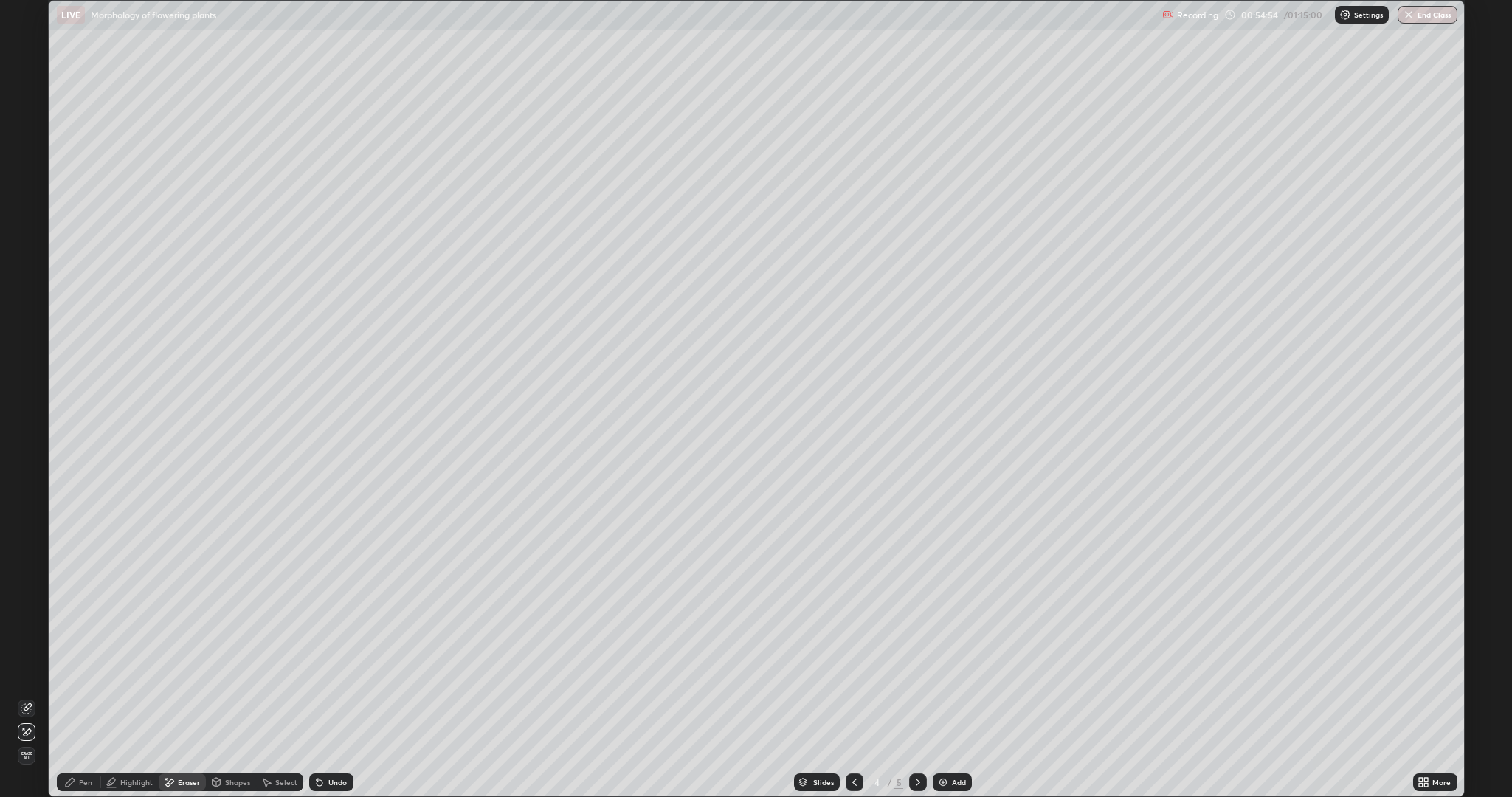
click at [73, 671] on icon at bounding box center [70, 781] width 12 height 12
click at [24, 499] on div at bounding box center [26, 501] width 9 height 9
click at [230, 671] on div "Shapes" at bounding box center [238, 782] width 25 height 8
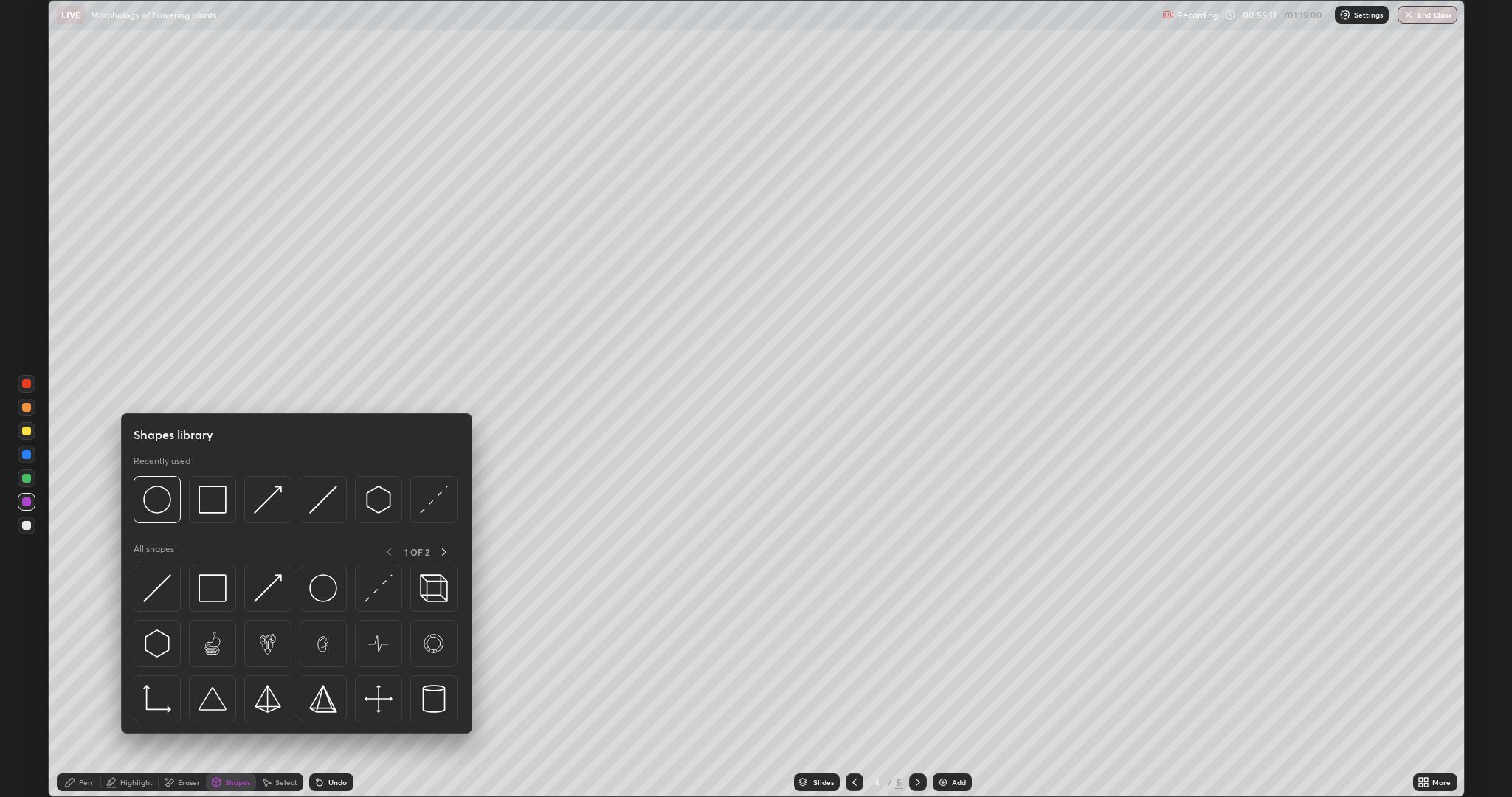
click at [185, 671] on div "Eraser" at bounding box center [188, 782] width 22 height 8
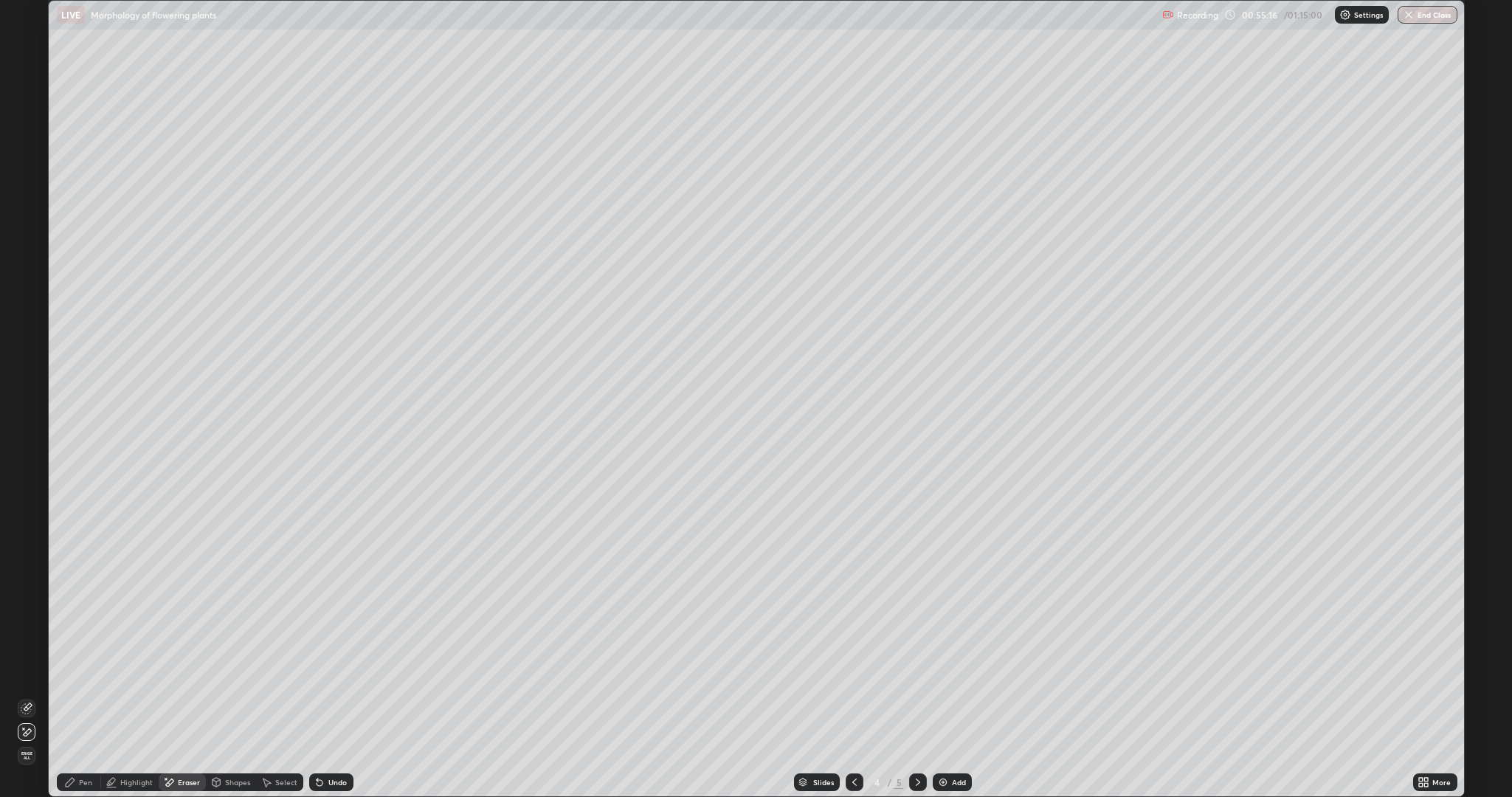
click at [75, 671] on icon at bounding box center [70, 781] width 12 height 12
click at [183, 671] on div "Eraser" at bounding box center [182, 781] width 48 height 17
click at [26, 671] on span "Erase all" at bounding box center [26, 755] width 17 height 9
click at [27, 405] on div at bounding box center [26, 407] width 9 height 9
click at [180, 671] on div "Eraser" at bounding box center [188, 782] width 22 height 8
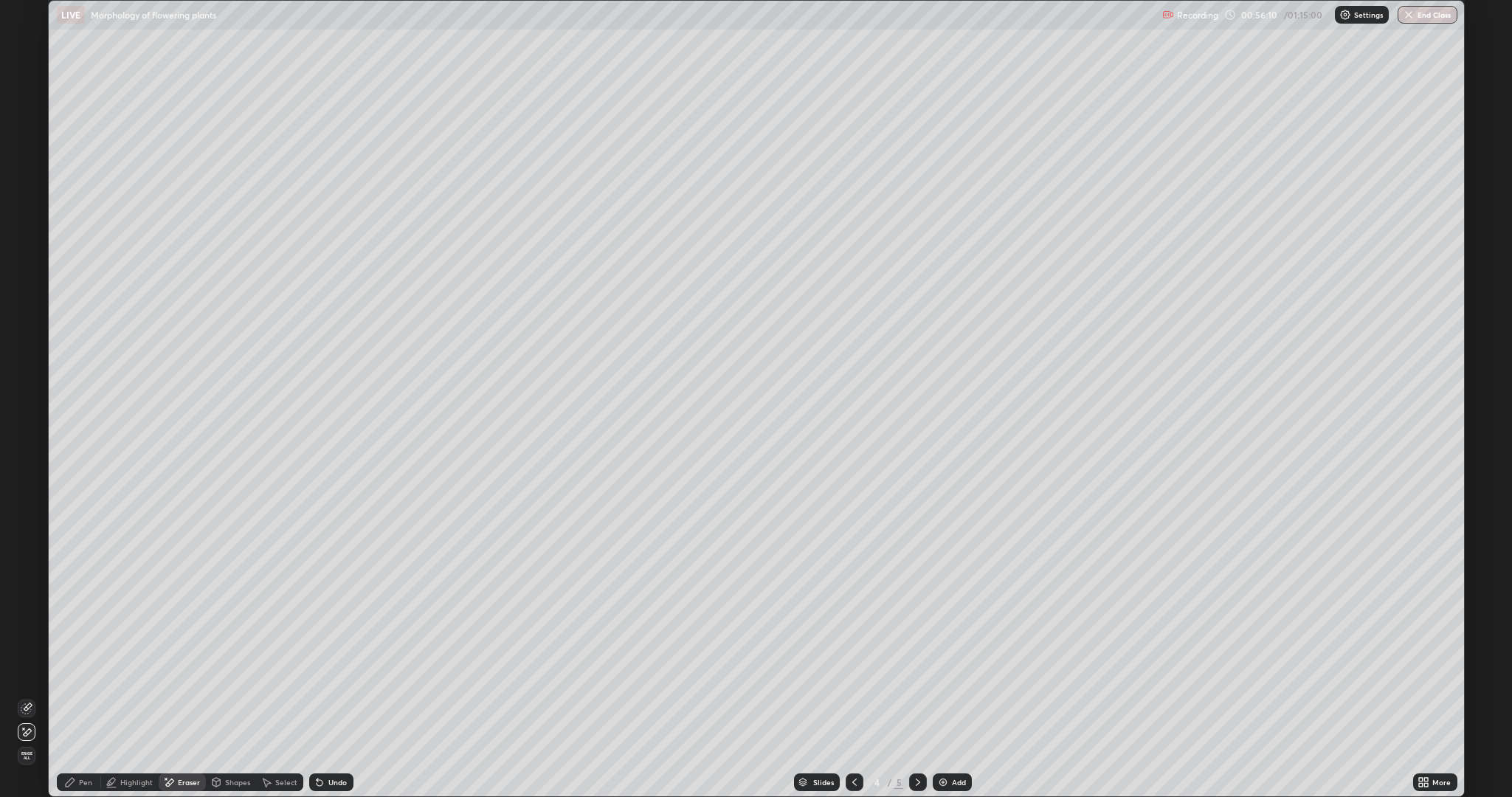
click at [77, 671] on div "Pen" at bounding box center [80, 781] width 45 height 17
click at [29, 500] on div at bounding box center [26, 501] width 9 height 9
click at [188, 671] on div "Eraser" at bounding box center [188, 782] width 22 height 8
click at [84, 671] on div "Pen" at bounding box center [85, 782] width 14 height 8
click at [1424, 15] on button "End Class" at bounding box center [1428, 15] width 60 height 17
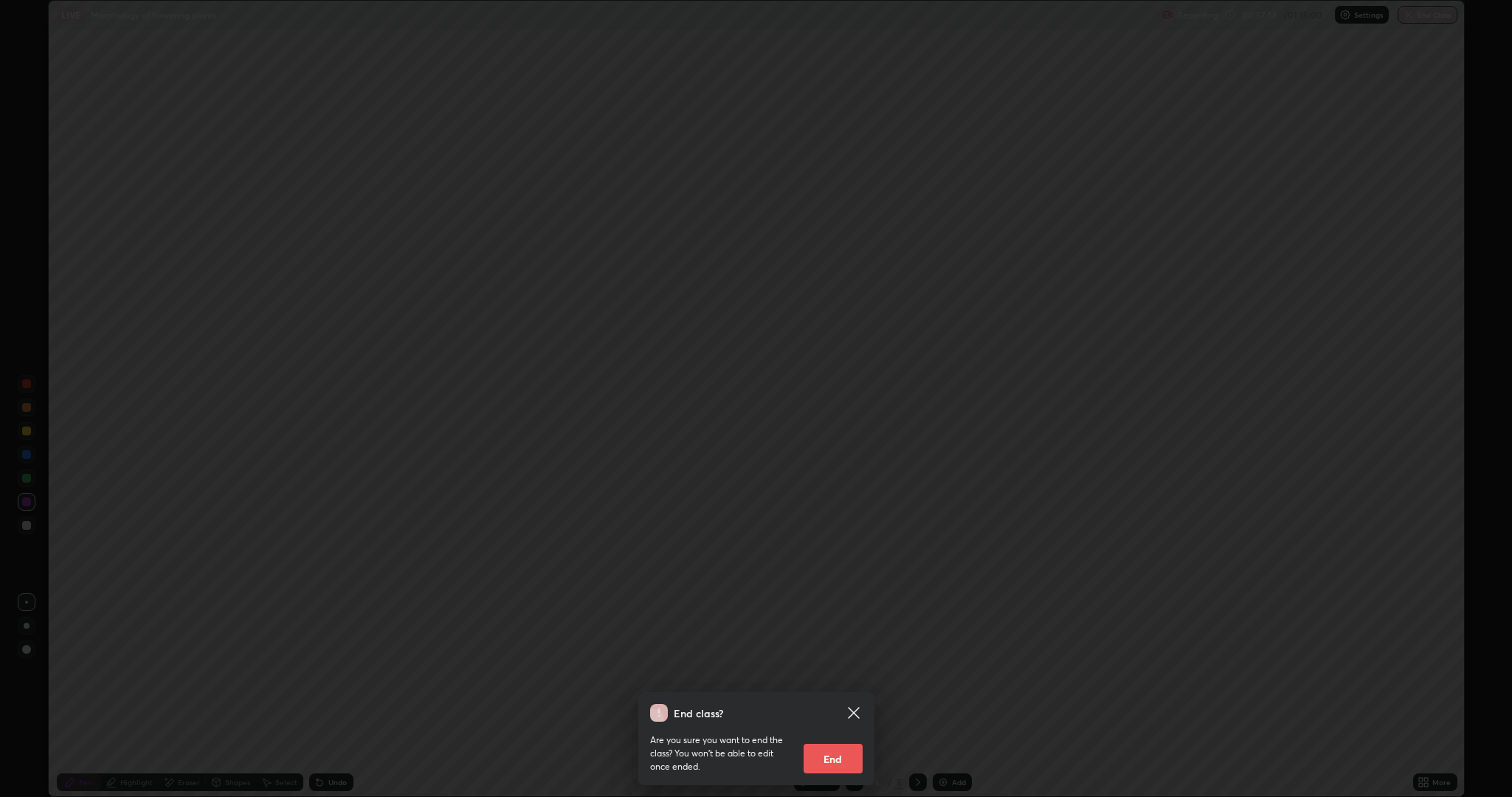
click at [841, 671] on button "End" at bounding box center [832, 758] width 59 height 29
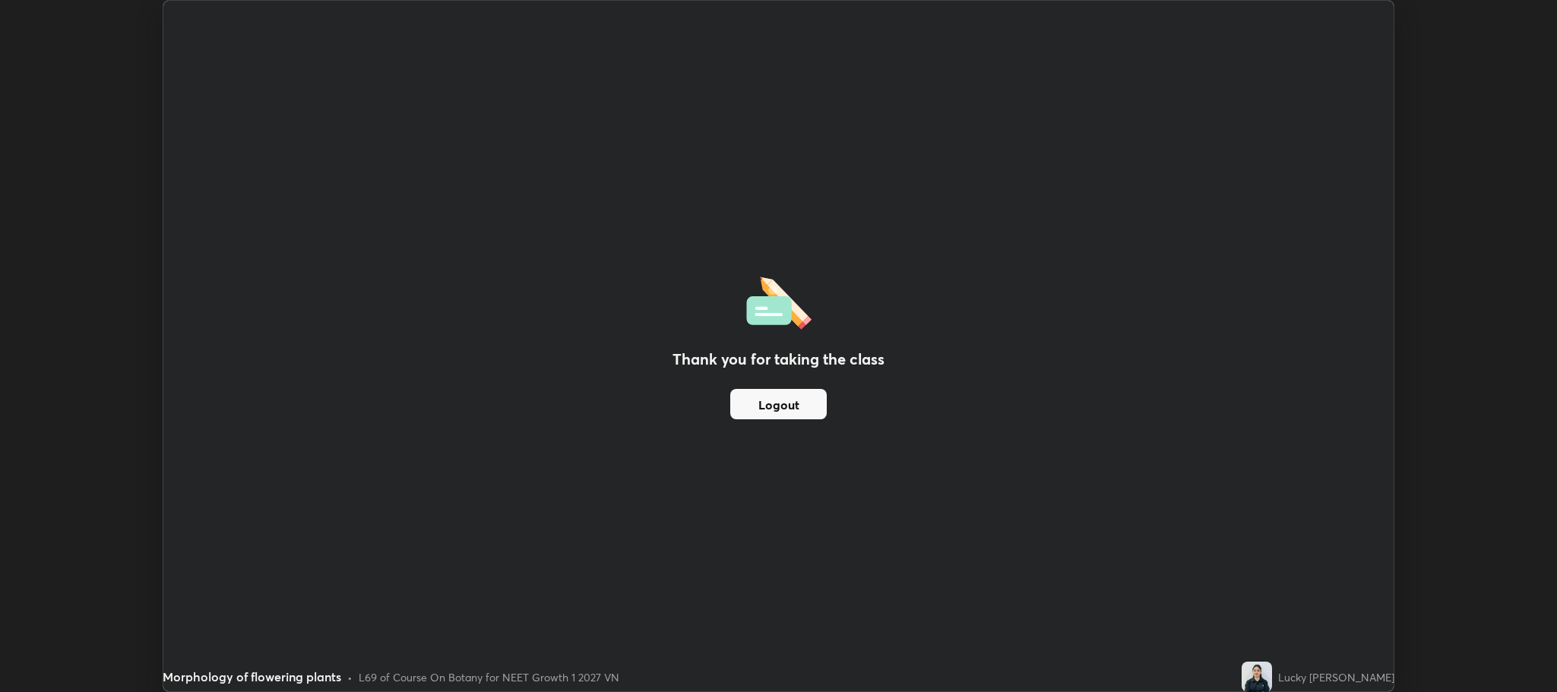
scroll to position [75290, 74426]
click at [1532, 72] on div "Thank you for taking the class Logout Setting up your live class" at bounding box center [778, 346] width 1557 height 692
